Goal: Task Accomplishment & Management: Complete application form

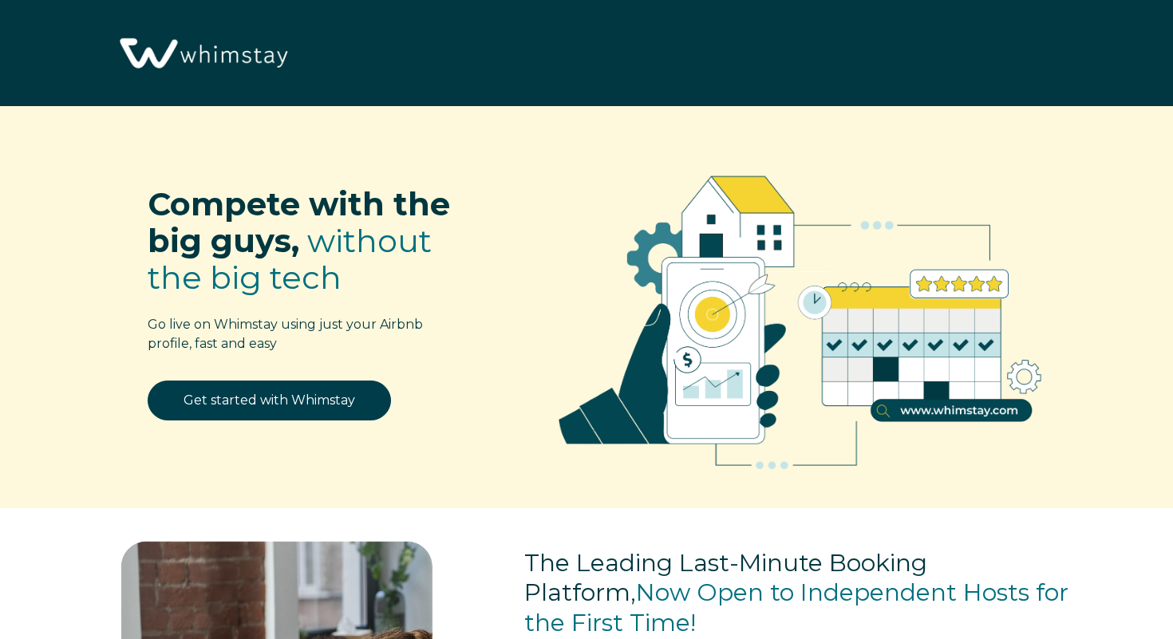
select select "US"
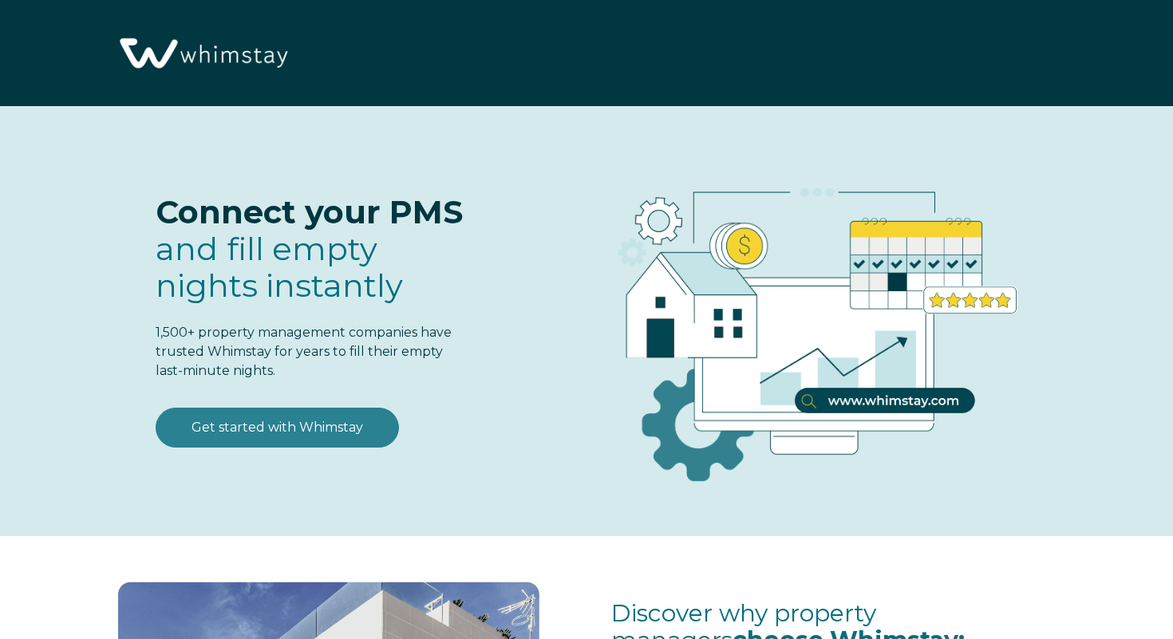
select select "US"
select select "Standard"
click at [282, 438] on link "Get started with Whimstay" at bounding box center [277, 428] width 243 height 40
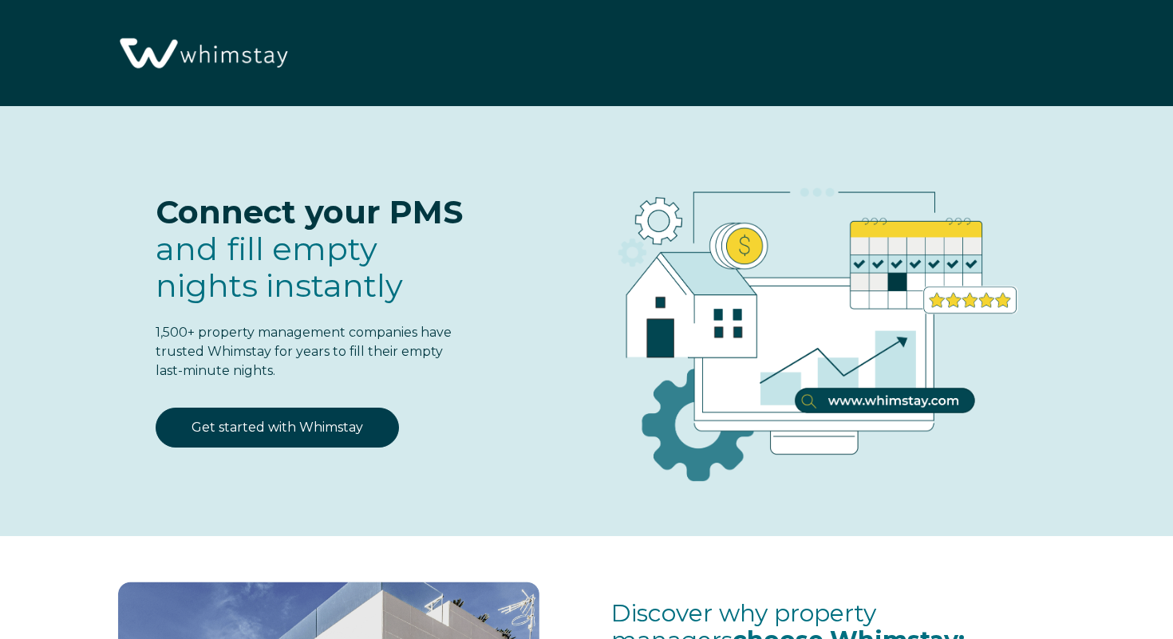
scroll to position [1939, 0]
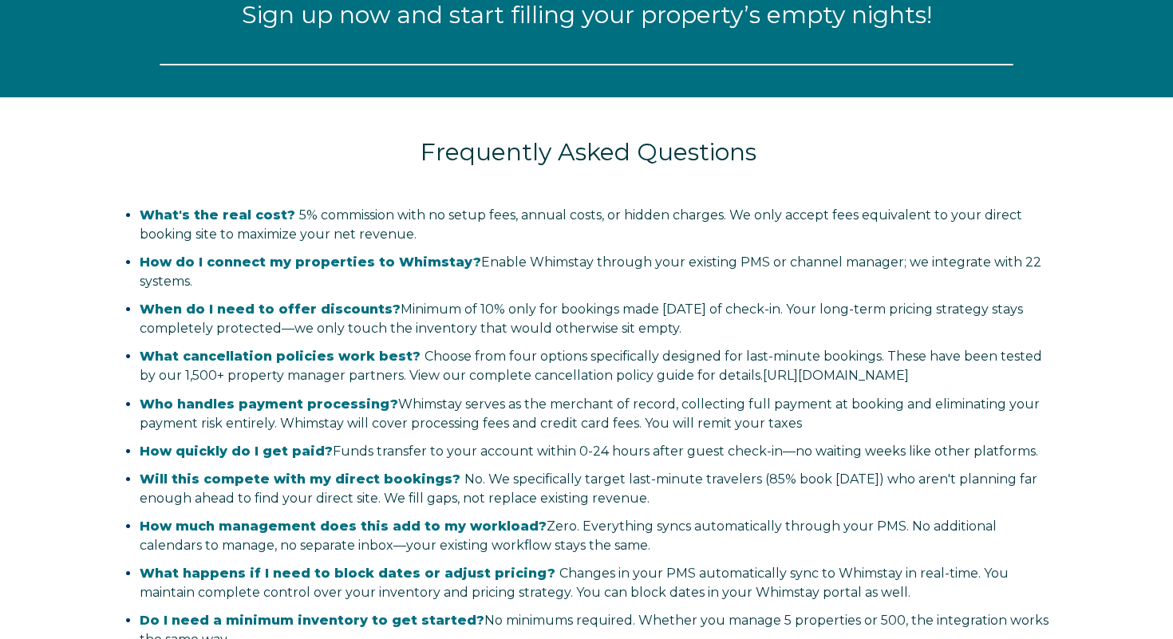
select select "US"
select select "Standard"
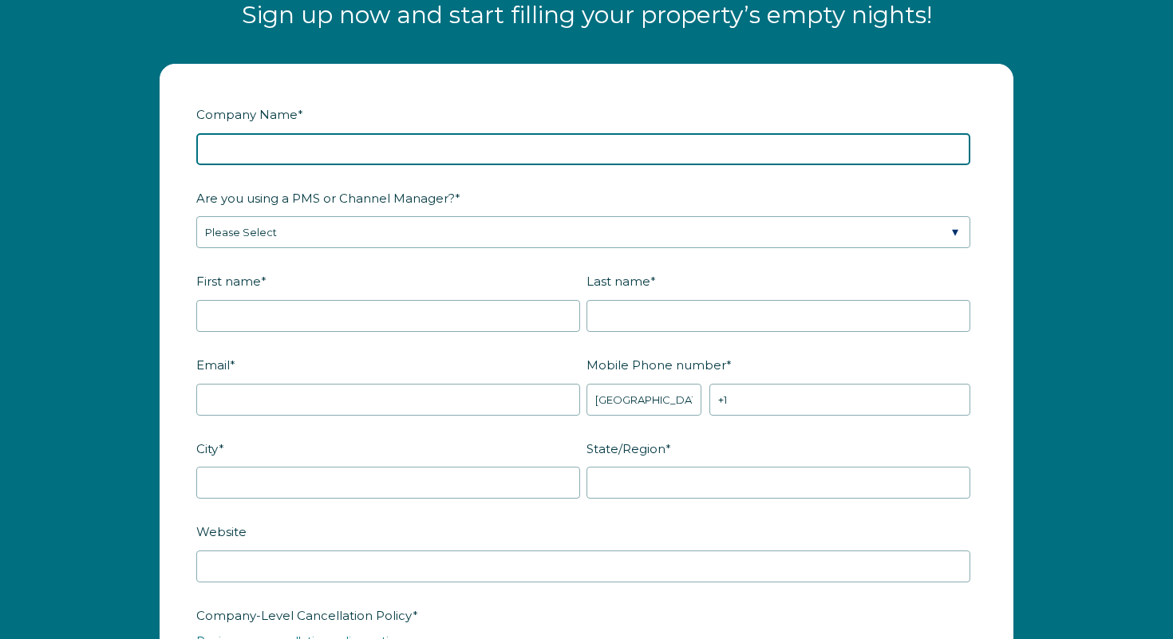
click at [313, 136] on input "Company Name *" at bounding box center [583, 149] width 774 height 32
type input "Pinay Power"
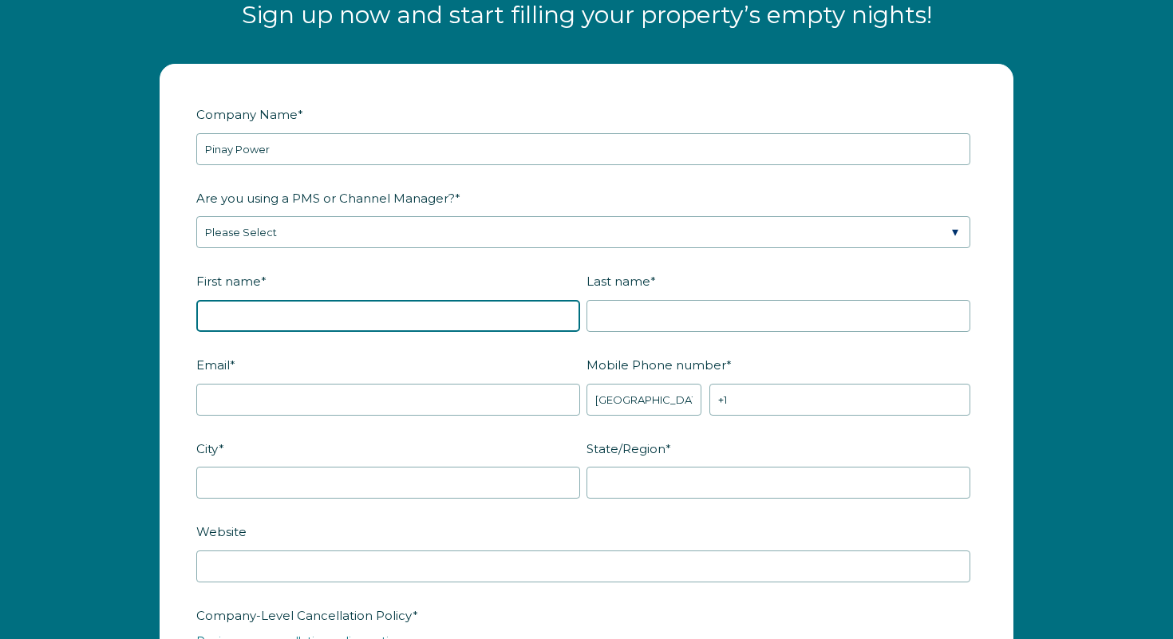
type input "[PERSON_NAME]"
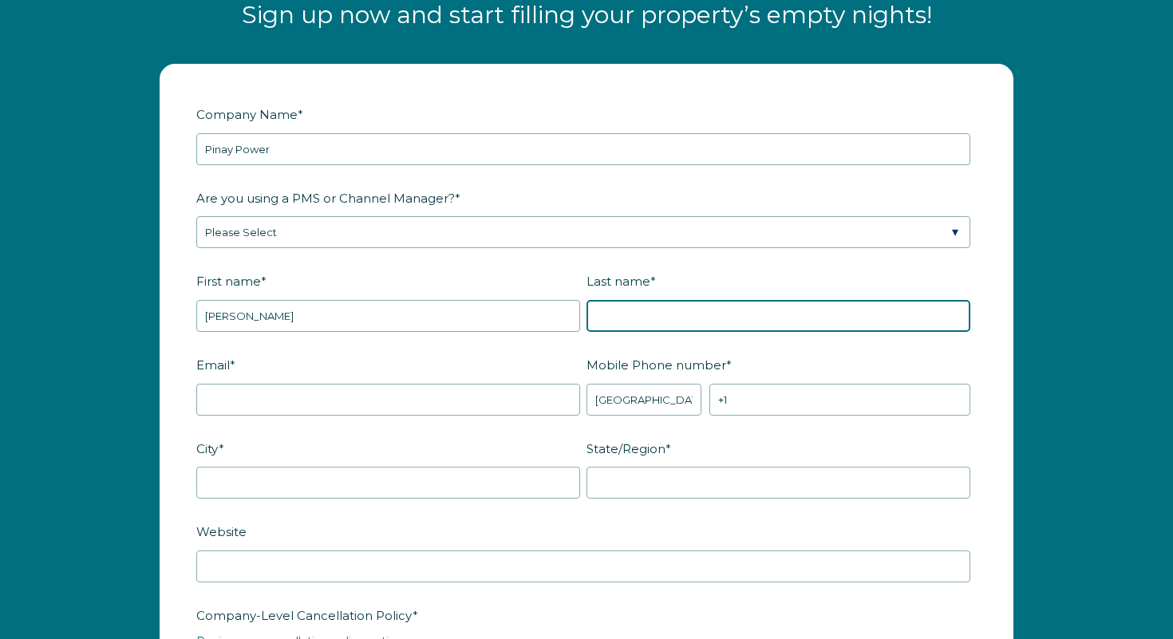
type input "Spring"
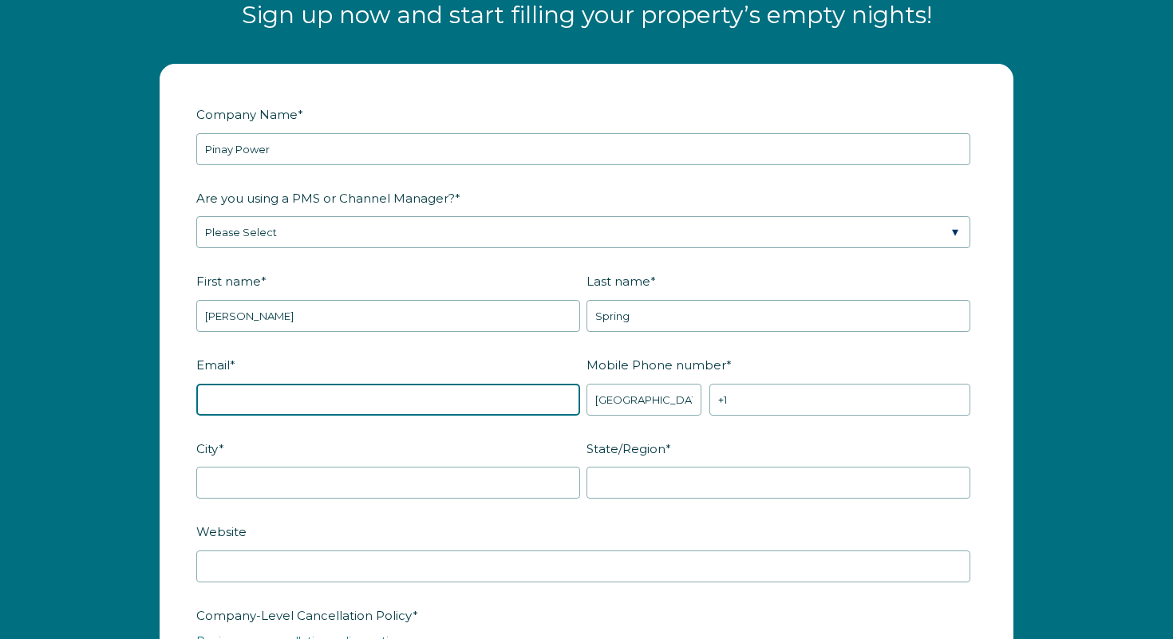
type input "peachyparlor@yahoo.com"
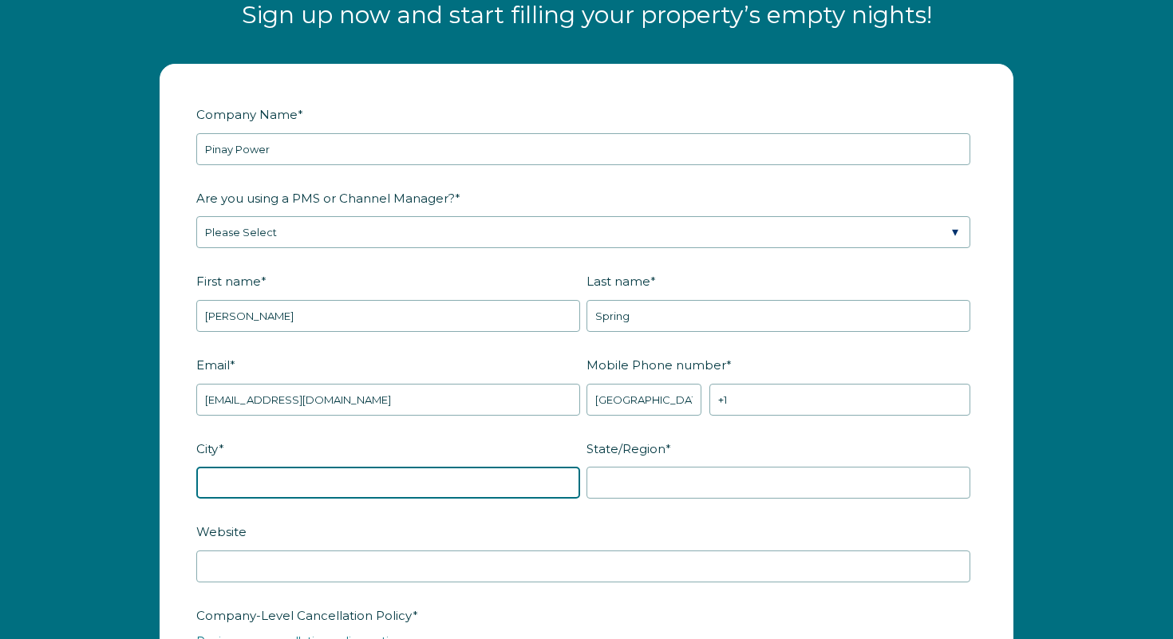
type input "Crystal River"
type input "Florida"
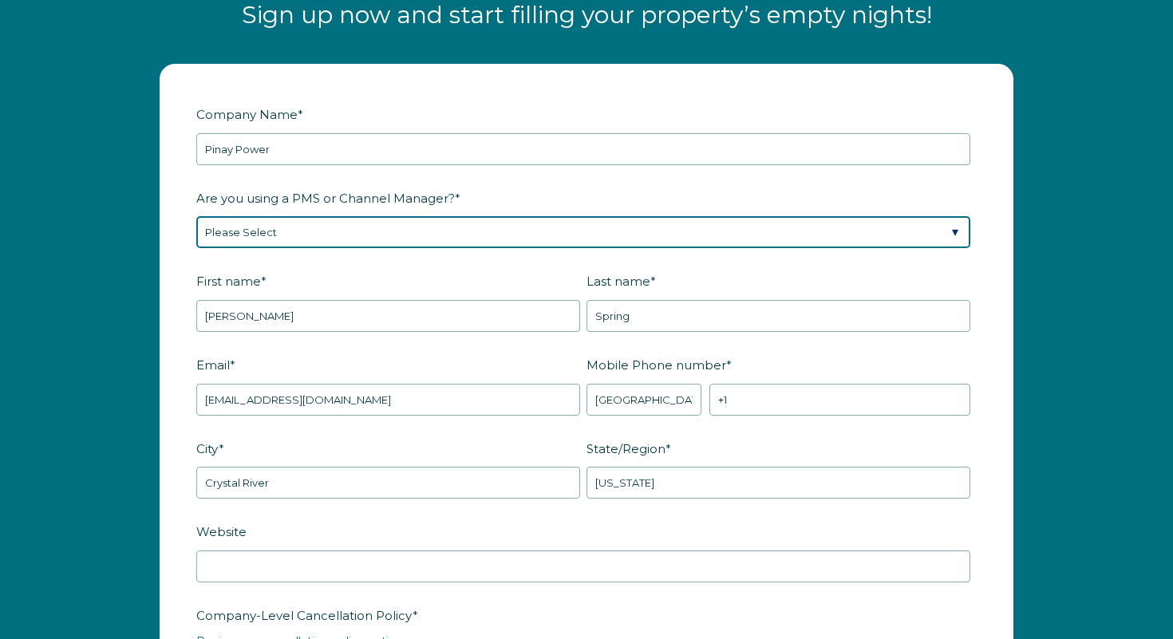
click at [317, 225] on select "Please Select Barefoot BookingPal Boost Brightside CiiRUS Escapia Guesty Hostaw…" at bounding box center [583, 232] width 774 height 32
select select "Airbnb"
click at [196, 216] on select "Please Select Barefoot BookingPal Boost Brightside CiiRUS Escapia Guesty Hostaw…" at bounding box center [583, 232] width 774 height 32
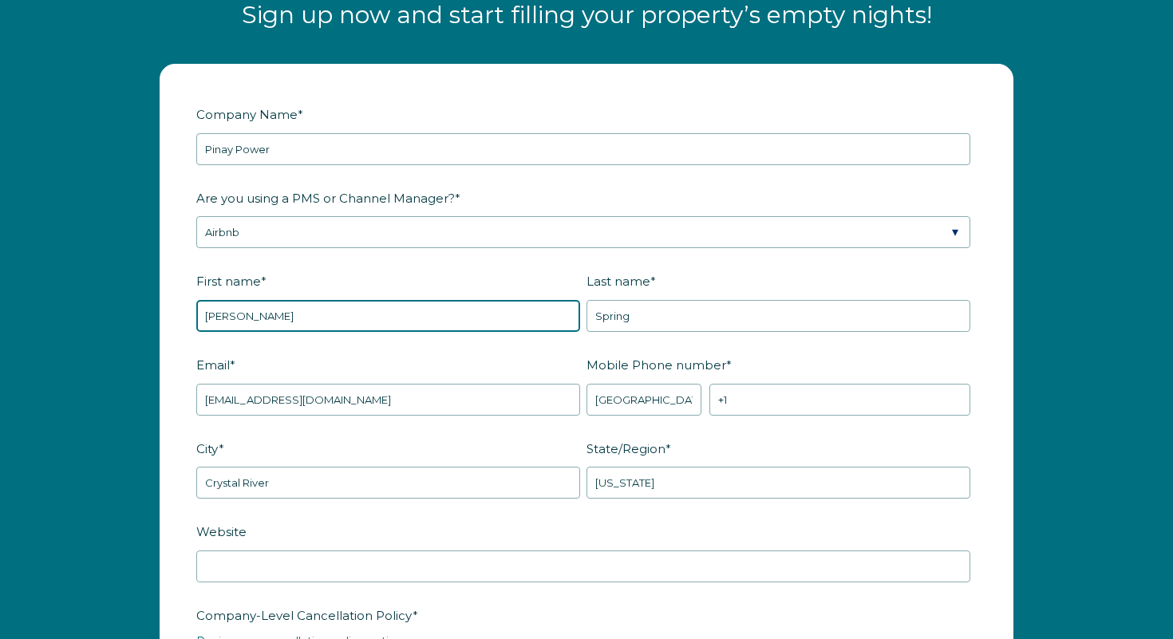
drag, startPoint x: 400, startPoint y: 316, endPoint x: 202, endPoint y: 308, distance: 198.1
click at [202, 308] on input "Mary-largo" at bounding box center [388, 316] width 384 height 32
type input "Mary"
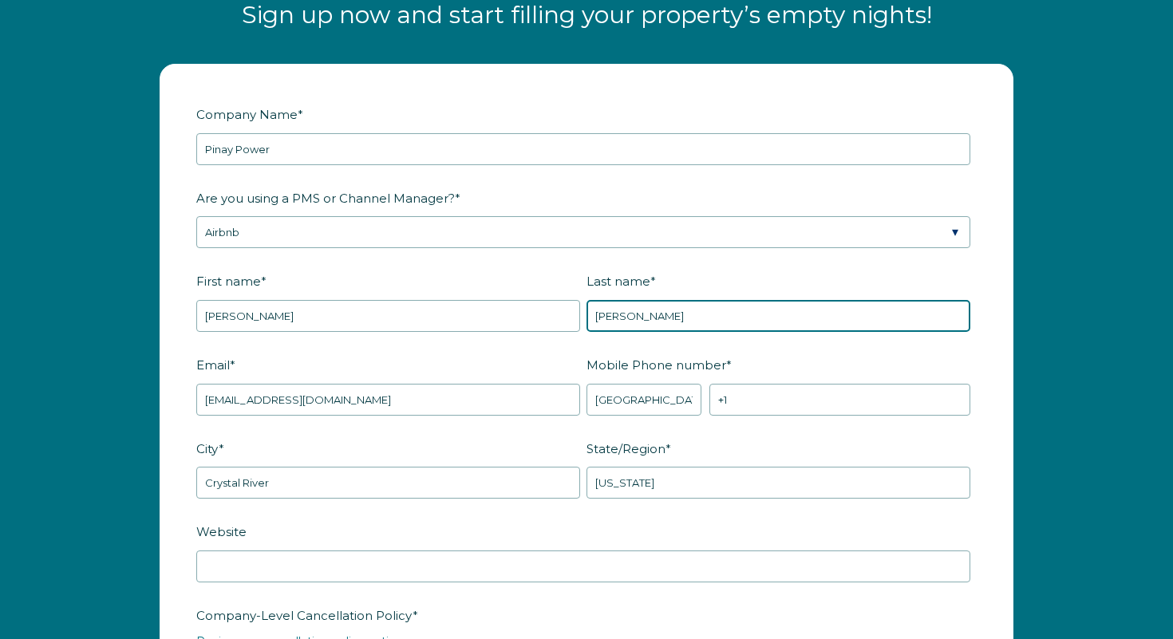
type input "Centeio"
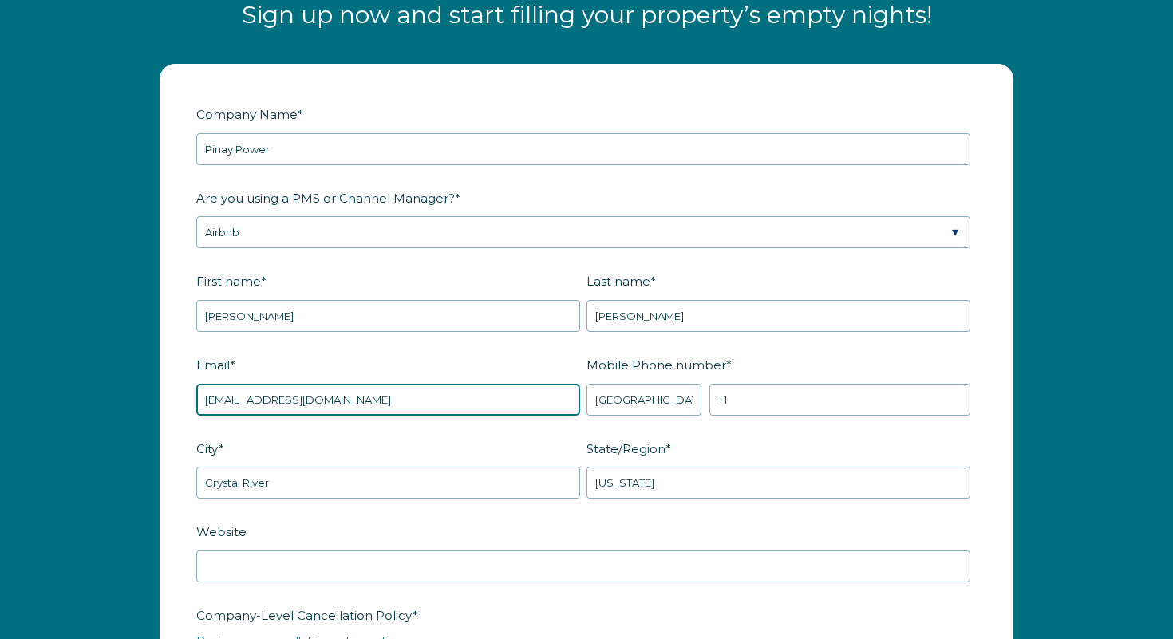
drag, startPoint x: 272, startPoint y: 400, endPoint x: 190, endPoint y: 401, distance: 82.2
type input "jerzalax@yahoo.com"
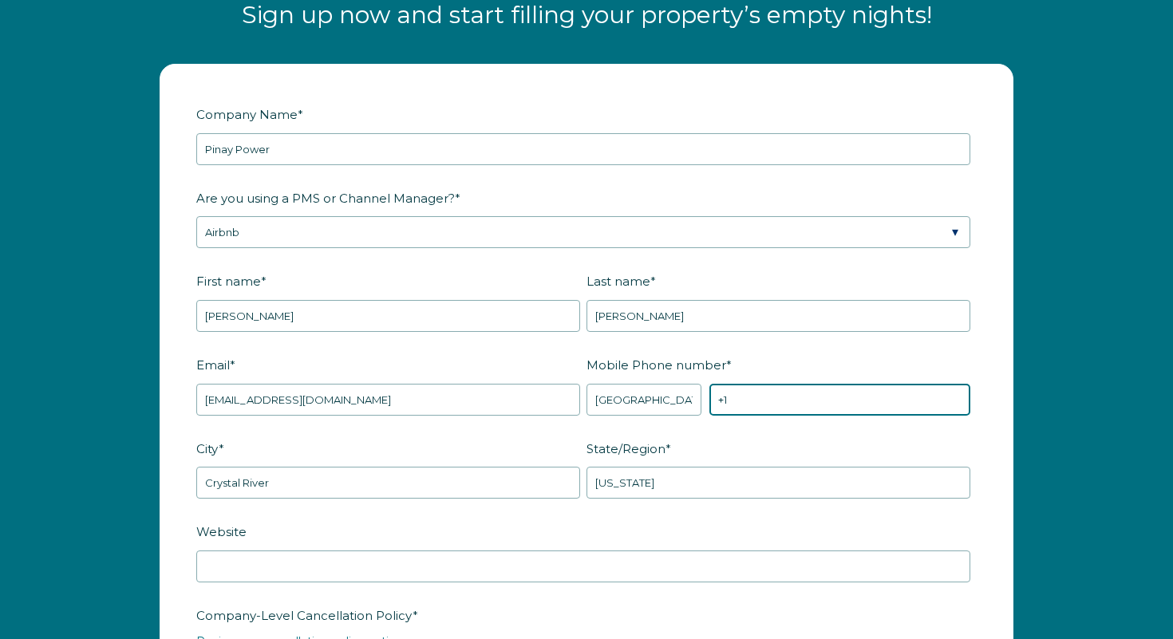
click at [744, 394] on input "+1" at bounding box center [840, 400] width 261 height 32
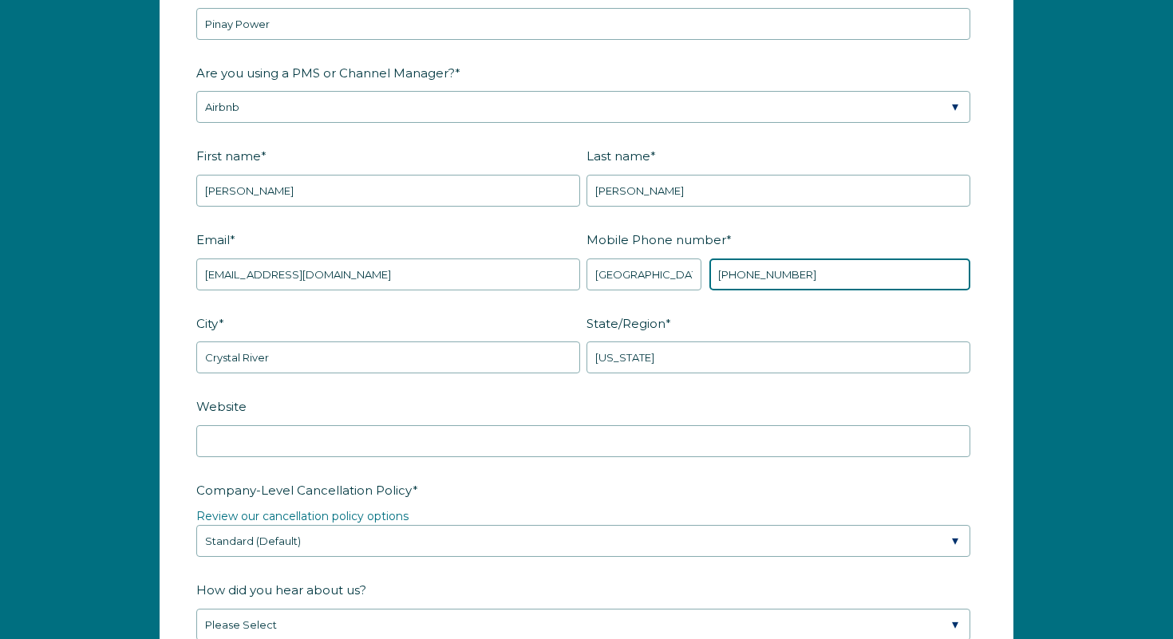
scroll to position [2084, 0]
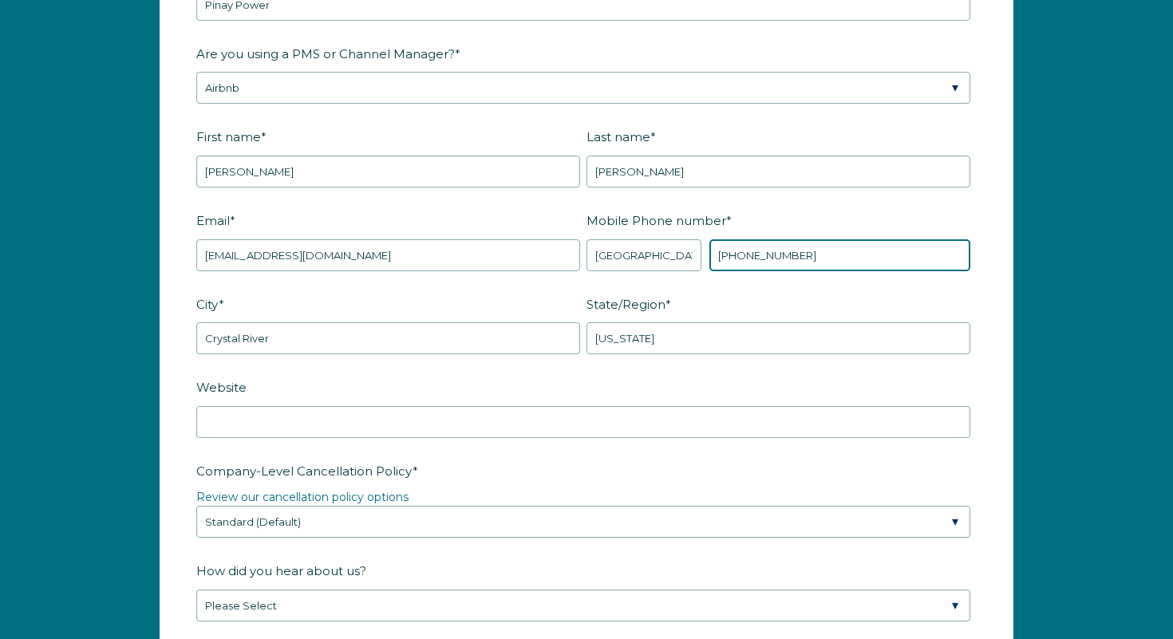
type input "+1 5083454745"
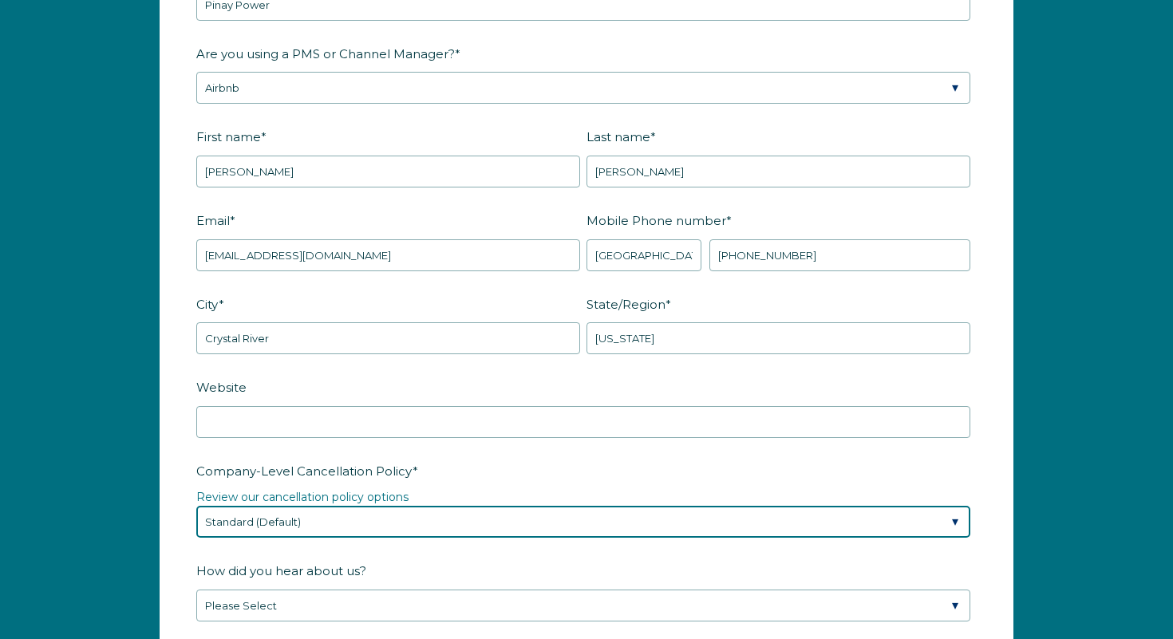
click at [382, 516] on select "Please Select Partial Standard (Default) Moderate Strict" at bounding box center [583, 522] width 774 height 32
click at [196, 506] on select "Please Select Partial Standard (Default) Moderate Strict" at bounding box center [583, 522] width 774 height 32
click at [426, 511] on select "Please Select Partial Standard (Default) Moderate Strict" at bounding box center [583, 522] width 774 height 32
select select "Strict"
click at [196, 506] on select "Please Select Partial Standard (Default) Moderate Strict" at bounding box center [583, 522] width 774 height 32
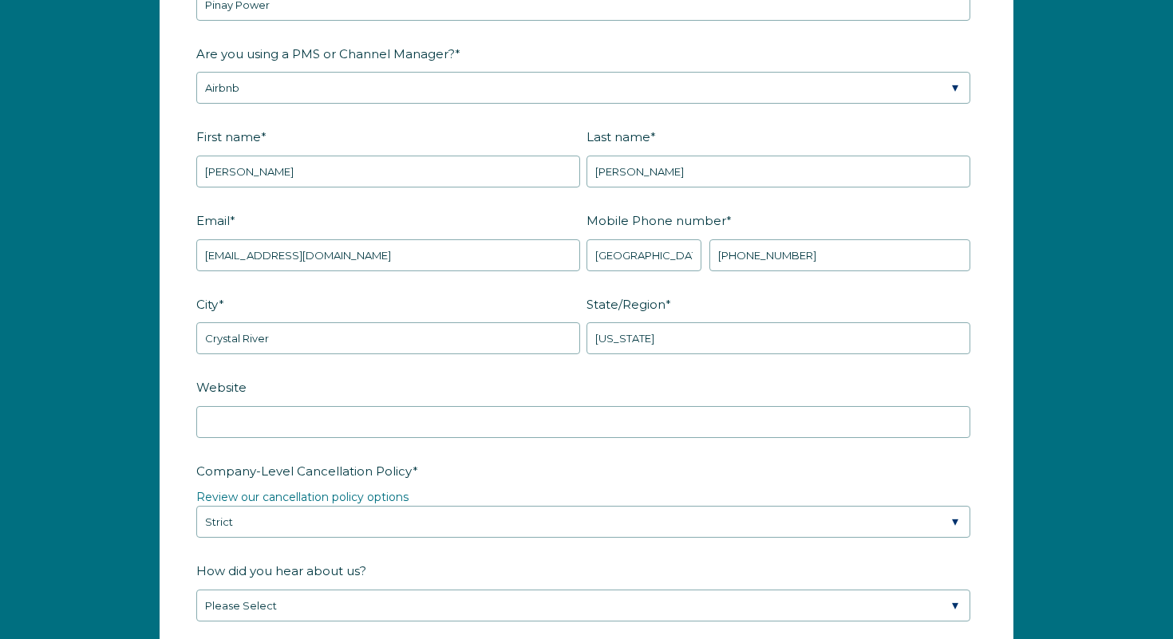
click at [451, 561] on label "How did you hear about us?" at bounding box center [586, 571] width 781 height 28
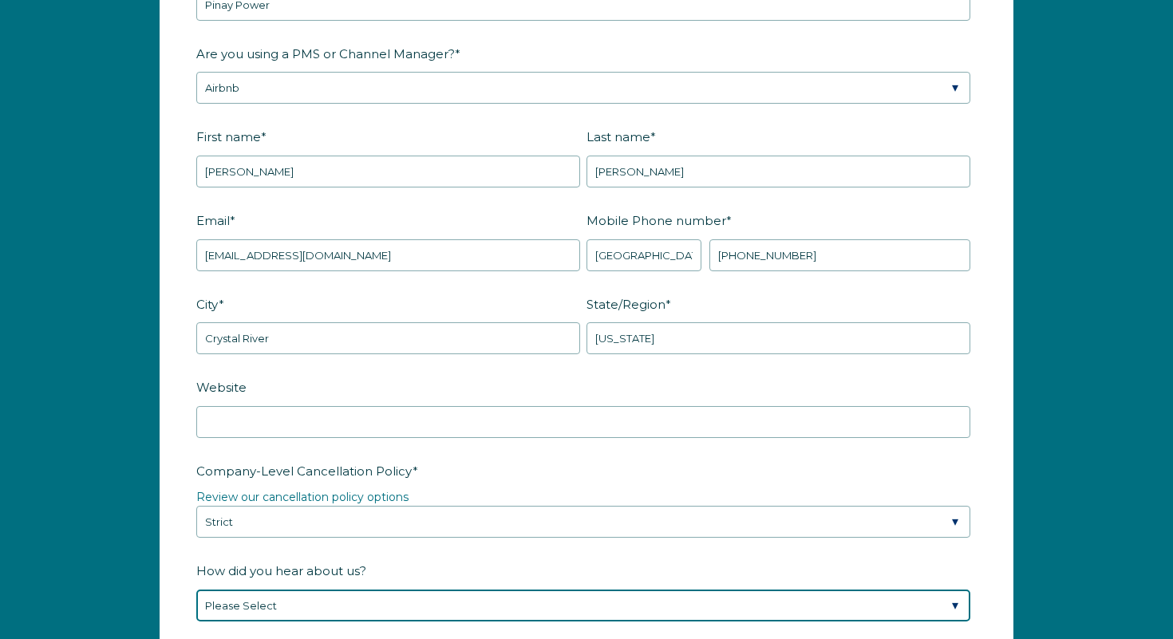
click at [451, 590] on select "Please Select Found Whimstay through a Google search Spoke to a Whimstay salesp…" at bounding box center [583, 606] width 774 height 32
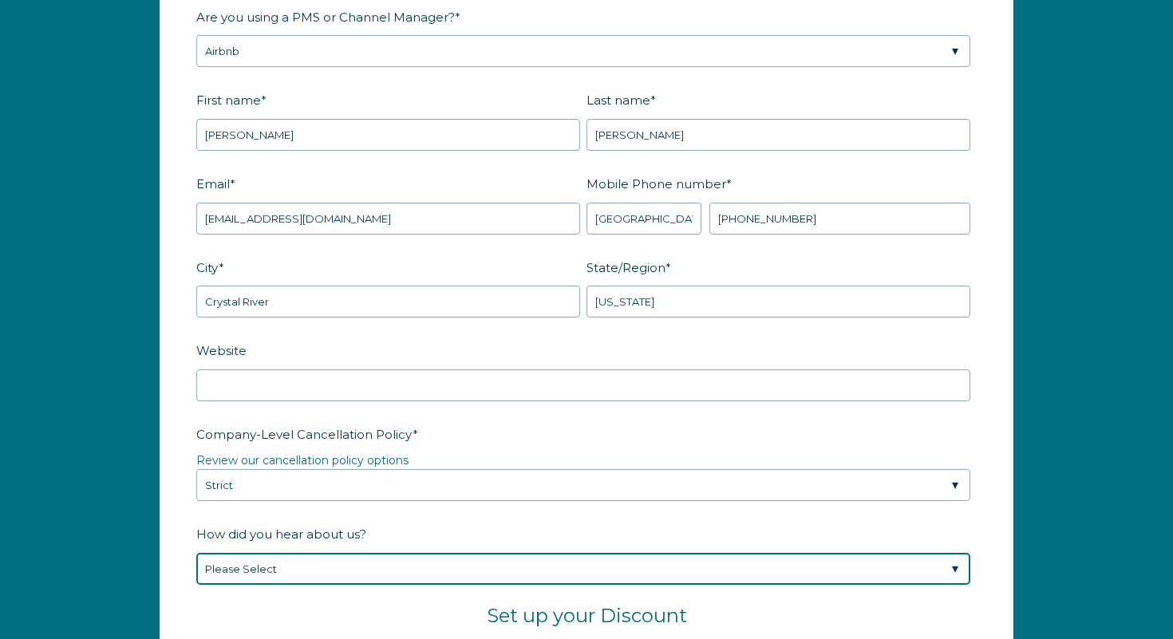
click at [433, 565] on select "Please Select Found Whimstay through a Google search Spoke to a Whimstay salesp…" at bounding box center [583, 569] width 774 height 32
select select "Google Search"
click at [196, 553] on select "Please Select Found Whimstay through a Google search Spoke to a Whimstay salesp…" at bounding box center [583, 569] width 774 height 32
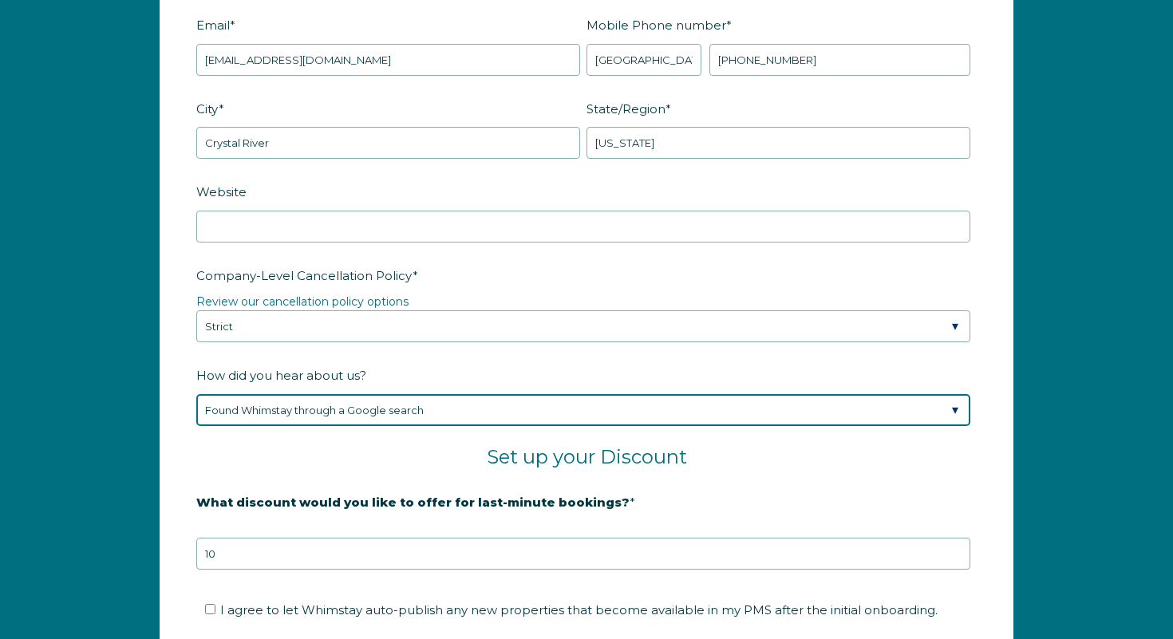
scroll to position [2282, 0]
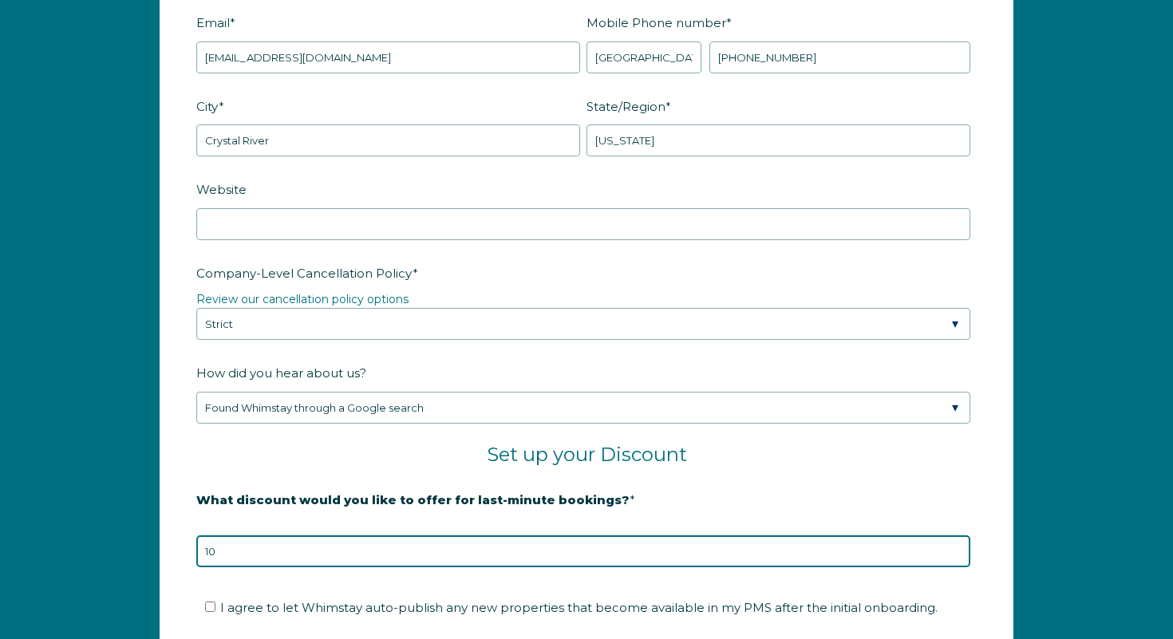
click at [540, 554] on input "10" at bounding box center [583, 552] width 774 height 32
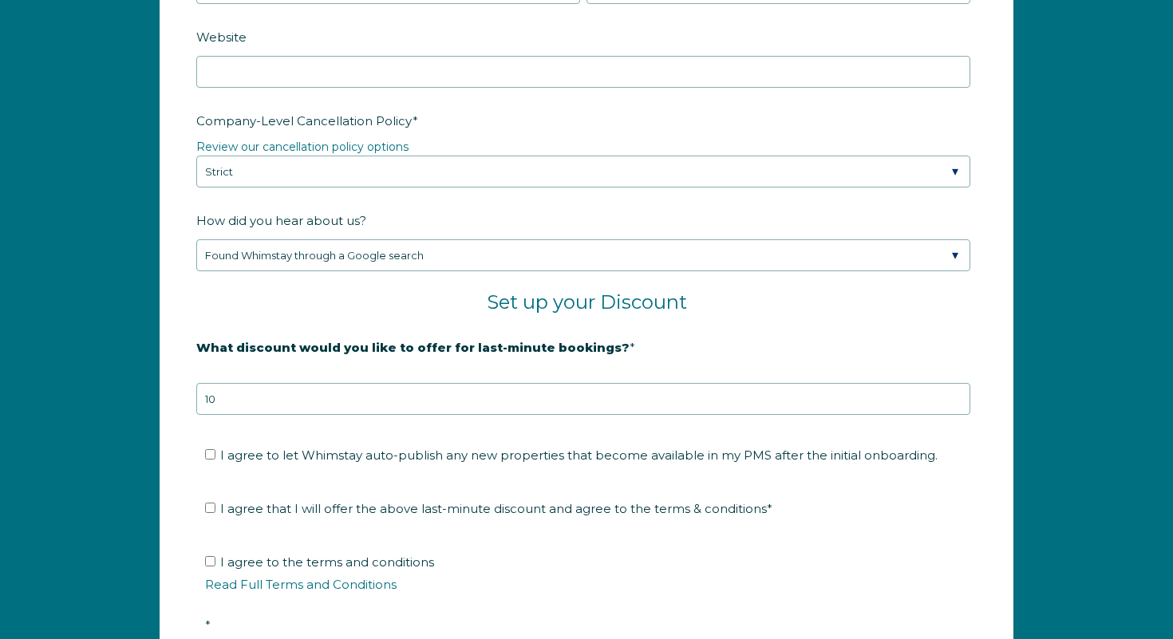
scroll to position [2607, 0]
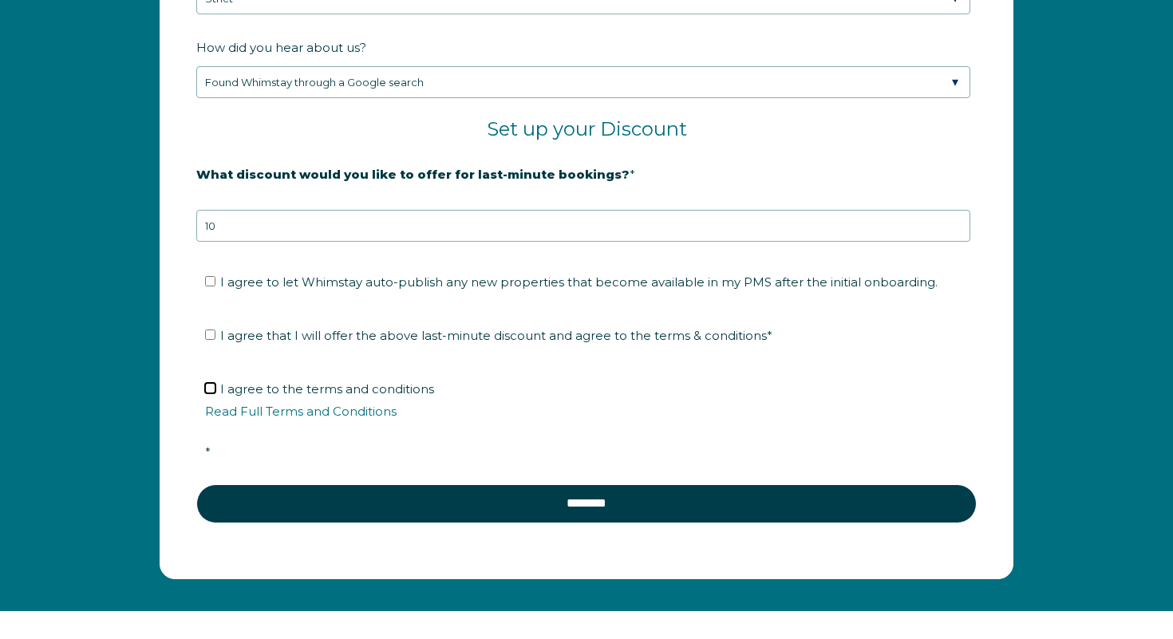
click at [212, 388] on input "I agree to the terms and conditions Read Full Terms and Conditions *" at bounding box center [210, 388] width 10 height 10
checkbox input "true"
click at [208, 336] on input "I agree that I will offer the above last-minute discount and agree to the terms…" at bounding box center [210, 335] width 10 height 10
checkbox input "true"
click at [210, 282] on input "I agree to let Whimstay auto-publish any new properties that become available i…" at bounding box center [210, 281] width 10 height 10
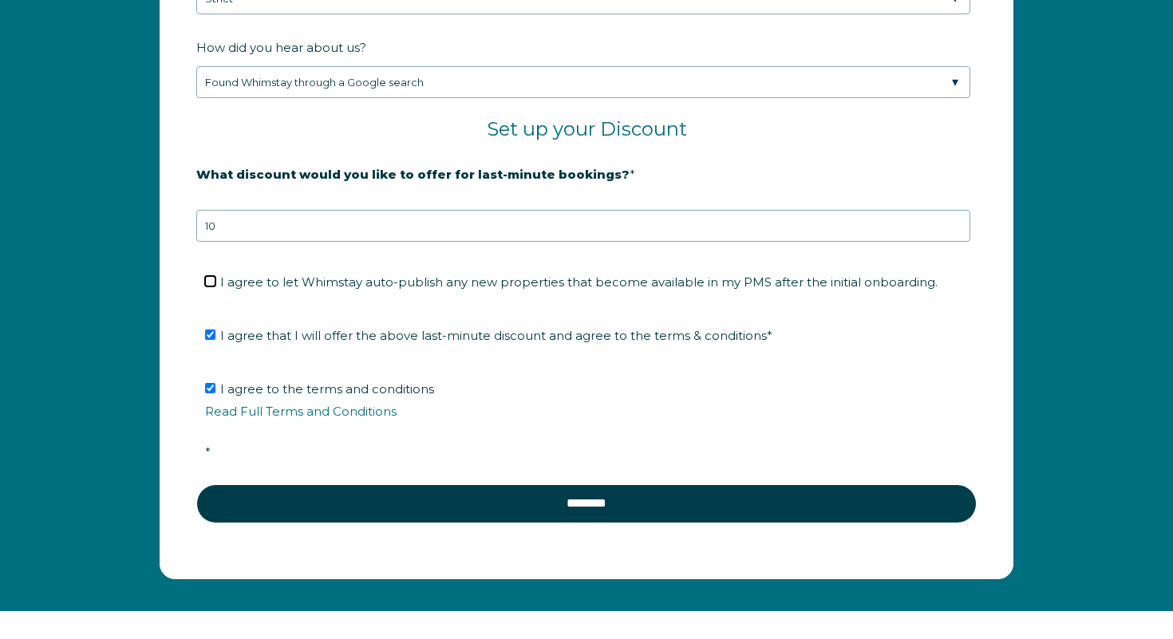
checkbox input "true"
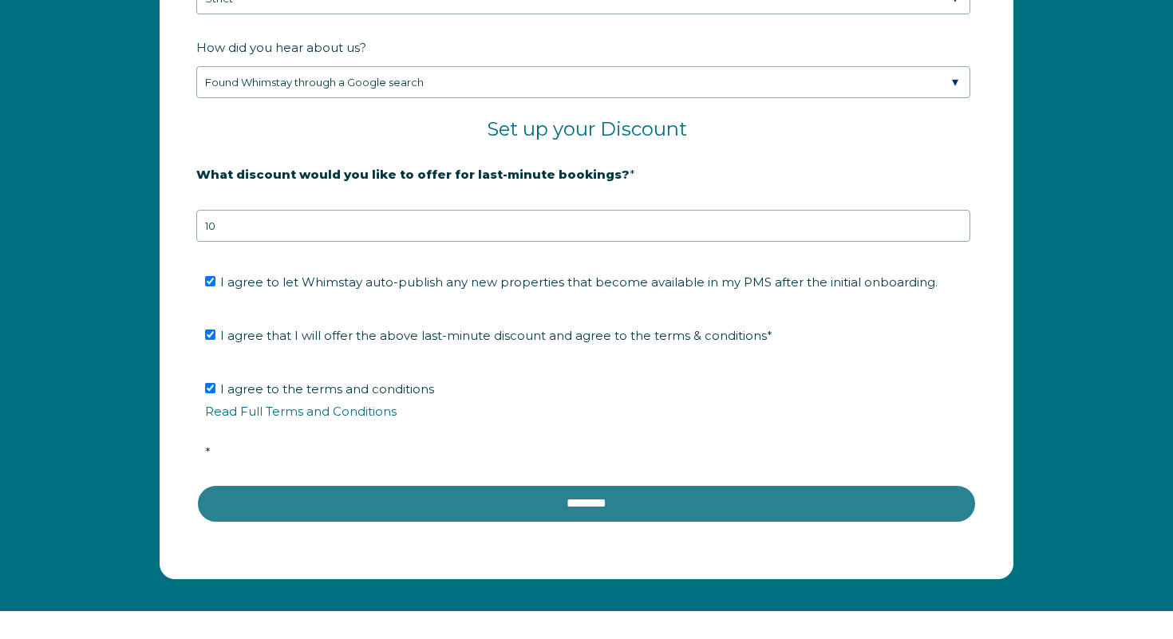
click at [557, 513] on input "********" at bounding box center [586, 503] width 781 height 38
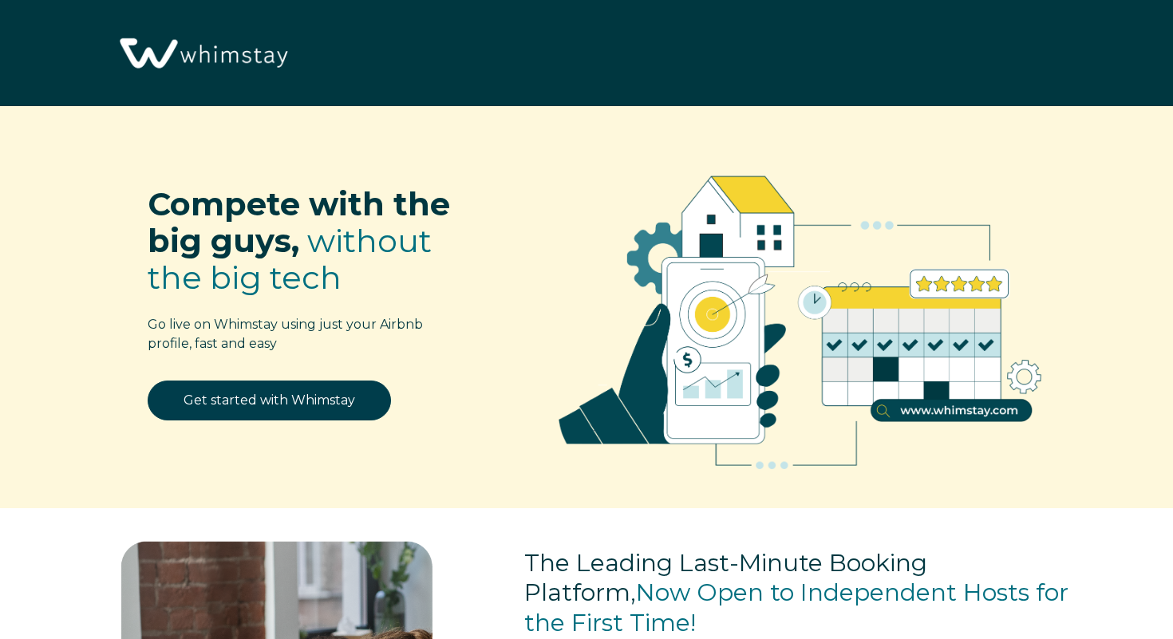
scroll to position [1931, 0]
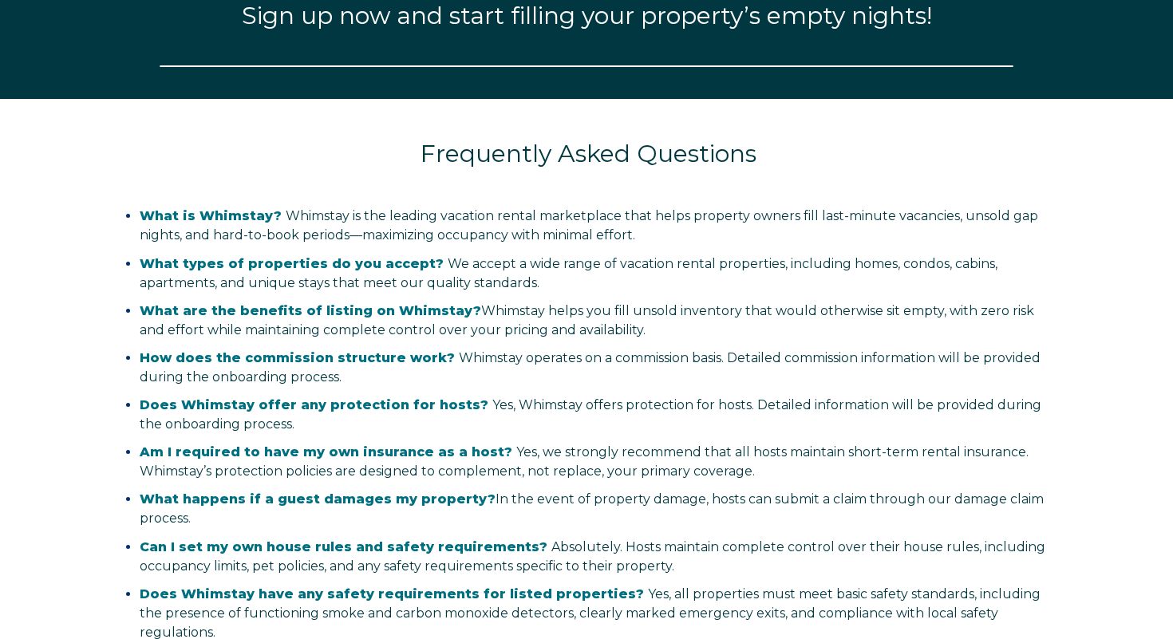
select select "US"
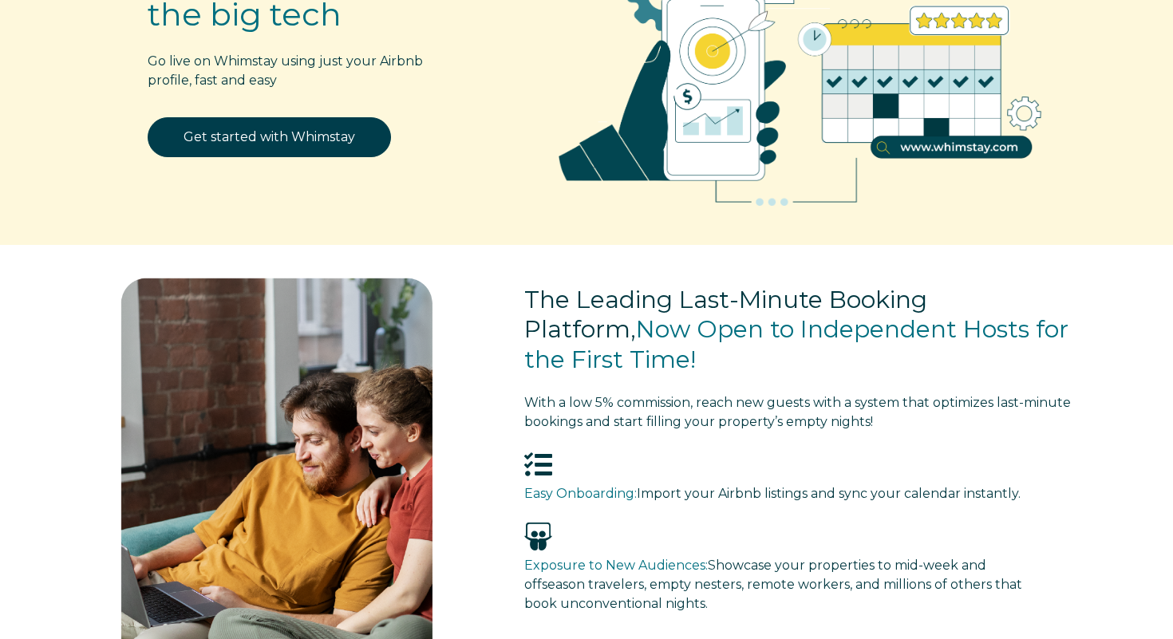
scroll to position [0, 0]
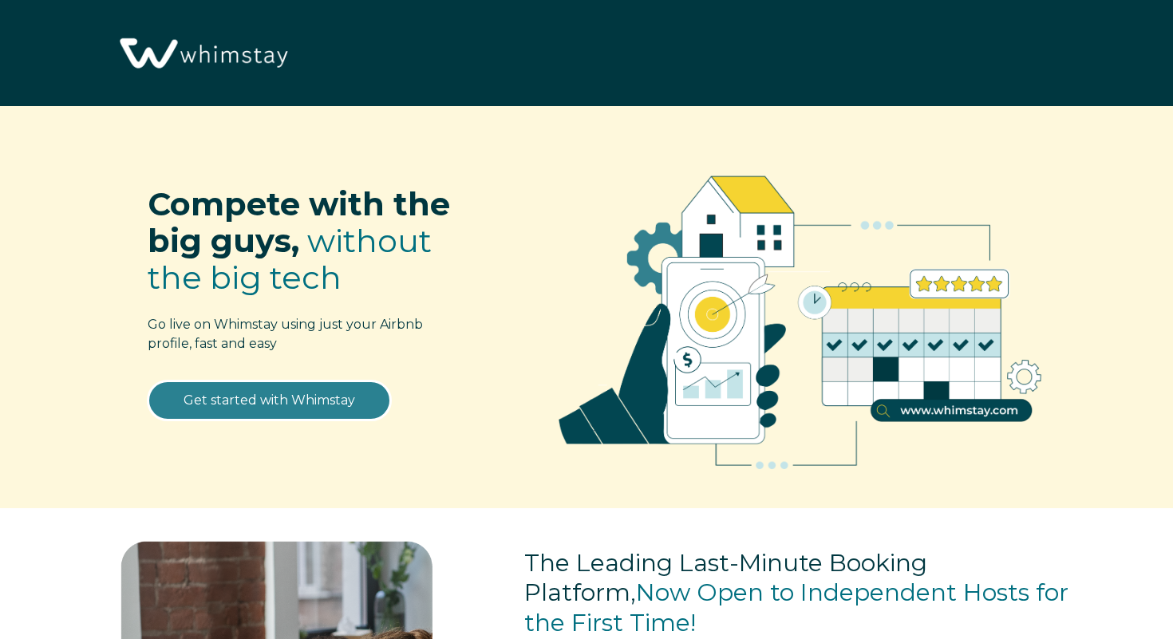
click at [296, 405] on link "Get started with Whimstay" at bounding box center [269, 401] width 243 height 40
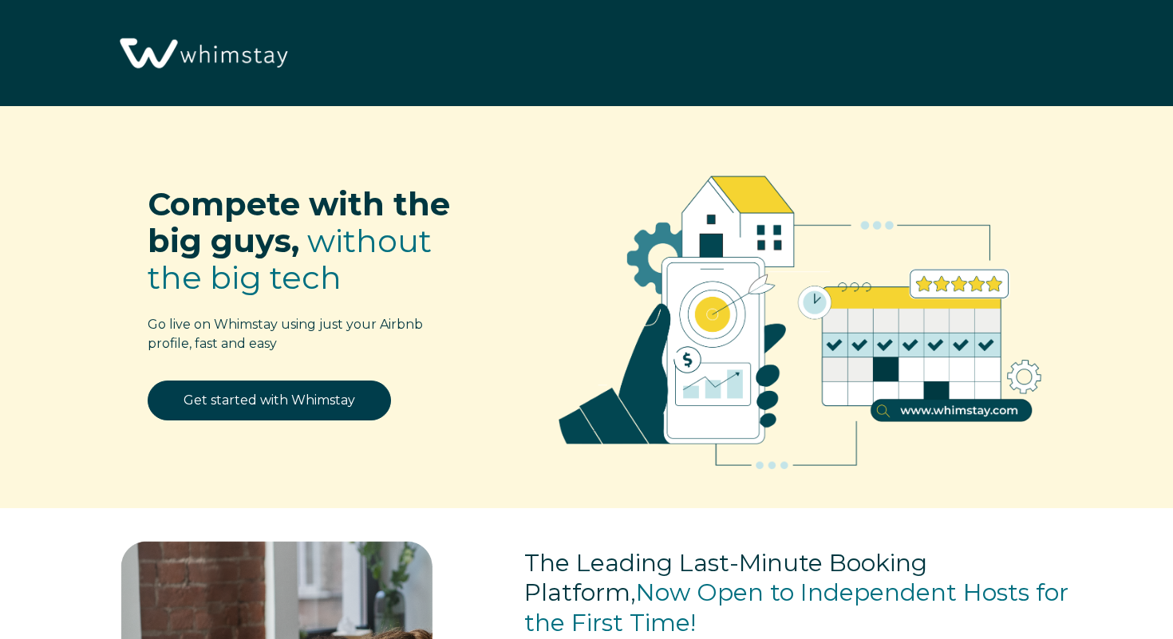
scroll to position [1931, 0]
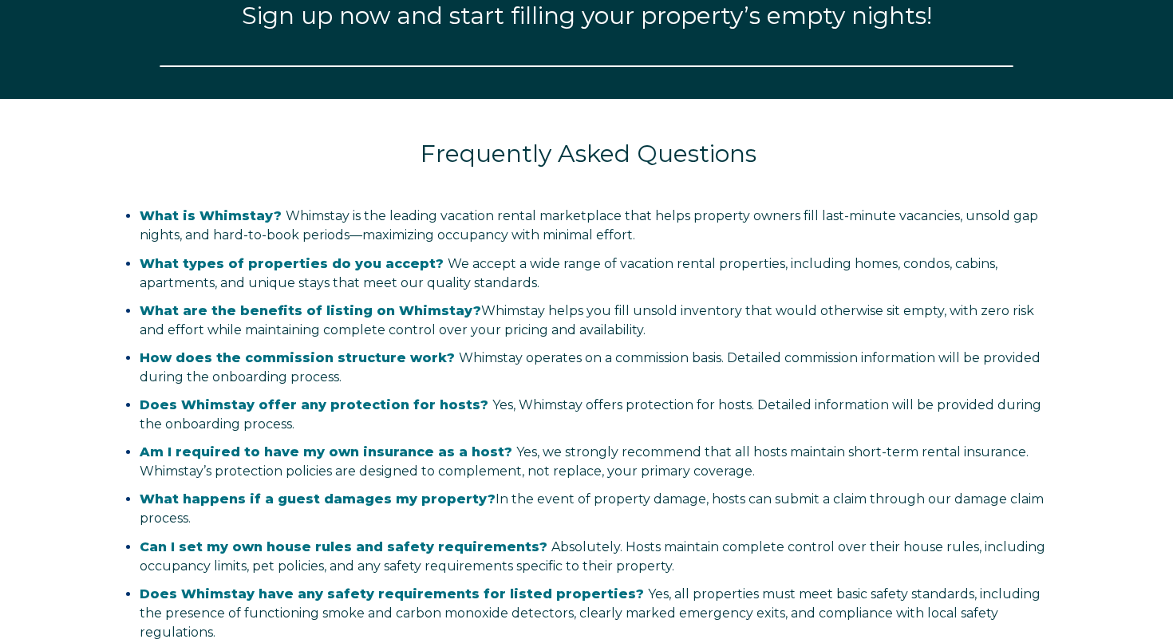
select select "US"
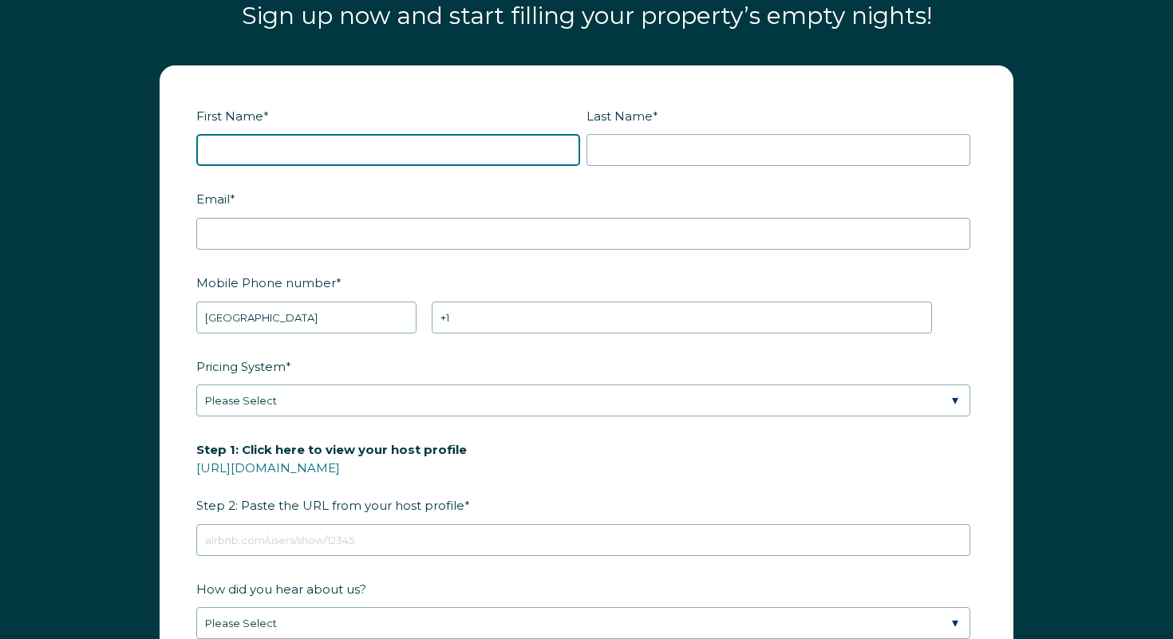
click at [381, 138] on input "First Name *" at bounding box center [388, 150] width 384 height 32
type input "[PERSON_NAME]"
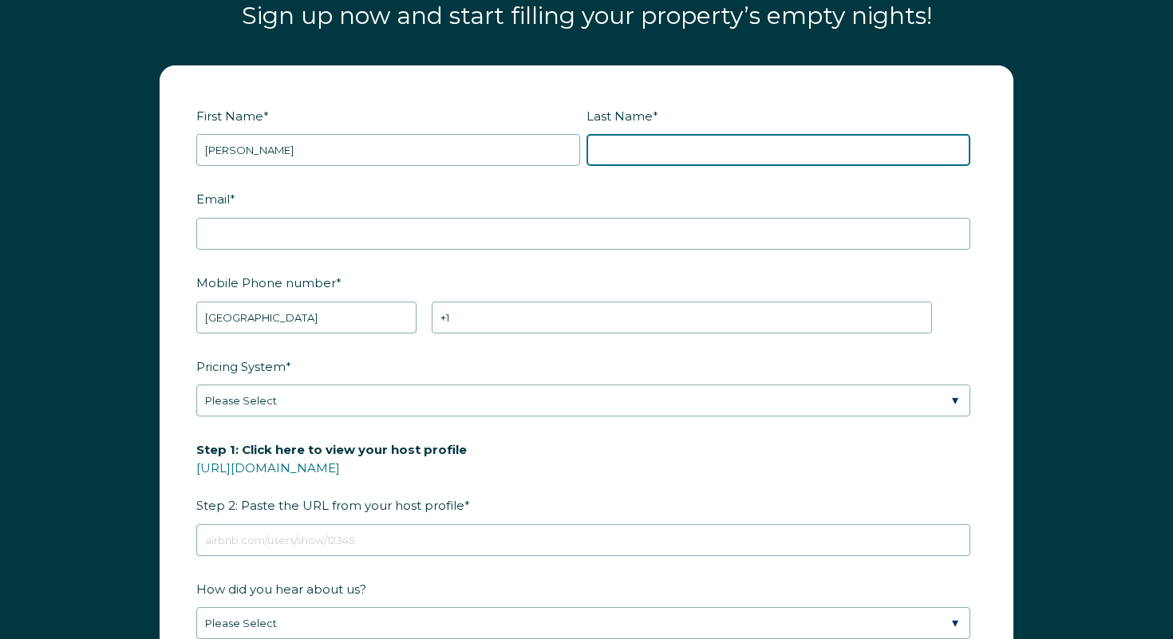
type input "Spring"
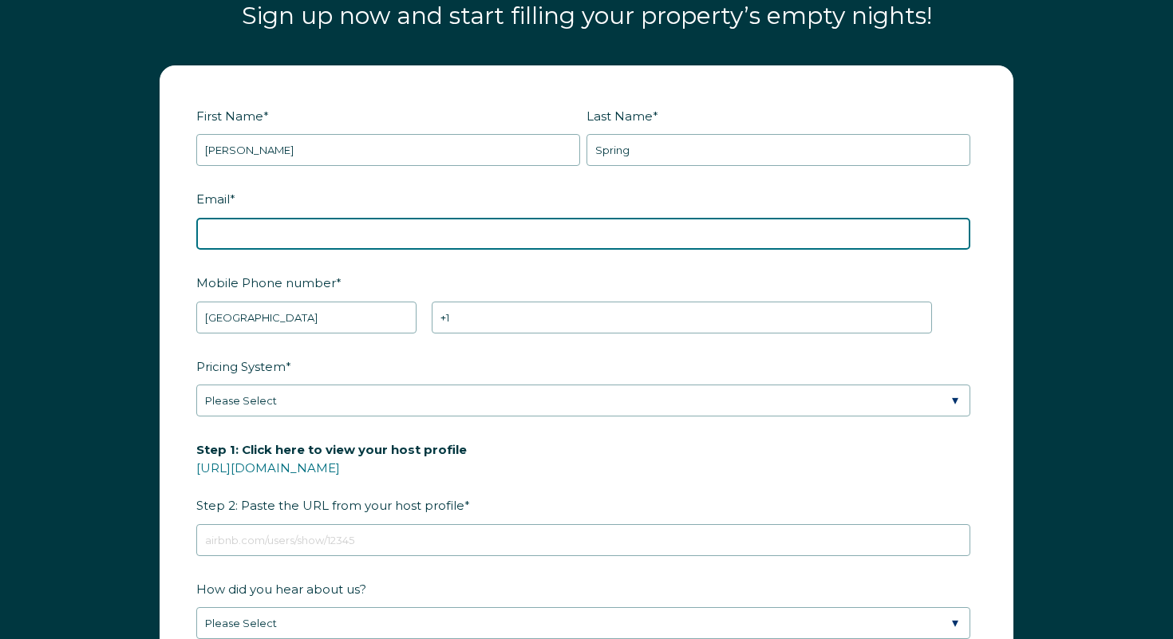
type input "jerzalax@yahoo.com"
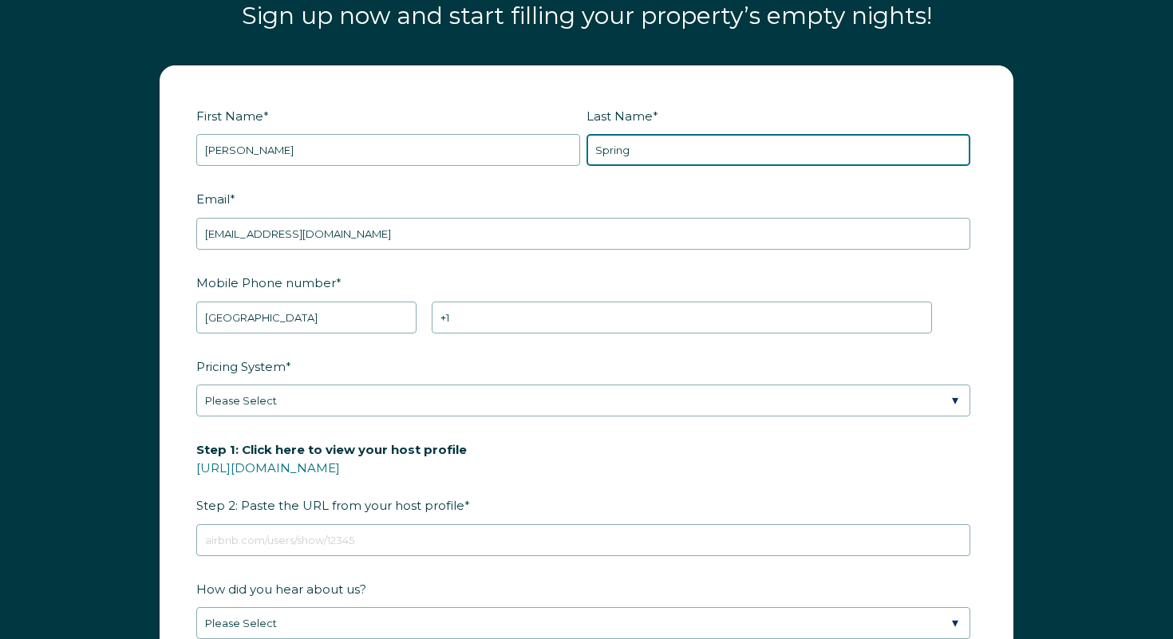
drag, startPoint x: 642, startPoint y: 148, endPoint x: 592, endPoint y: 147, distance: 50.3
click at [592, 147] on input "Spring" at bounding box center [779, 150] width 384 height 32
type input "Centeio"
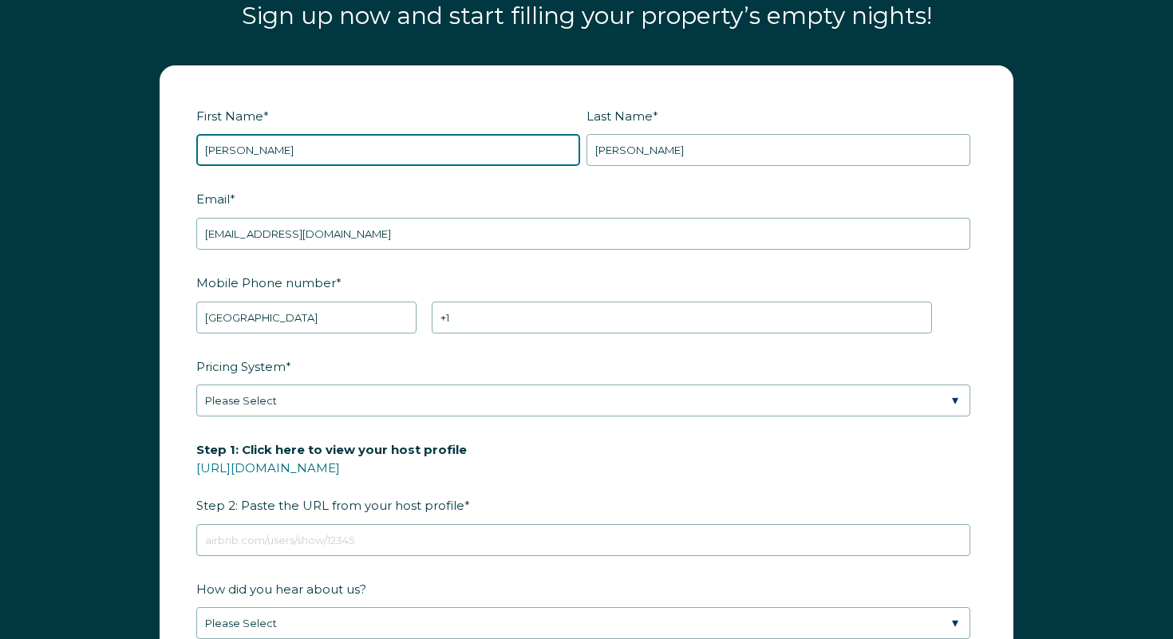
click at [299, 162] on input "Mary-largo" at bounding box center [388, 150] width 384 height 32
drag, startPoint x: 296, startPoint y: 145, endPoint x: 231, endPoint y: 143, distance: 65.5
click at [231, 143] on input "Mary-largo" at bounding box center [388, 150] width 384 height 32
type input "Mary"
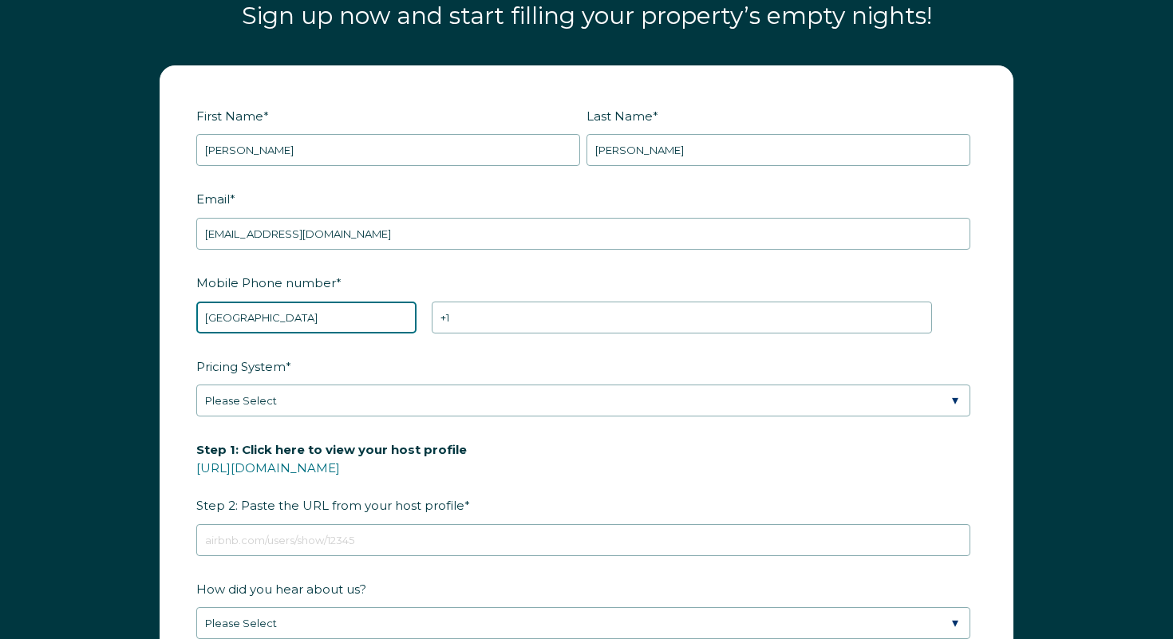
click at [324, 320] on select "* Afghanistan (‫افغانستان‬‎) Albania (Shqipëri) Algeria (‫الجزائر‬‎) American S…" at bounding box center [306, 318] width 220 height 32
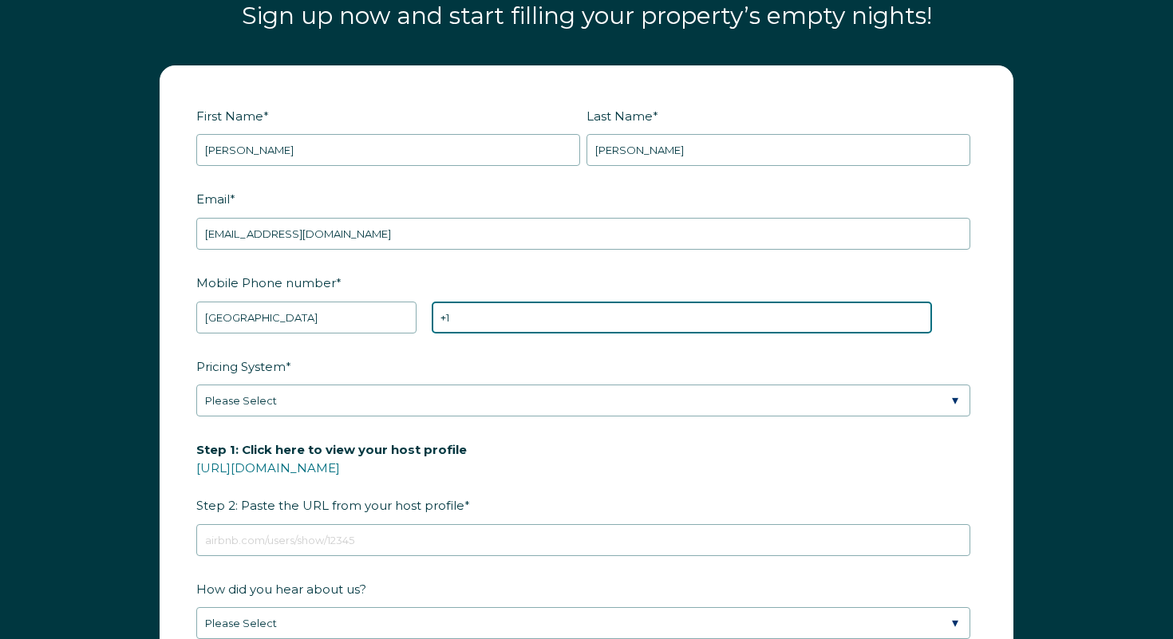
click at [531, 316] on input "+1" at bounding box center [682, 318] width 500 height 32
type input "+1 5083454745"
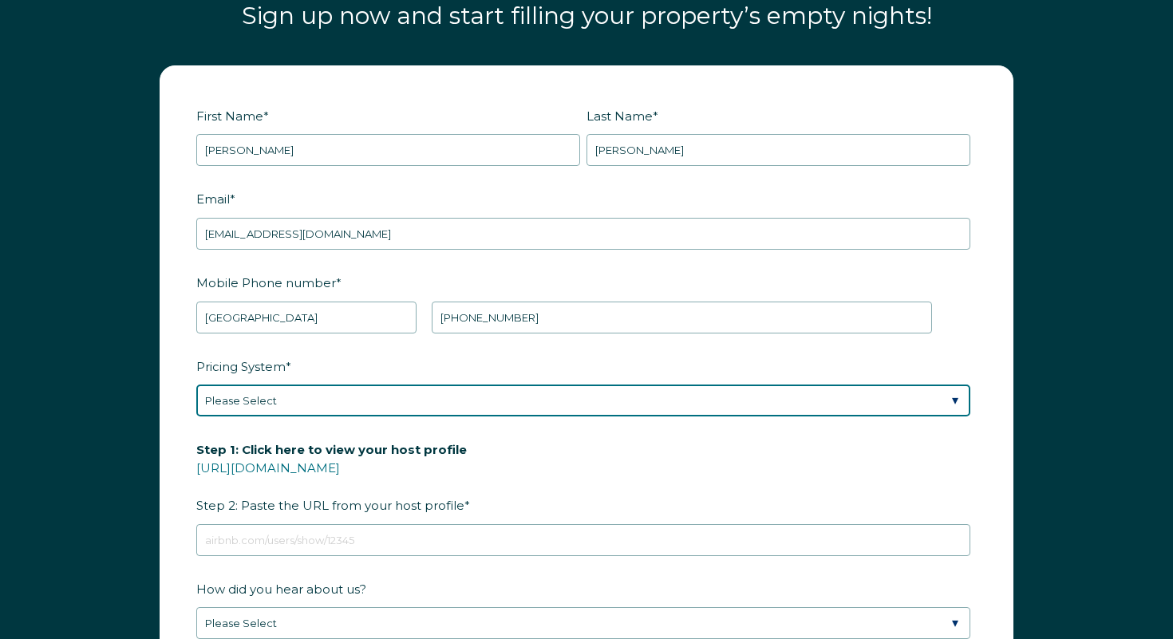
click at [418, 396] on select "Please Select Manual Airbnb Smart Pricing PriceLabs Wheelhouse Beyond Pricing 3…" at bounding box center [583, 401] width 774 height 32
select select "Manual"
click at [196, 385] on select "Please Select Manual Airbnb Smart Pricing PriceLabs Wheelhouse Beyond Pricing 3…" at bounding box center [583, 401] width 774 height 32
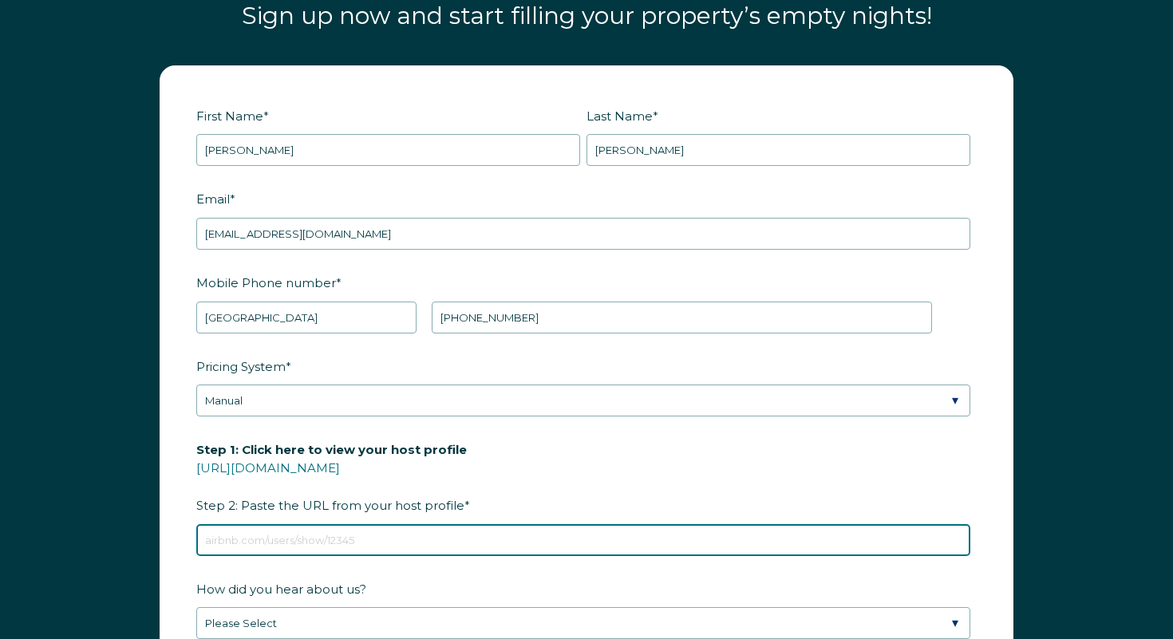
click at [402, 536] on input "Step 1: Click here to view your host profile https://www.airbnb.com/users/show/…" at bounding box center [583, 540] width 774 height 32
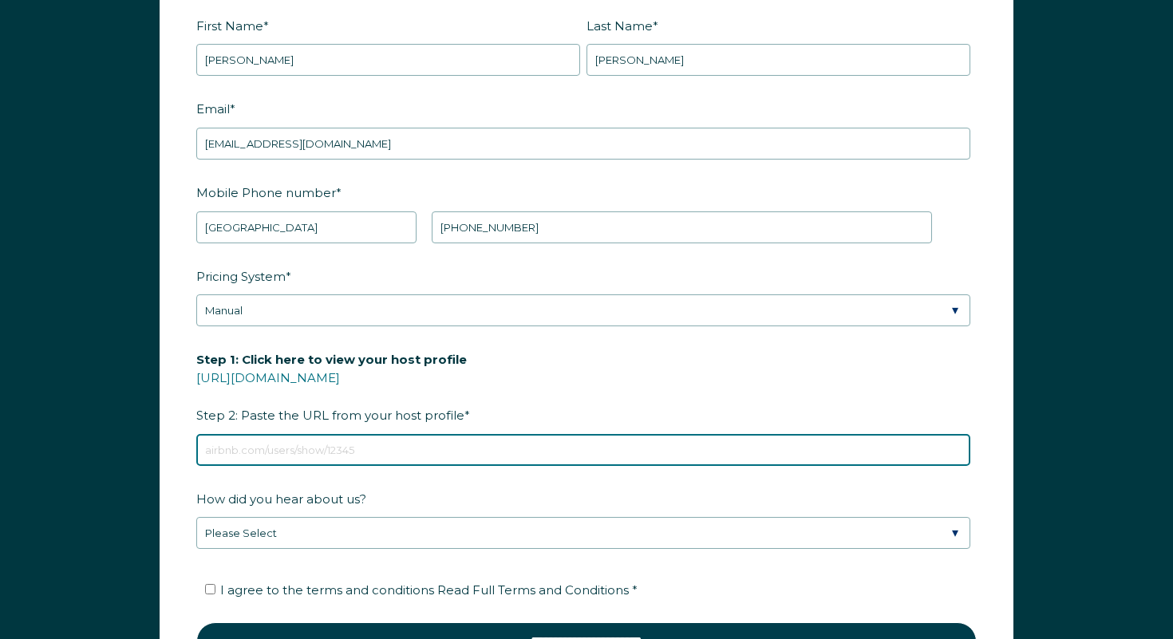
scroll to position [2026, 0]
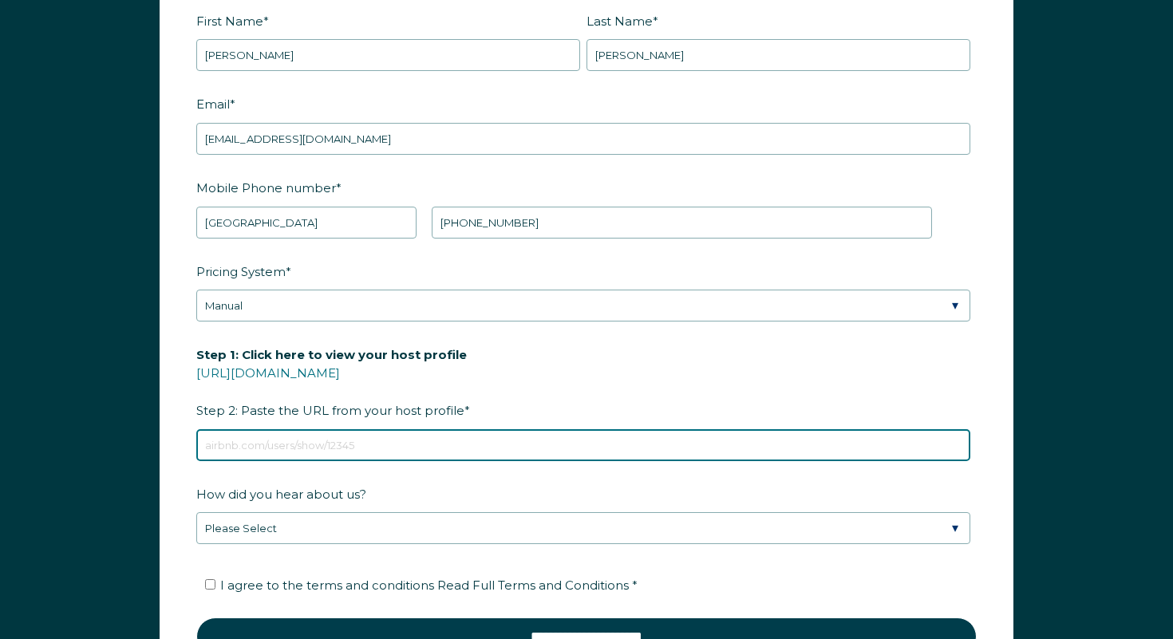
click at [233, 448] on input "Step 1: Click here to view your host profile https://www.airbnb.com/users/show/…" at bounding box center [583, 445] width 774 height 32
paste input "https://www.airbnb.com/rooms/764571785073986176?guests=1&adults=1&s=67&unique_s…"
type input "https://www.airbnb.com/rooms/764571785073986176?guests=1&adults=1&s=67&unique_s…"
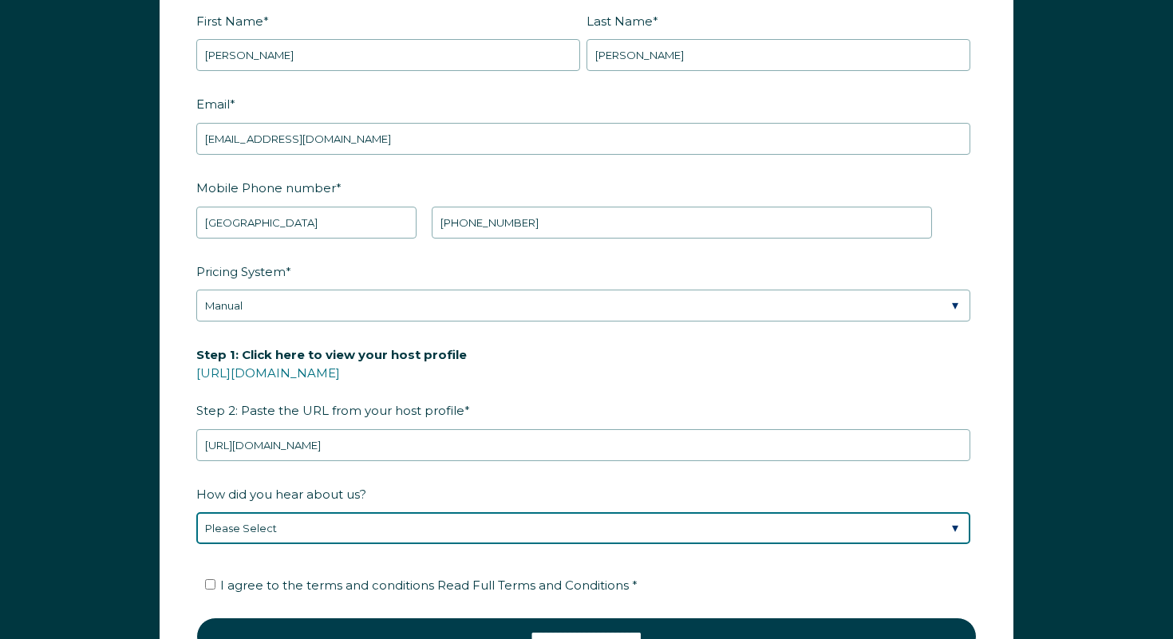
click at [302, 523] on select "Please Select Discovered Whimstay at an event or conference Found Whimstay thro…" at bounding box center [583, 528] width 774 height 32
select select "Google Search"
click at [196, 512] on select "Please Select Discovered Whimstay at an event or conference Found Whimstay thro…" at bounding box center [583, 528] width 774 height 32
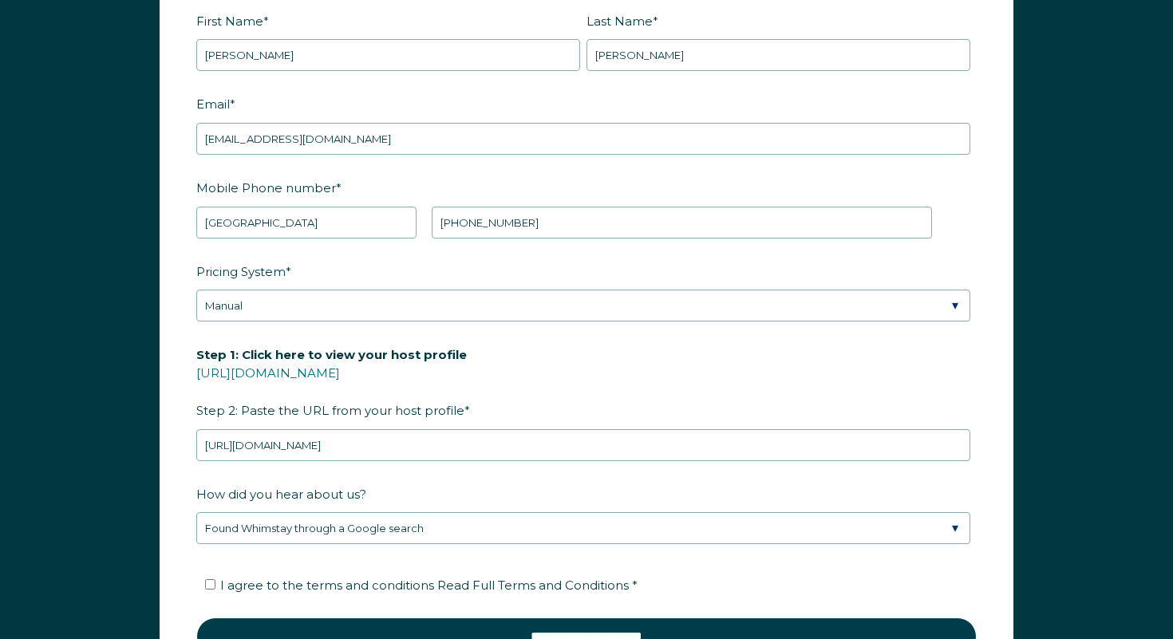
click at [516, 378] on label "Step 1: Click here to view your host profile https://www.airbnb.com/users/show/…" at bounding box center [586, 383] width 781 height 84
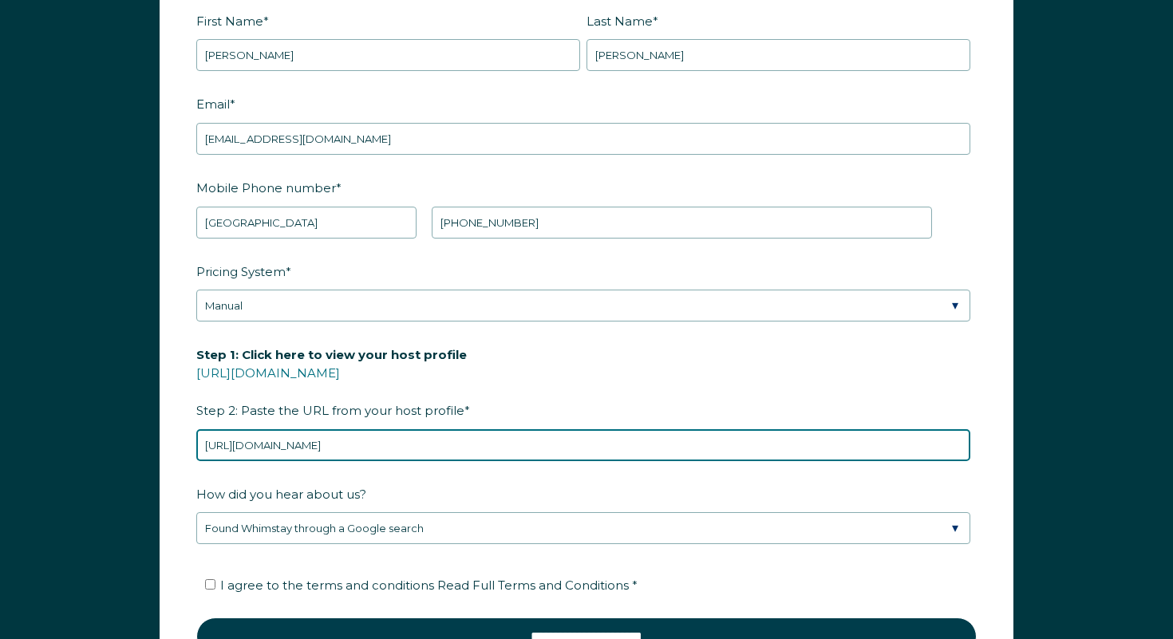
click at [516, 429] on input "https://www.airbnb.com/rooms/764571785073986176?guests=1&adults=1&s=67&unique_s…" at bounding box center [583, 445] width 774 height 32
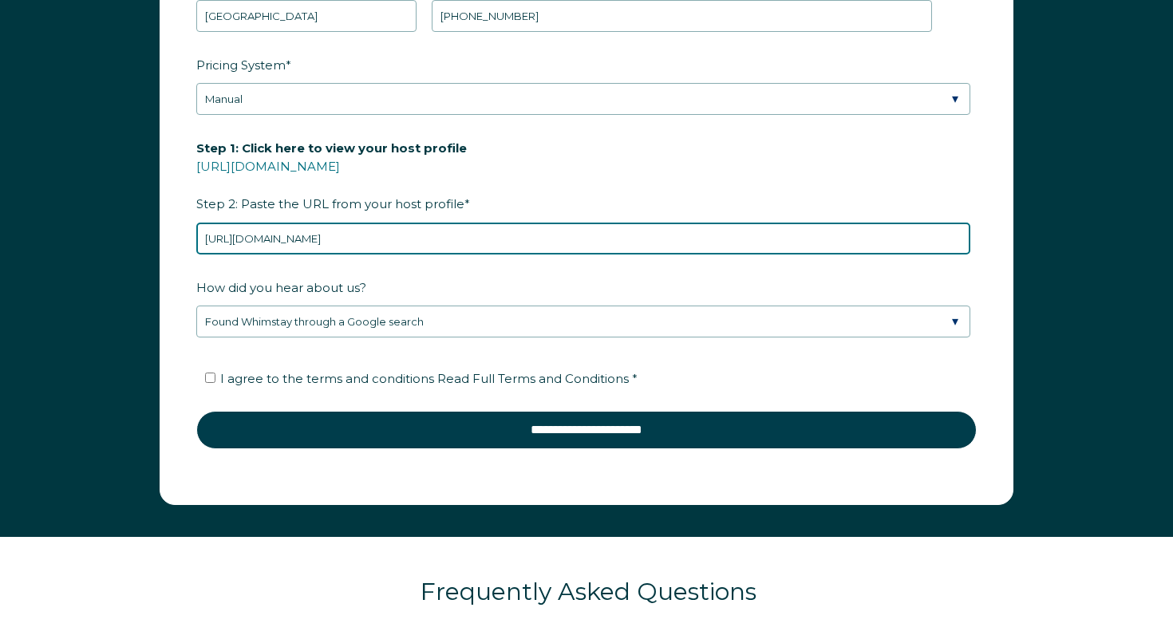
scroll to position [2240, 0]
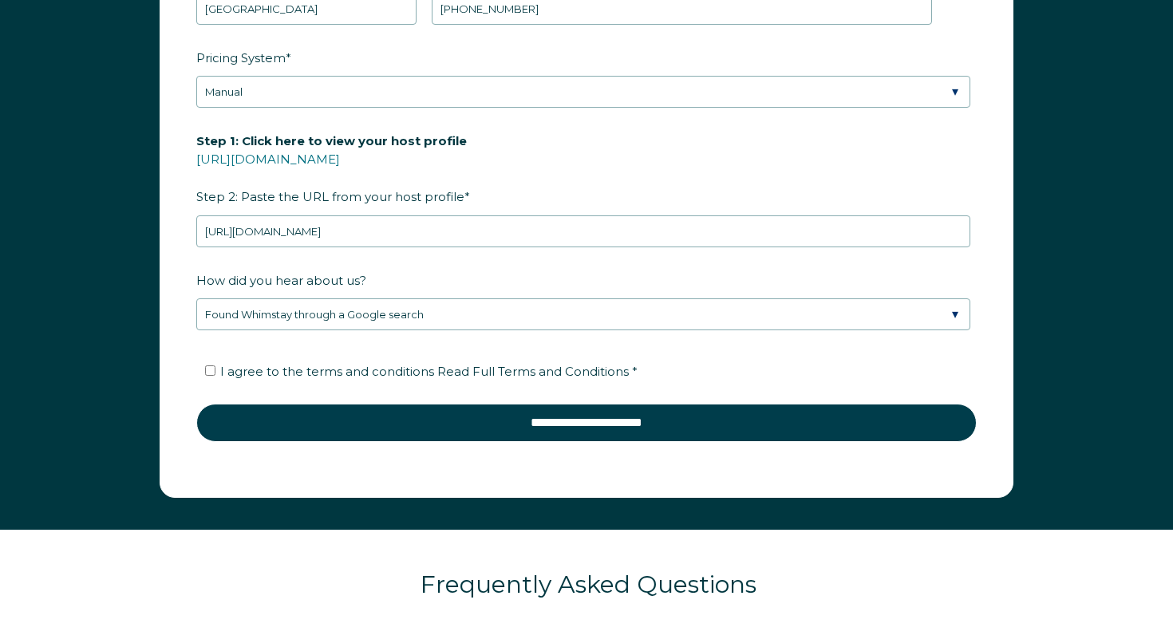
click at [208, 374] on label "I agree to the terms and conditions Read Full Terms and Conditions *" at bounding box center [421, 371] width 433 height 15
click at [208, 374] on input "I agree to the terms and conditions Read Full Terms and Conditions *" at bounding box center [210, 371] width 10 height 10
checkbox input "true"
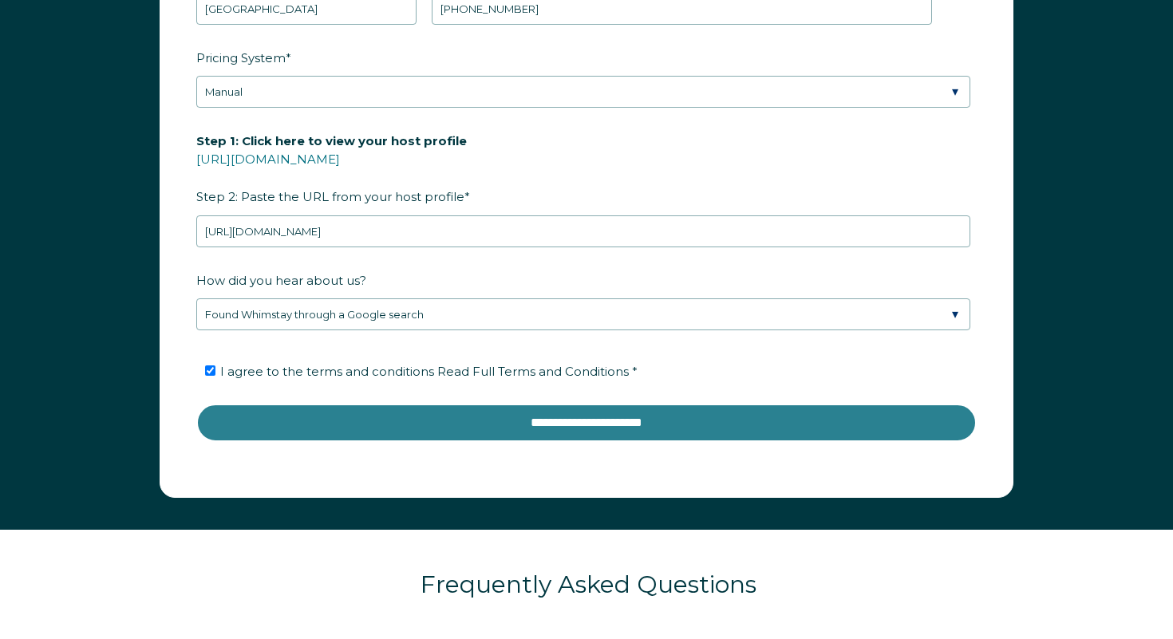
click at [445, 417] on input "**********" at bounding box center [586, 423] width 781 height 38
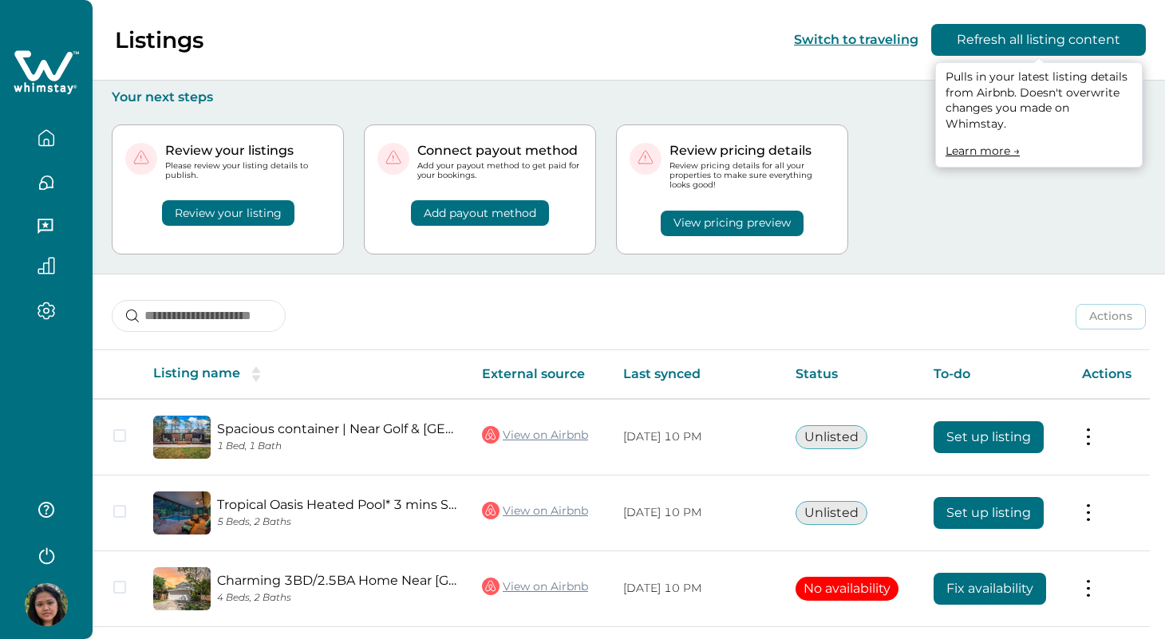
click at [1008, 38] on button "Refresh all listing content" at bounding box center [1038, 40] width 215 height 32
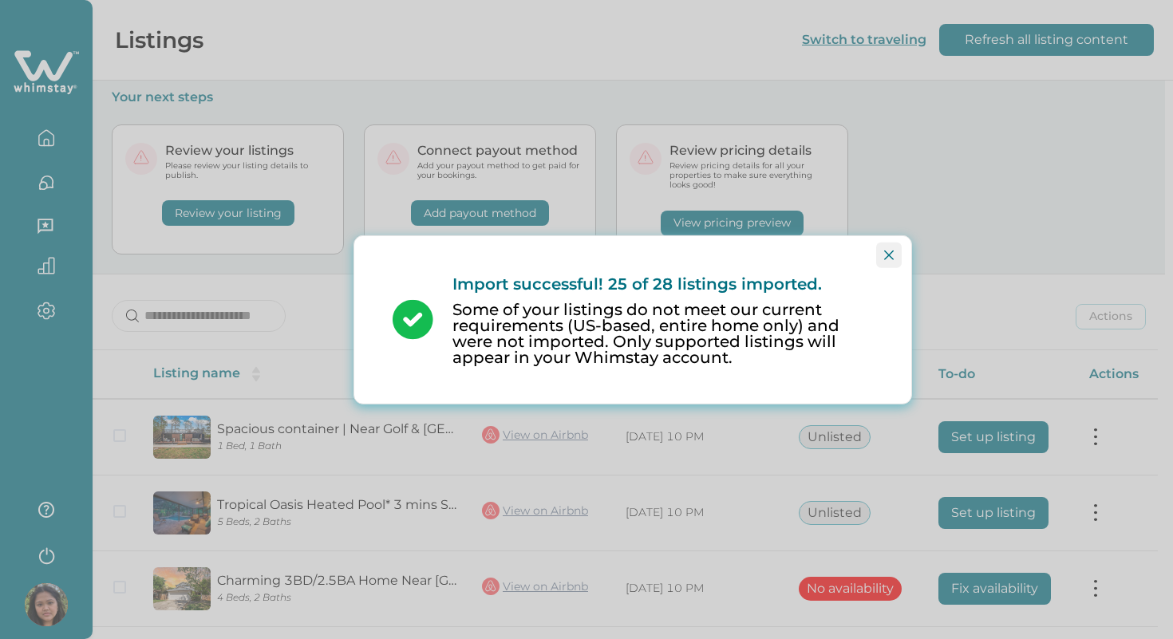
click at [889, 250] on icon "Close" at bounding box center [889, 255] width 10 height 10
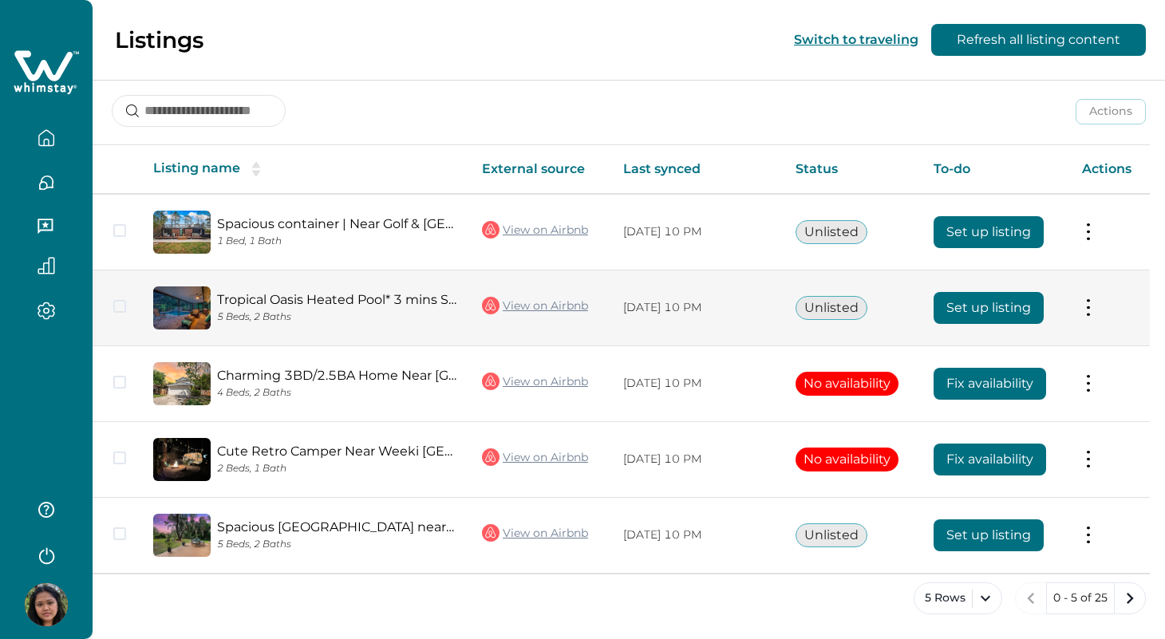
scroll to position [33, 0]
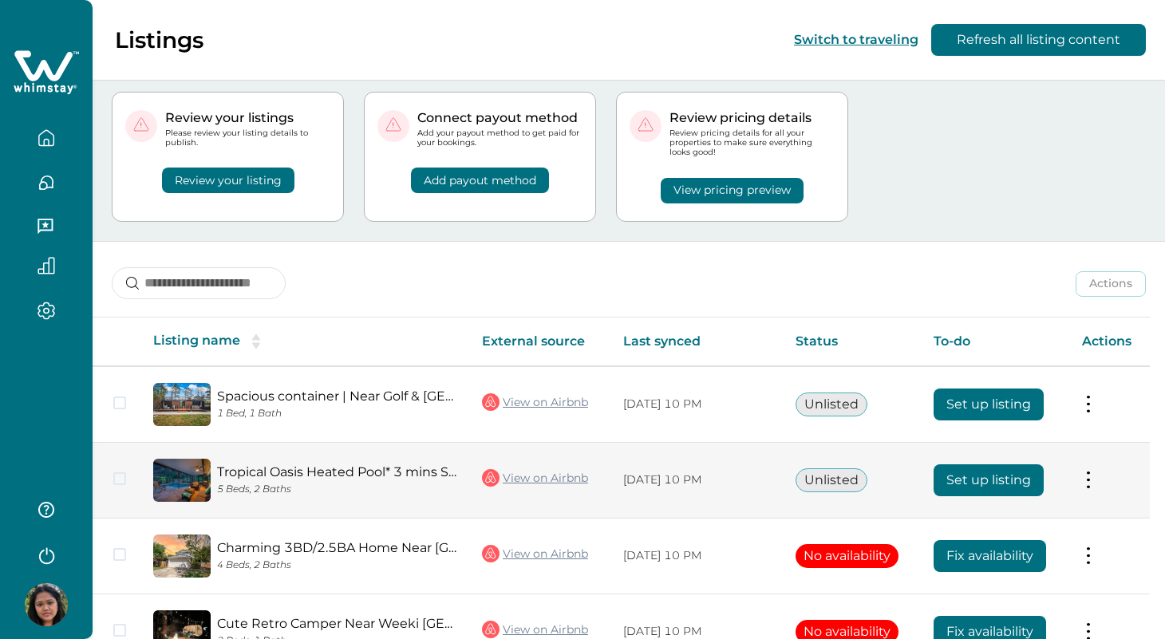
click at [989, 480] on button "Set up listing" at bounding box center [989, 481] width 110 height 32
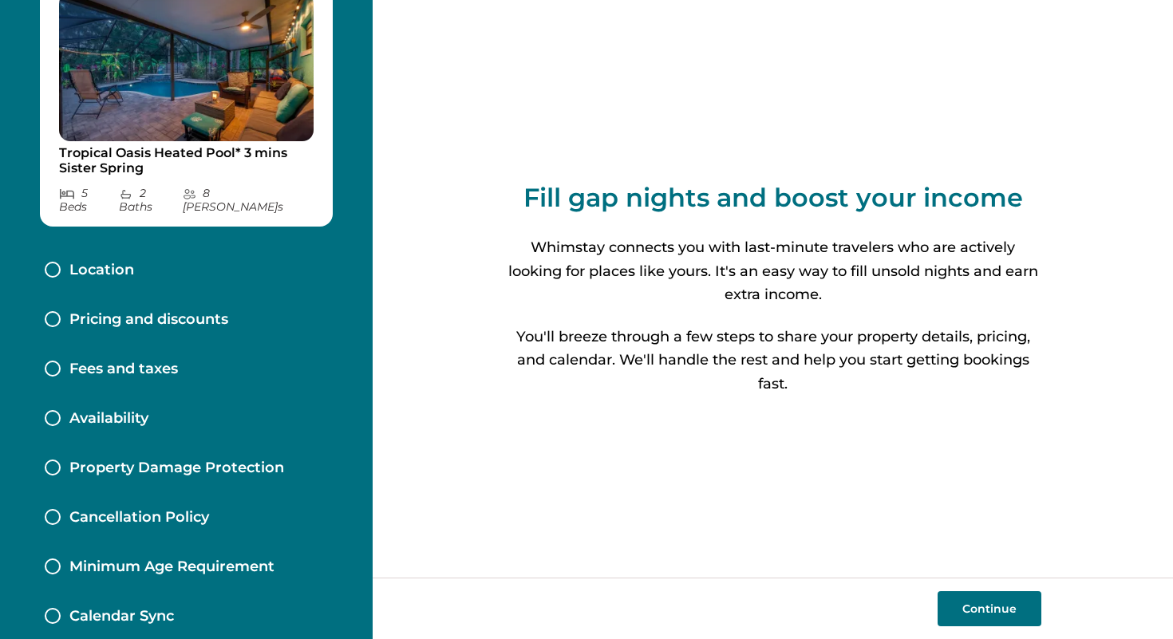
scroll to position [79, 0]
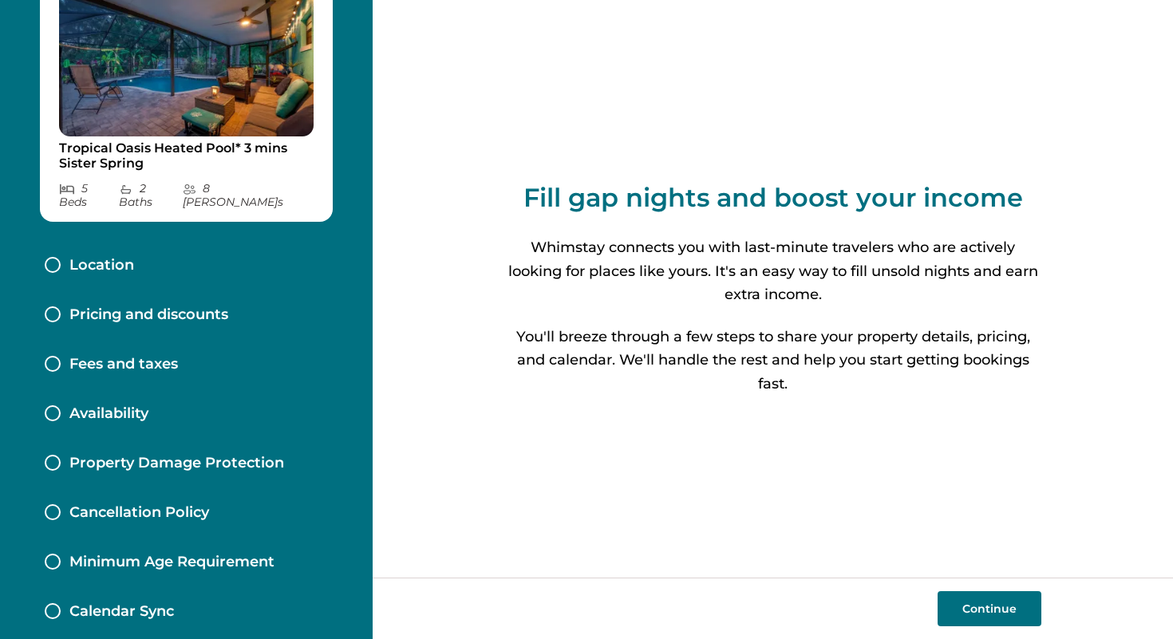
click at [118, 257] on p "Location" at bounding box center [101, 266] width 65 height 18
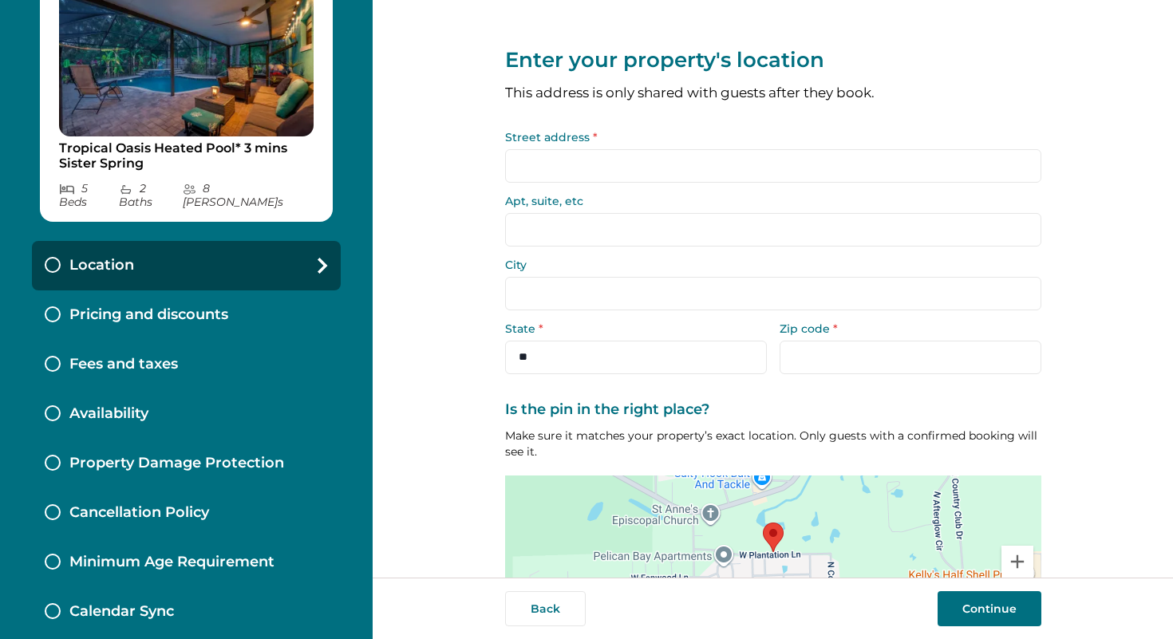
click at [543, 173] on input "Street address *" at bounding box center [773, 166] width 536 height 34
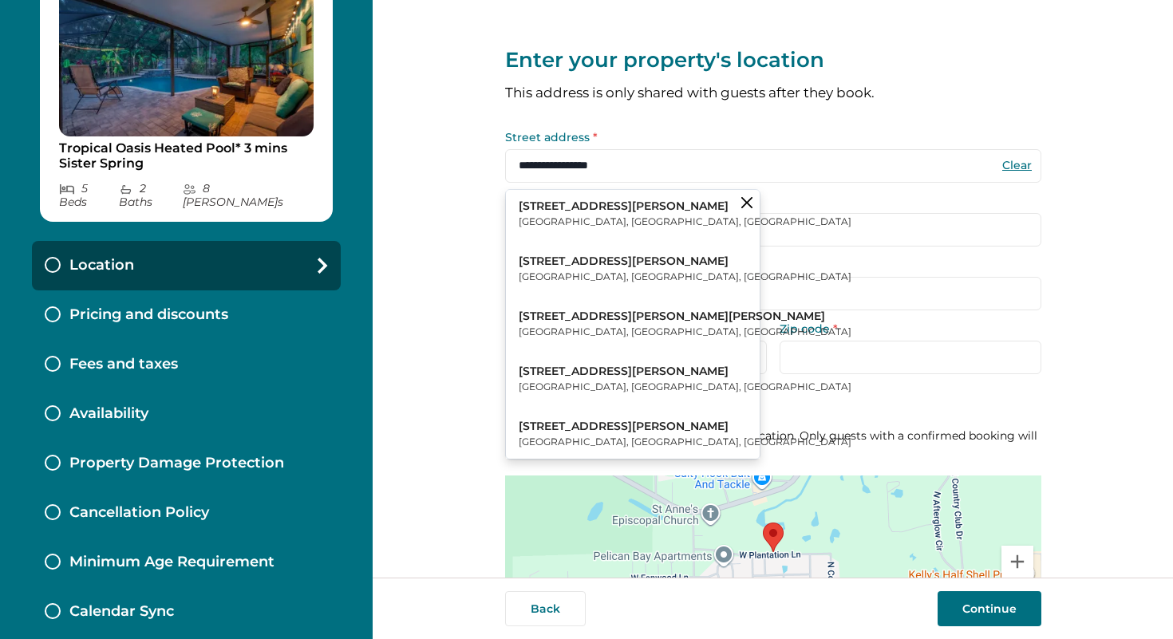
click at [558, 218] on p "Crystal River, FL, USA" at bounding box center [685, 222] width 333 height 16
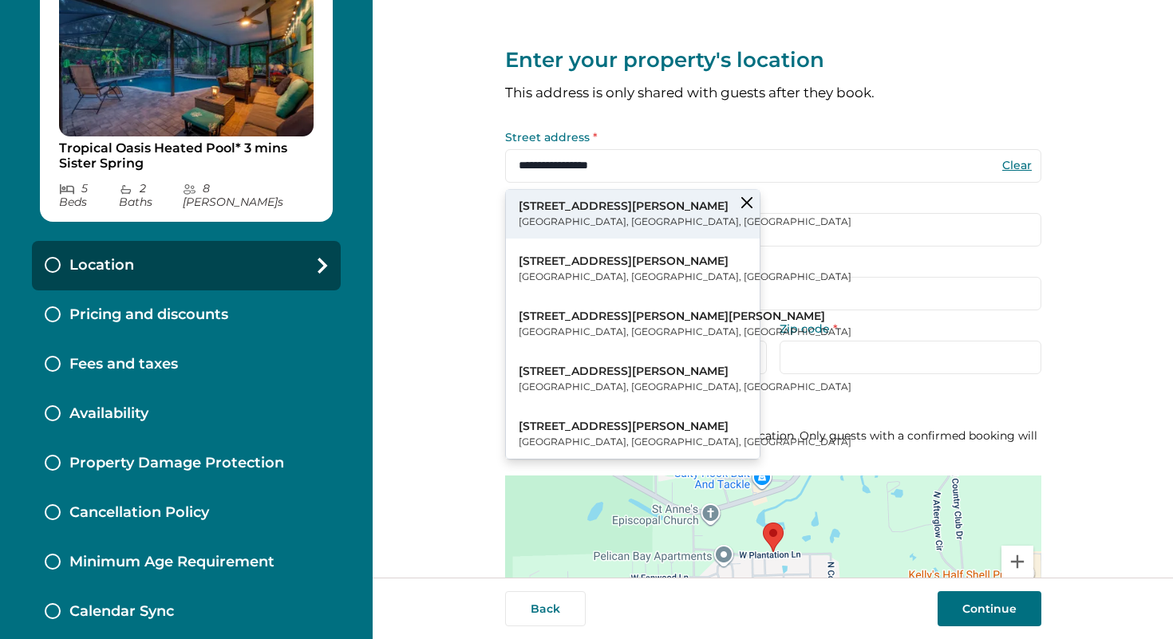
type input "**********"
select select "**"
type input "*****"
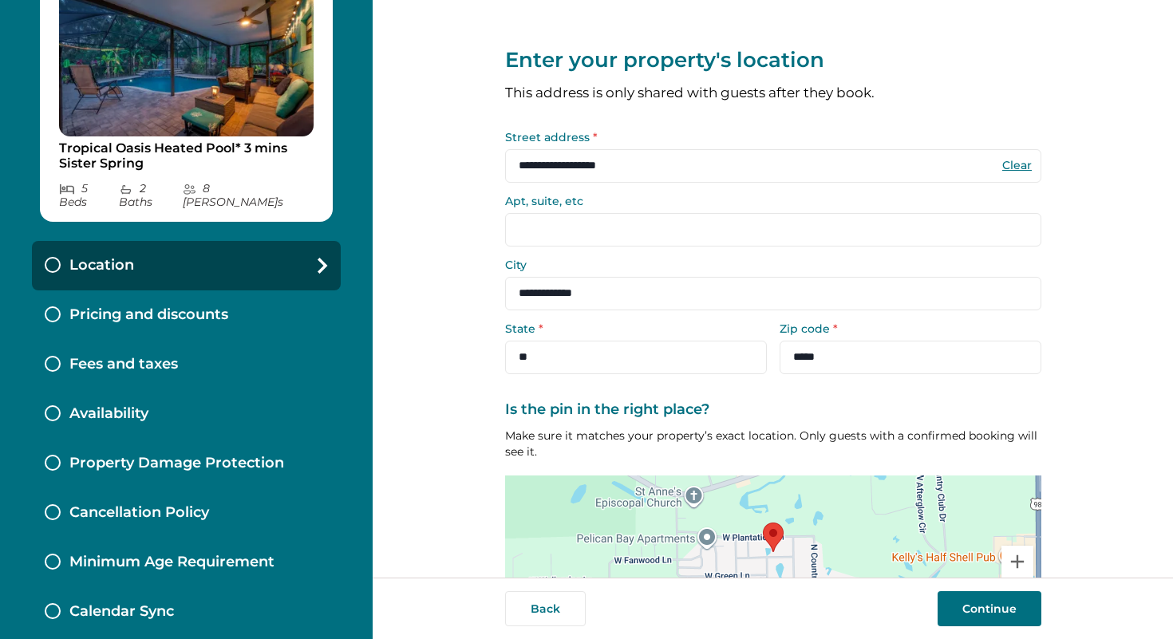
scroll to position [118, 0]
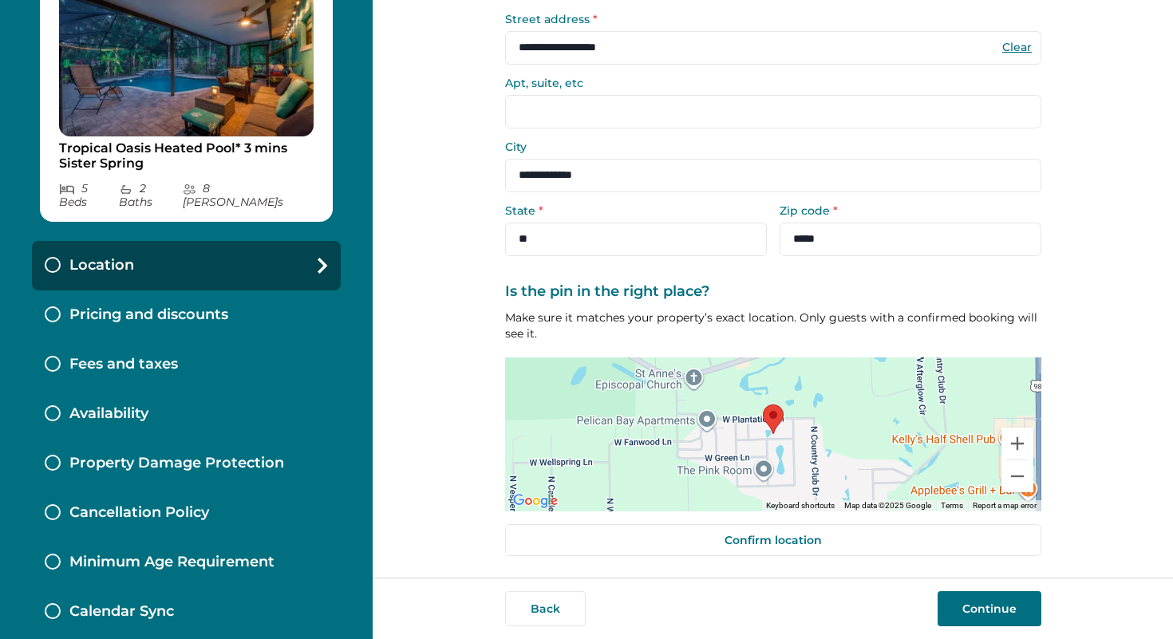
click at [980, 607] on button "Continue" at bounding box center [990, 608] width 104 height 35
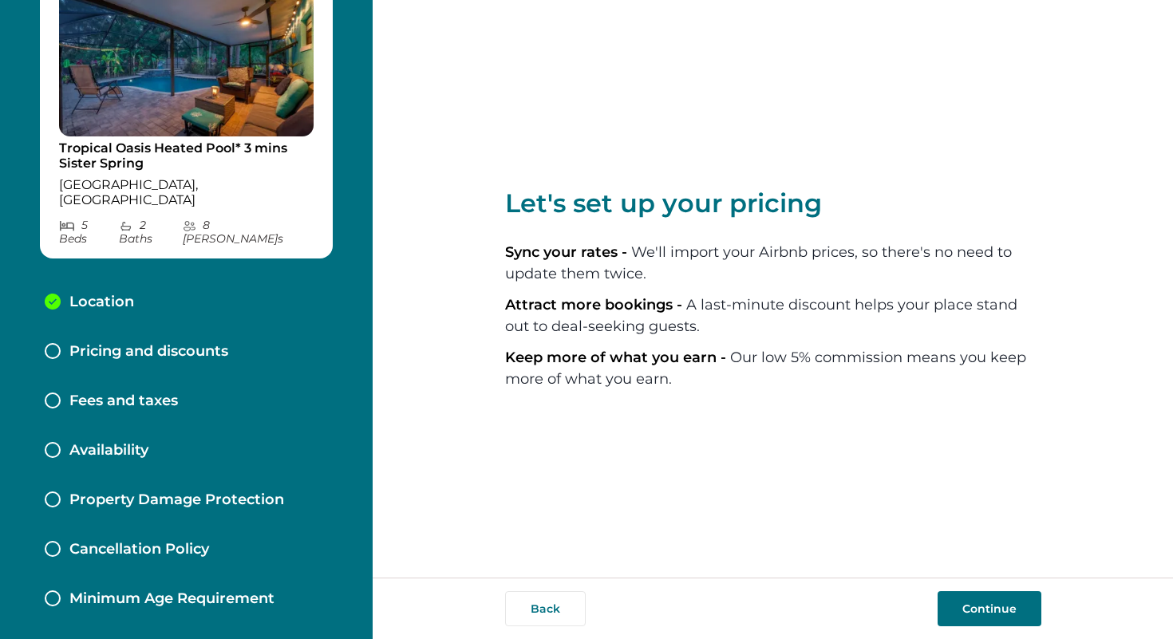
click at [162, 343] on p "Pricing and discounts" at bounding box center [148, 352] width 159 height 18
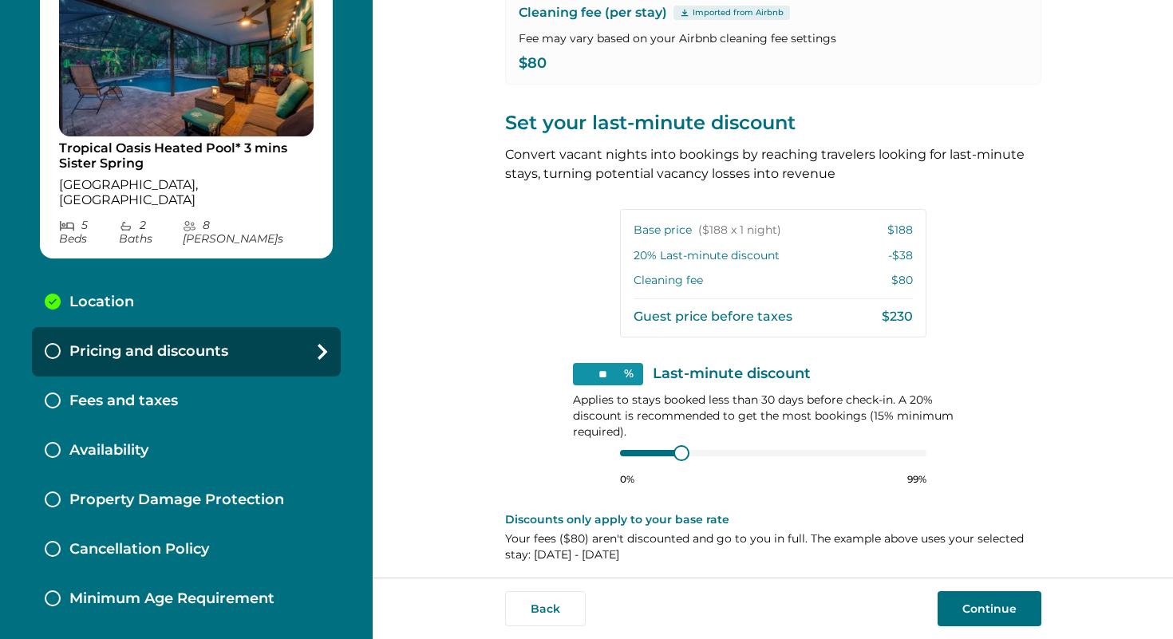
scroll to position [274, 0]
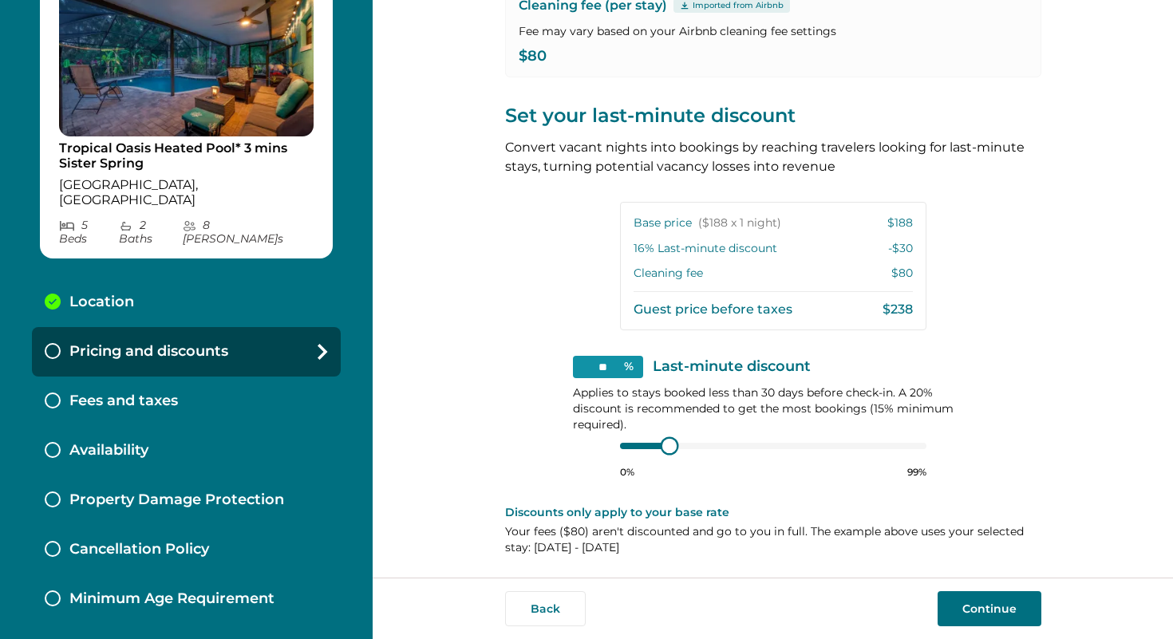
type input "**"
click at [653, 449] on div at bounding box center [773, 446] width 306 height 13
click at [996, 631] on div "Back Continue" at bounding box center [773, 608] width 801 height 61
click at [986, 606] on button "Continue" at bounding box center [990, 608] width 104 height 35
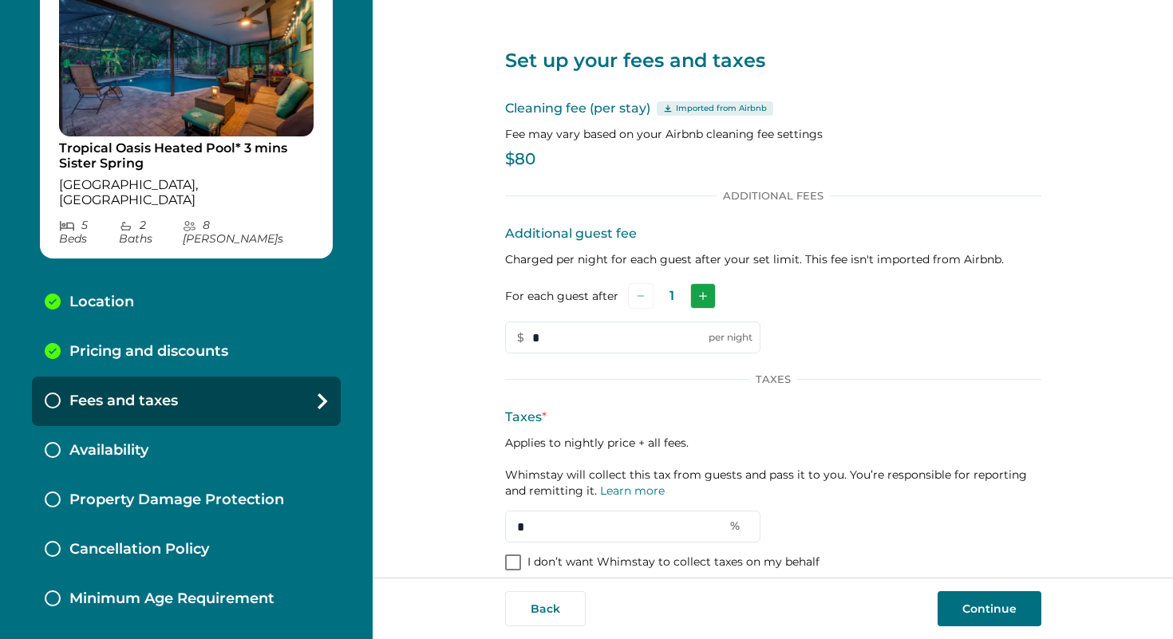
click at [699, 297] on icon "Add" at bounding box center [703, 296] width 8 height 8
click at [702, 297] on icon "Add" at bounding box center [706, 296] width 8 height 8
click at [587, 334] on input "*" at bounding box center [632, 338] width 255 height 32
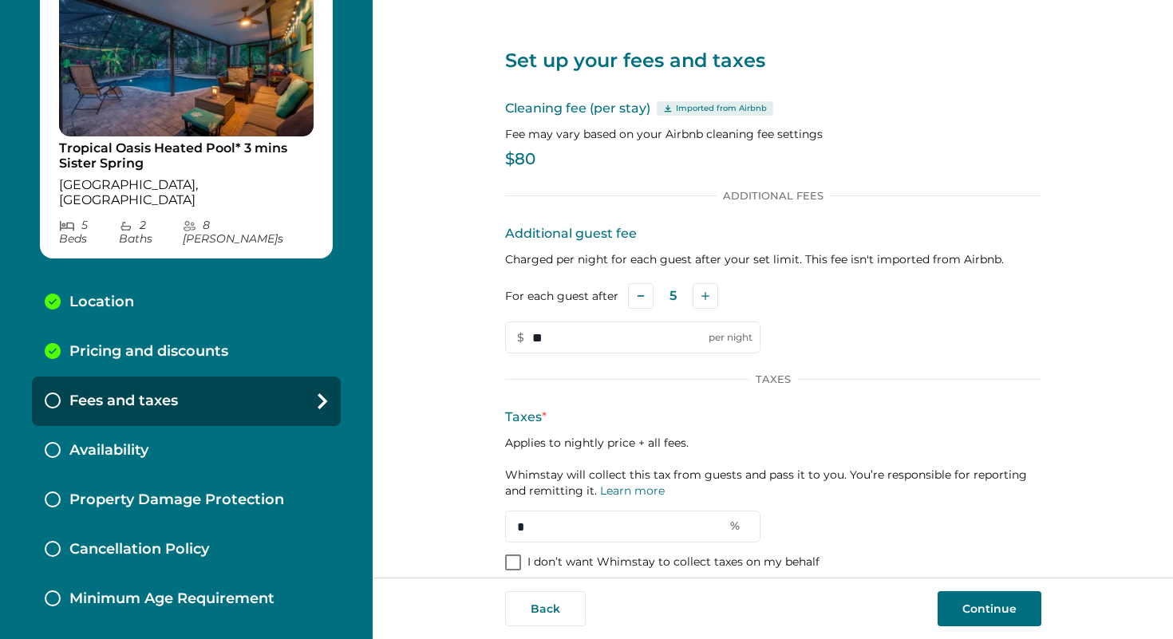
scroll to position [18, 0]
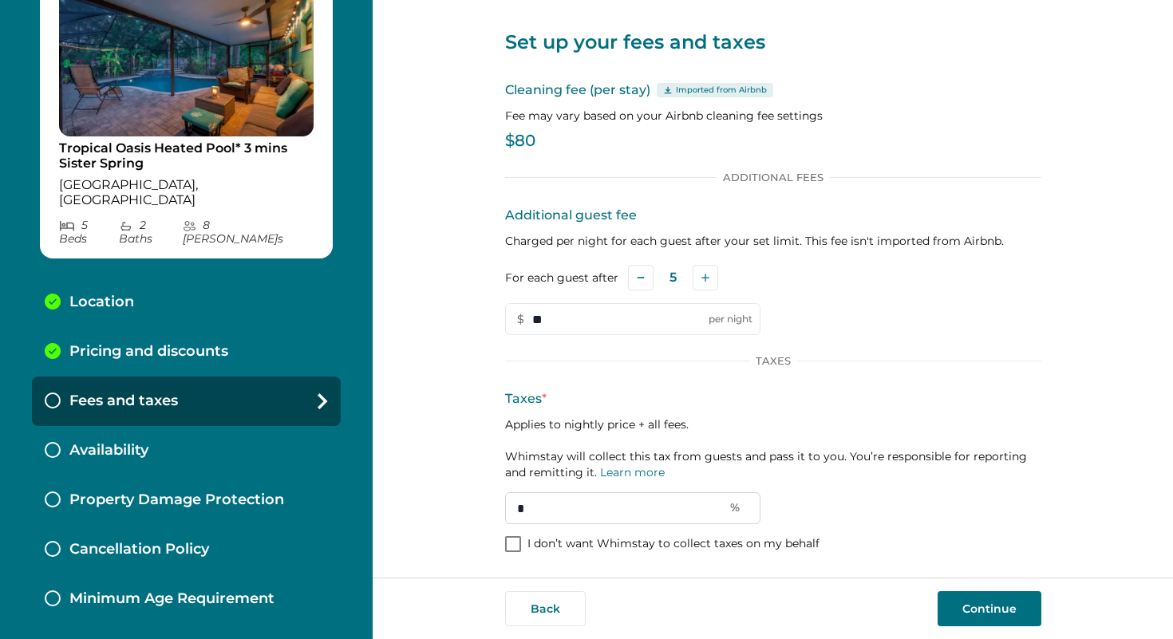
type input "**"
click at [642, 512] on input "*" at bounding box center [632, 508] width 255 height 32
type input "****"
click at [981, 603] on button "Continue" at bounding box center [990, 608] width 104 height 35
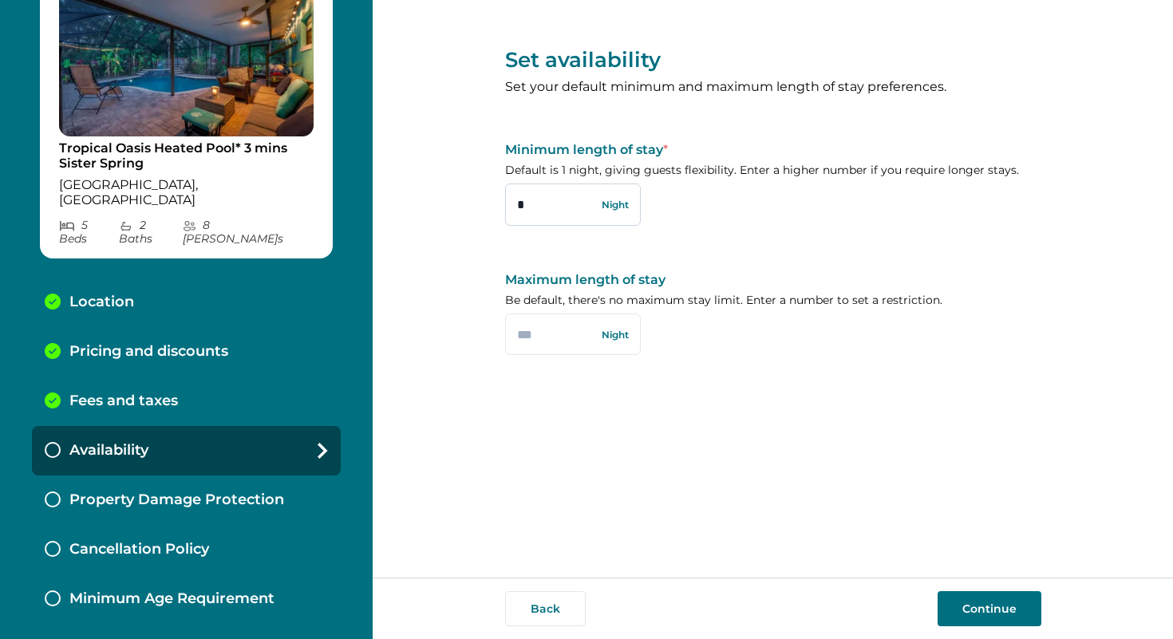
click at [561, 202] on input "*" at bounding box center [573, 205] width 136 height 42
type input "*"
click at [587, 334] on input "text" at bounding box center [573, 335] width 136 height 42
type input "**"
click at [998, 622] on button "Continue" at bounding box center [990, 608] width 104 height 35
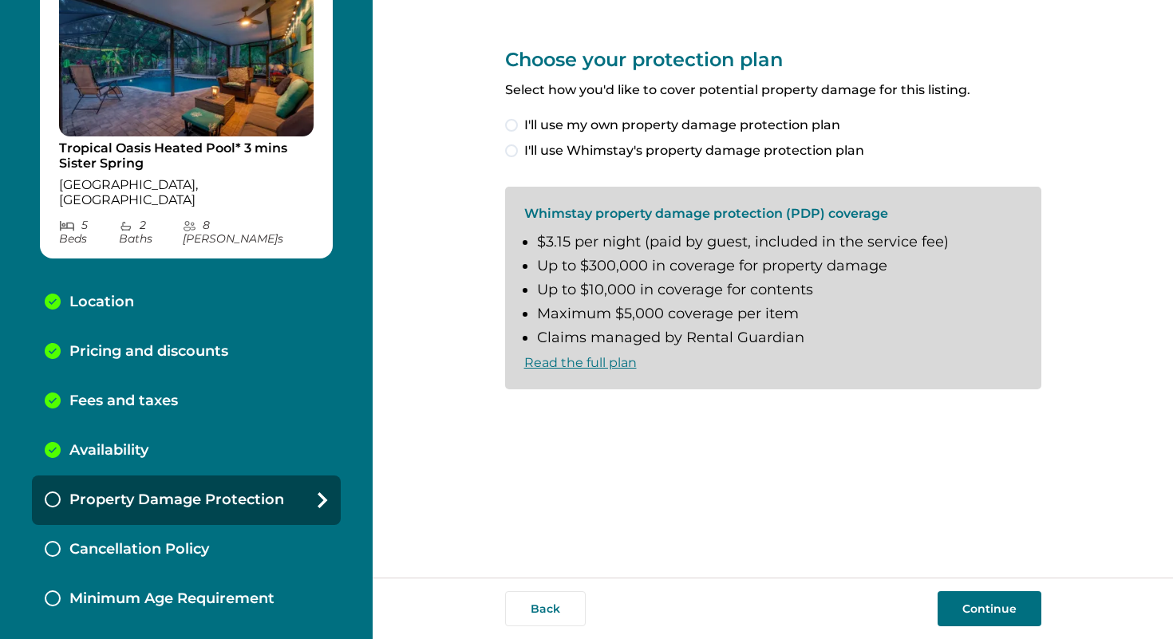
click at [511, 152] on span at bounding box center [511, 150] width 13 height 13
click at [509, 419] on span at bounding box center [511, 415] width 13 height 13
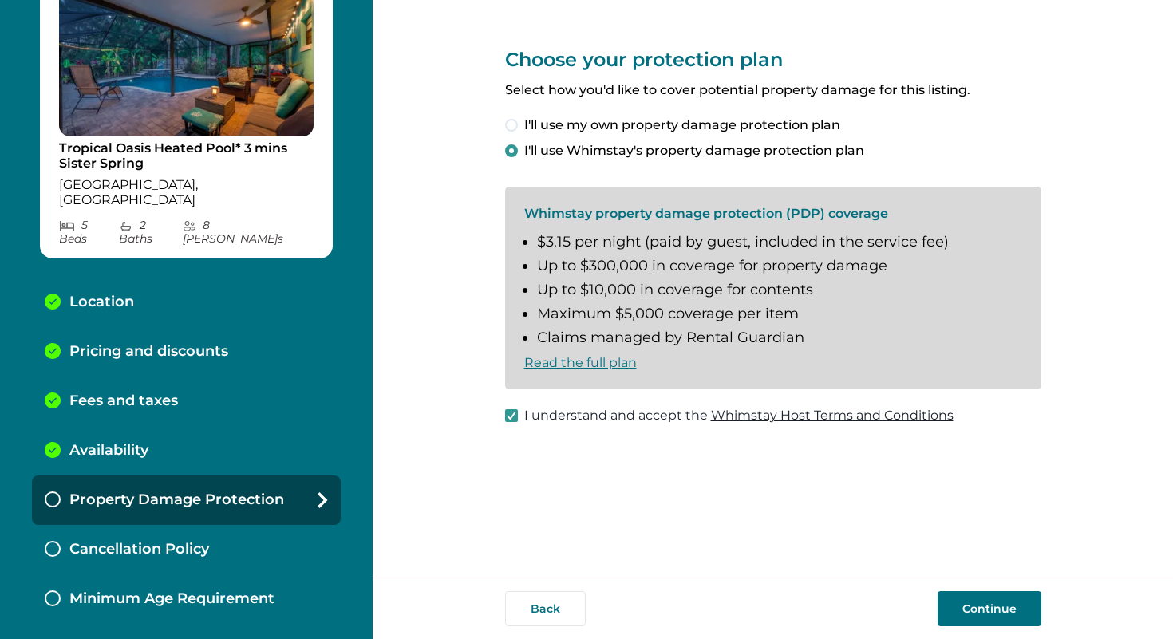
click at [984, 620] on button "Continue" at bounding box center [990, 608] width 104 height 35
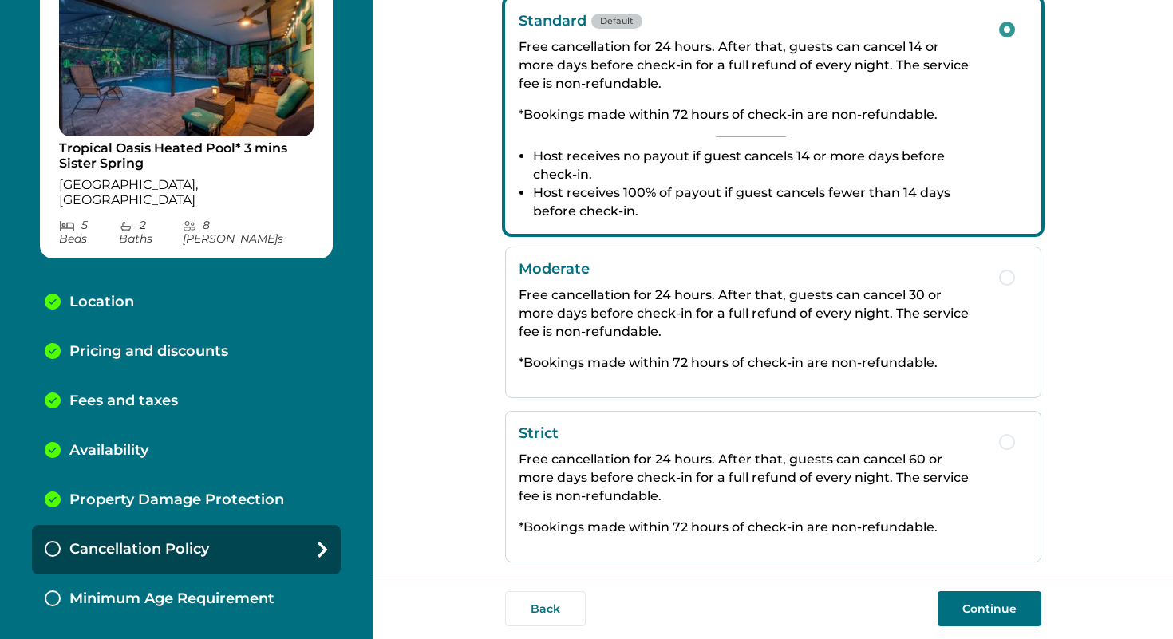
scroll to position [282, 0]
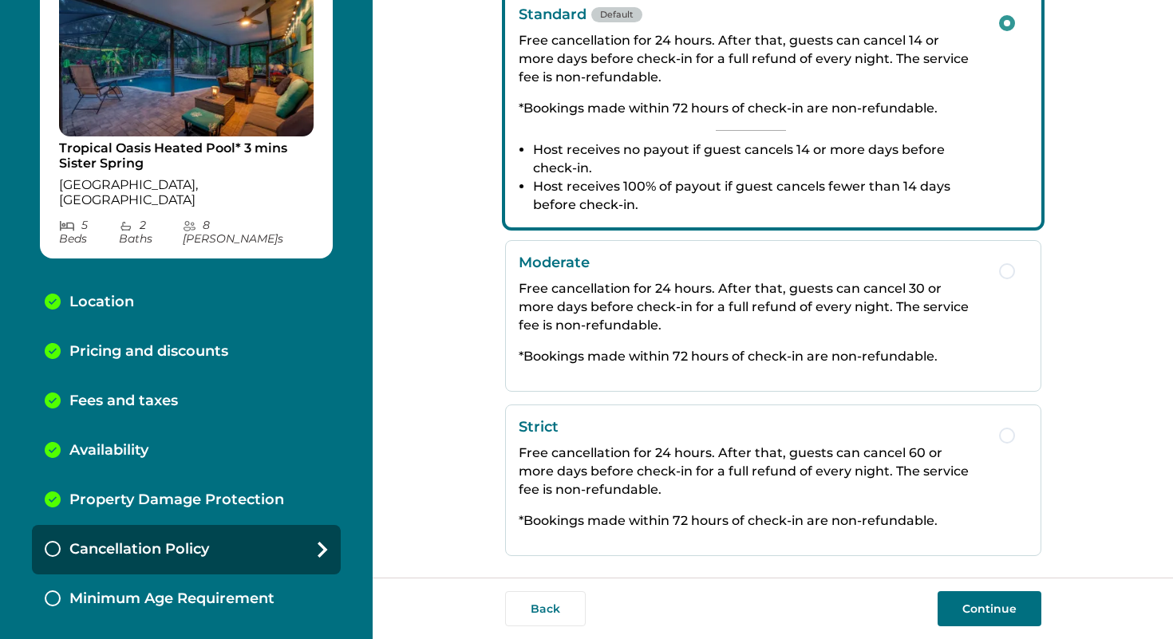
click at [992, 440] on button "Strict Free cancellation for 24 hours. After that, guests can cancel 60 or more…" at bounding box center [773, 481] width 536 height 152
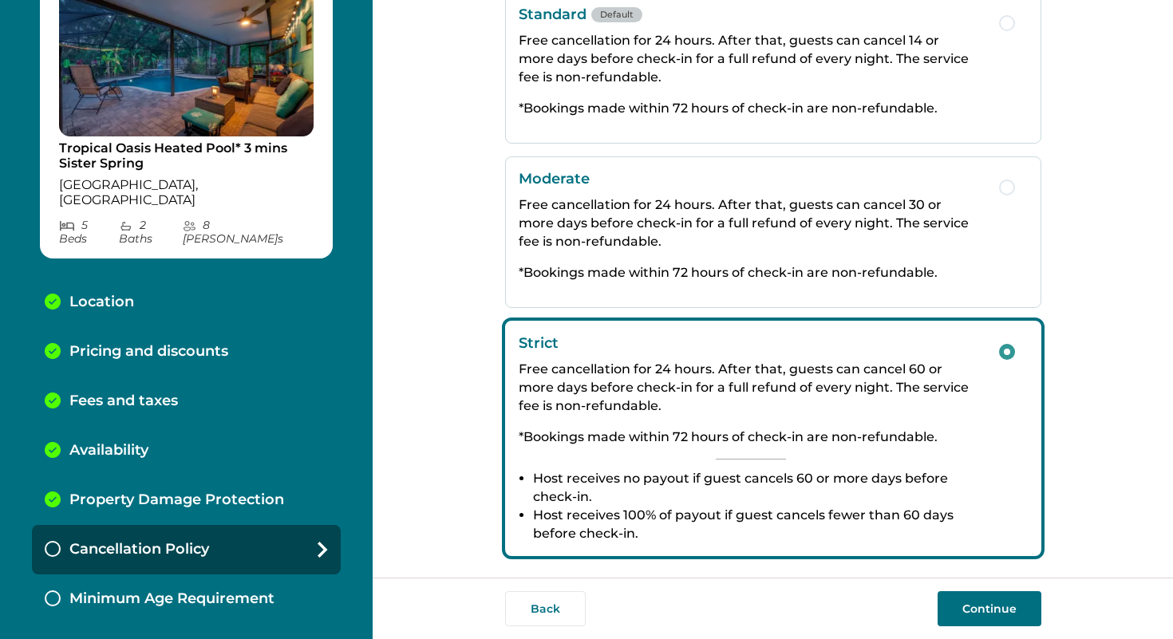
scroll to position [295, 0]
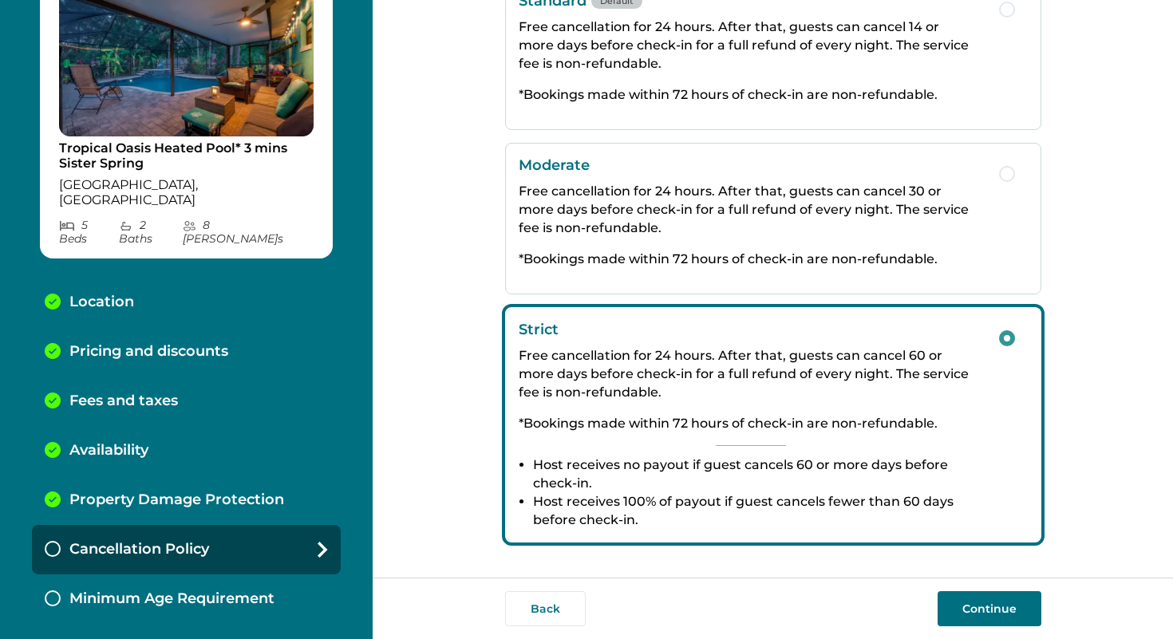
click at [1002, 599] on button "Continue" at bounding box center [990, 608] width 104 height 35
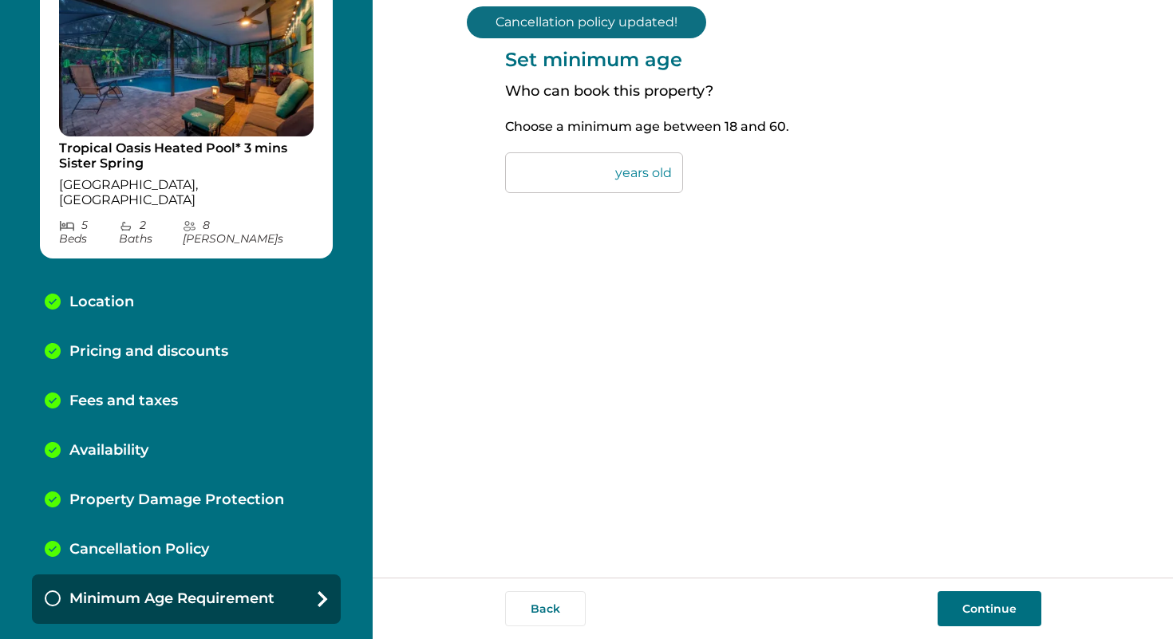
click at [572, 169] on input "**" at bounding box center [594, 172] width 178 height 41
type input "*"
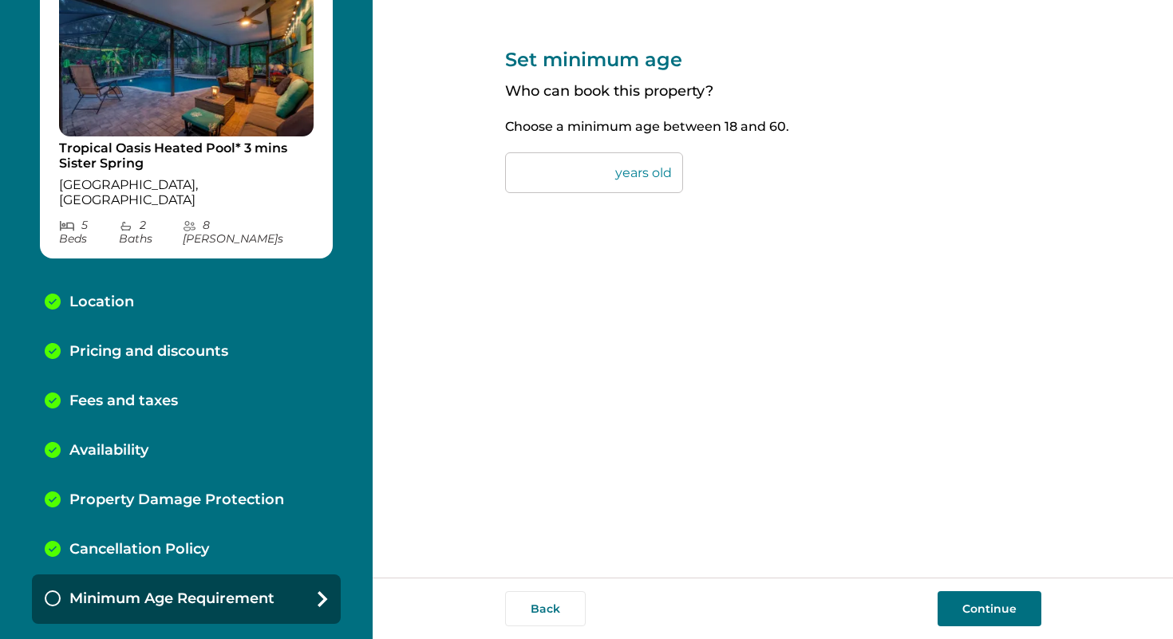
type input "**"
click at [970, 595] on button "Continue" at bounding box center [990, 608] width 104 height 35
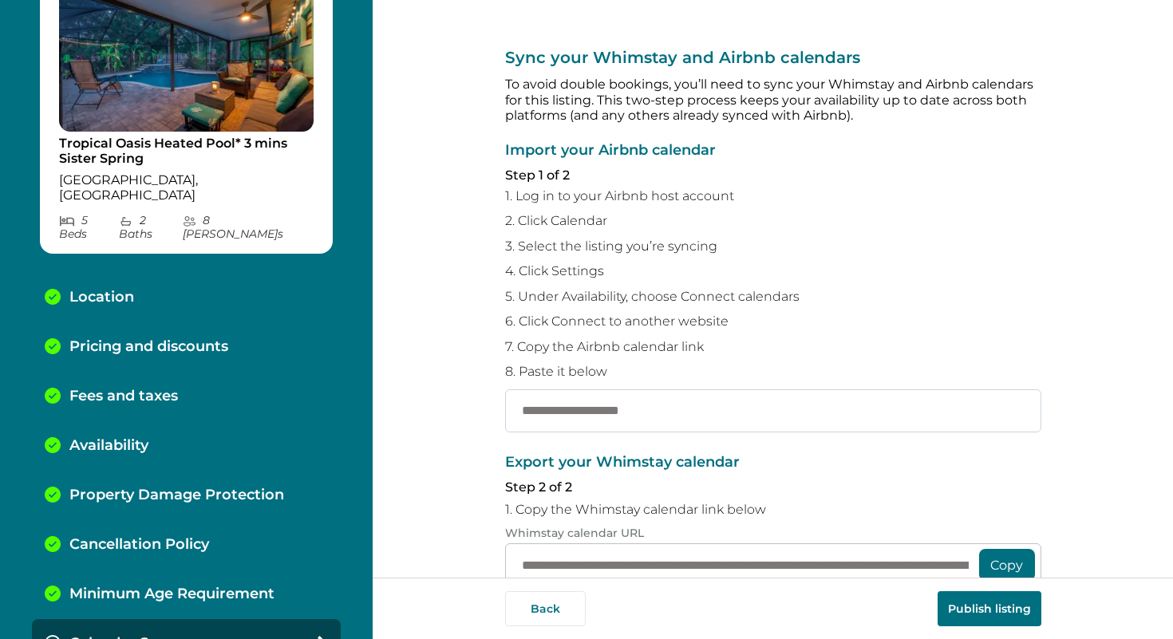
click at [808, 413] on input "text" at bounding box center [773, 410] width 536 height 43
click at [988, 571] on button "Copy" at bounding box center [1007, 565] width 56 height 32
click at [583, 402] on input "text" at bounding box center [773, 410] width 536 height 43
paste input "**********"
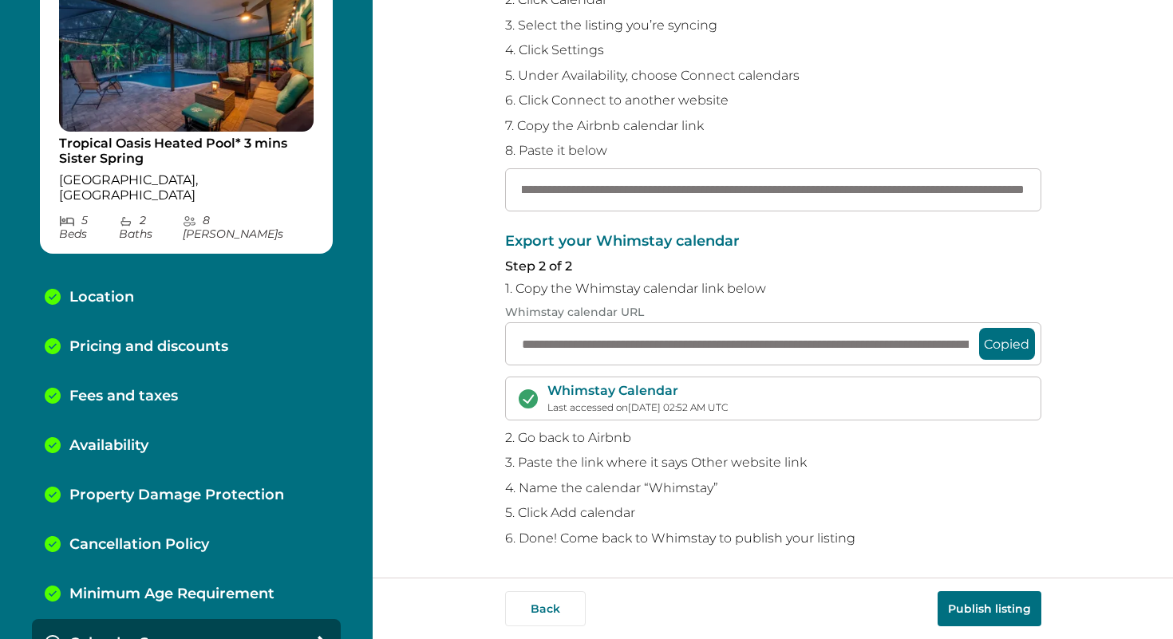
type input "**********"
click at [981, 613] on button "Publish listing" at bounding box center [990, 608] width 104 height 35
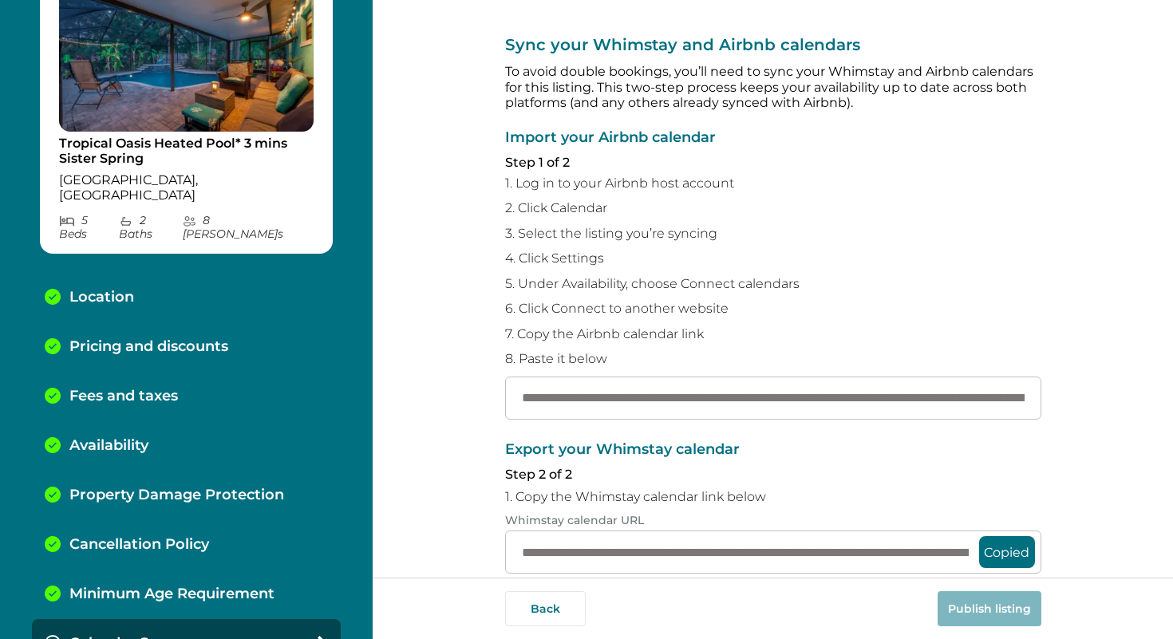
scroll to position [0, 0]
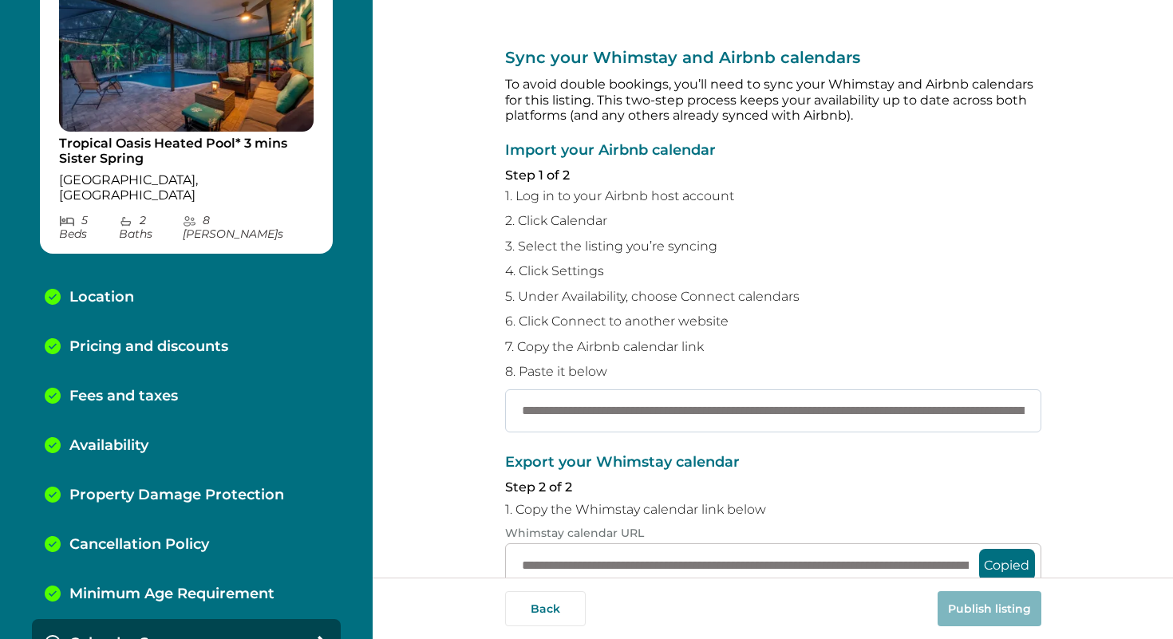
click at [521, 411] on input "**********" at bounding box center [773, 410] width 536 height 43
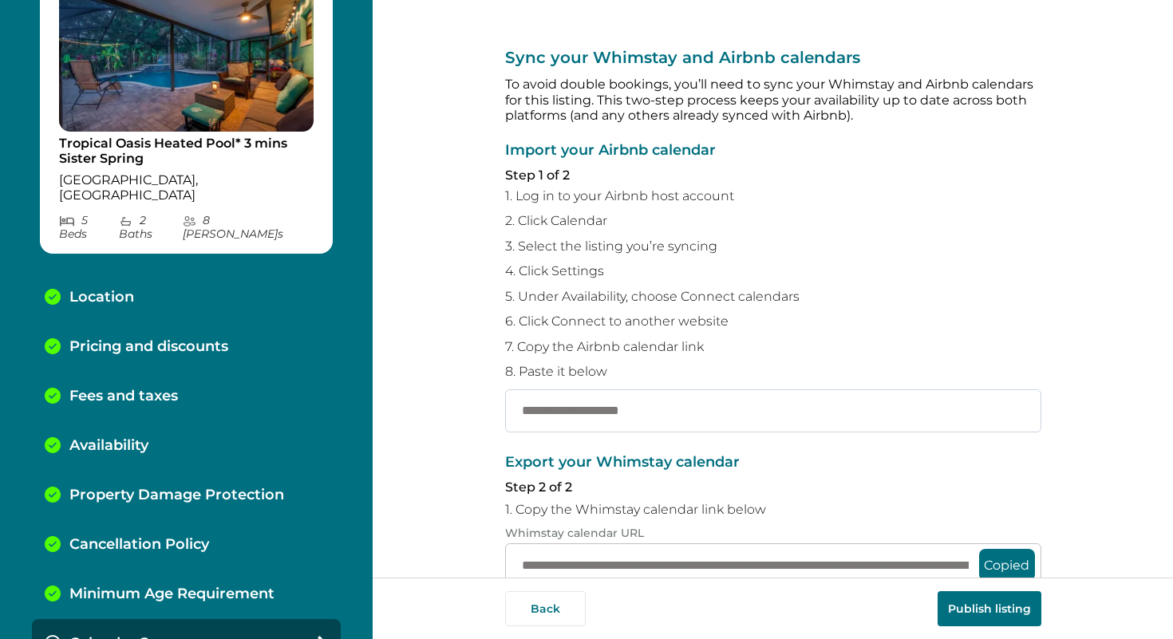
click at [571, 407] on input "text" at bounding box center [773, 410] width 536 height 43
paste input "**********"
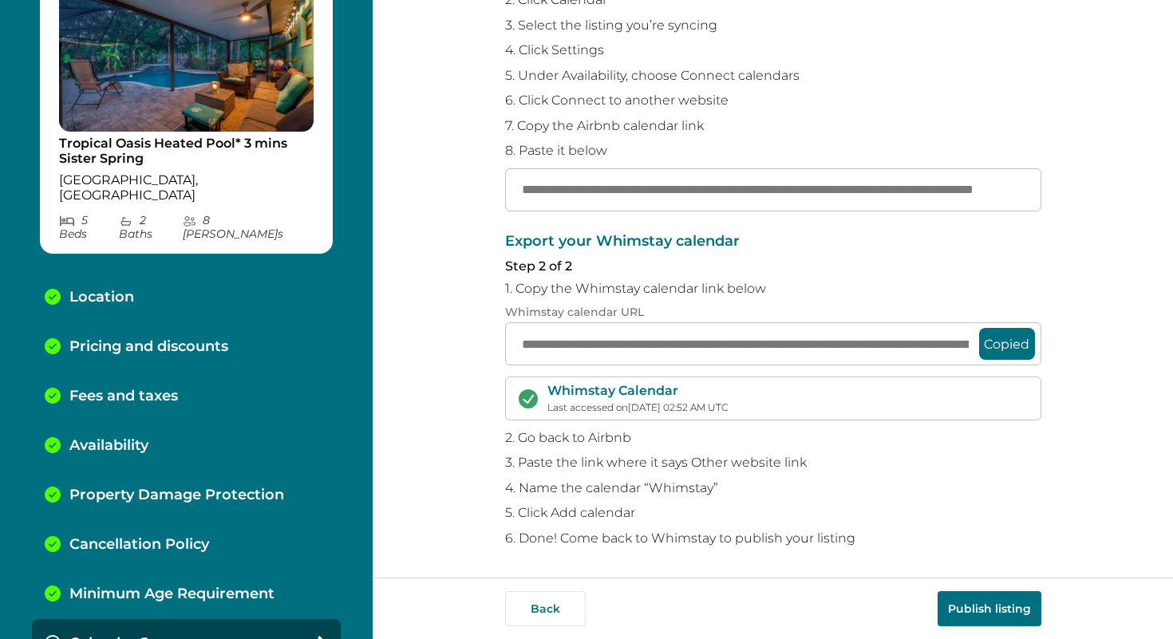
type input "**********"
click at [976, 602] on button "Publish listing" at bounding box center [990, 608] width 104 height 35
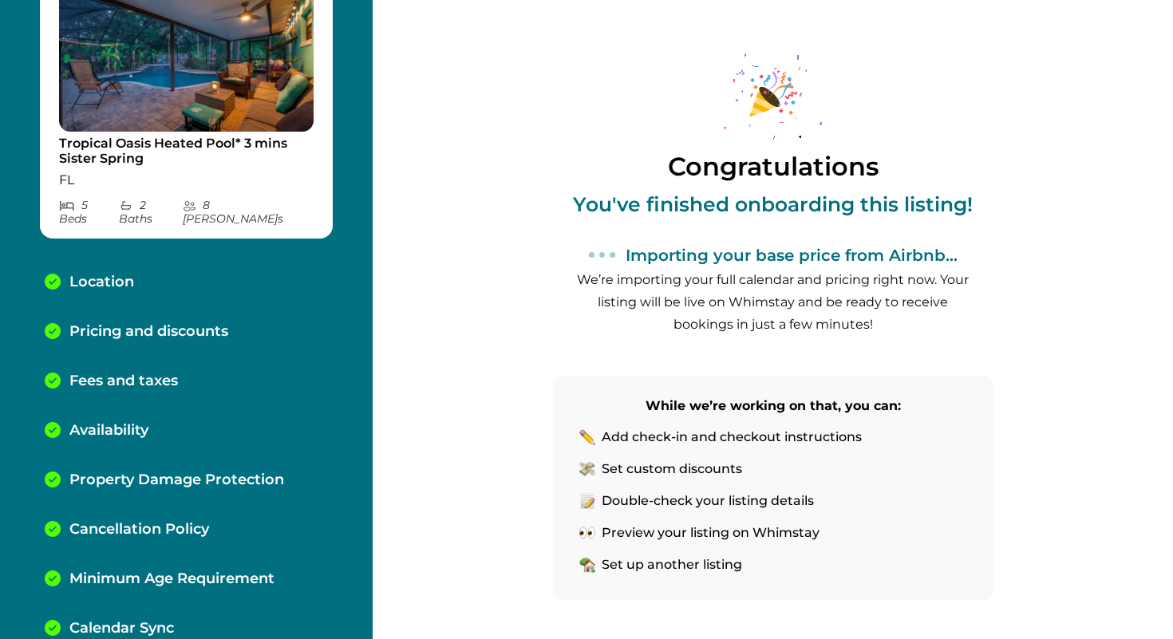
click at [167, 323] on p "Pricing and discounts" at bounding box center [148, 332] width 159 height 18
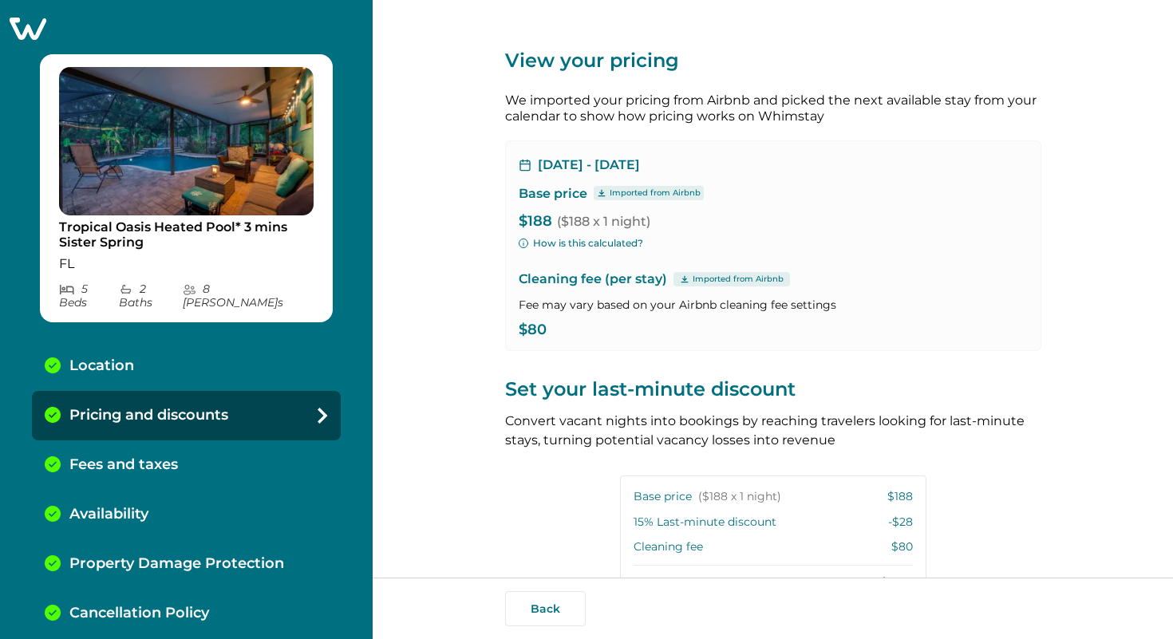
click at [30, 29] on icon at bounding box center [28, 29] width 37 height 22
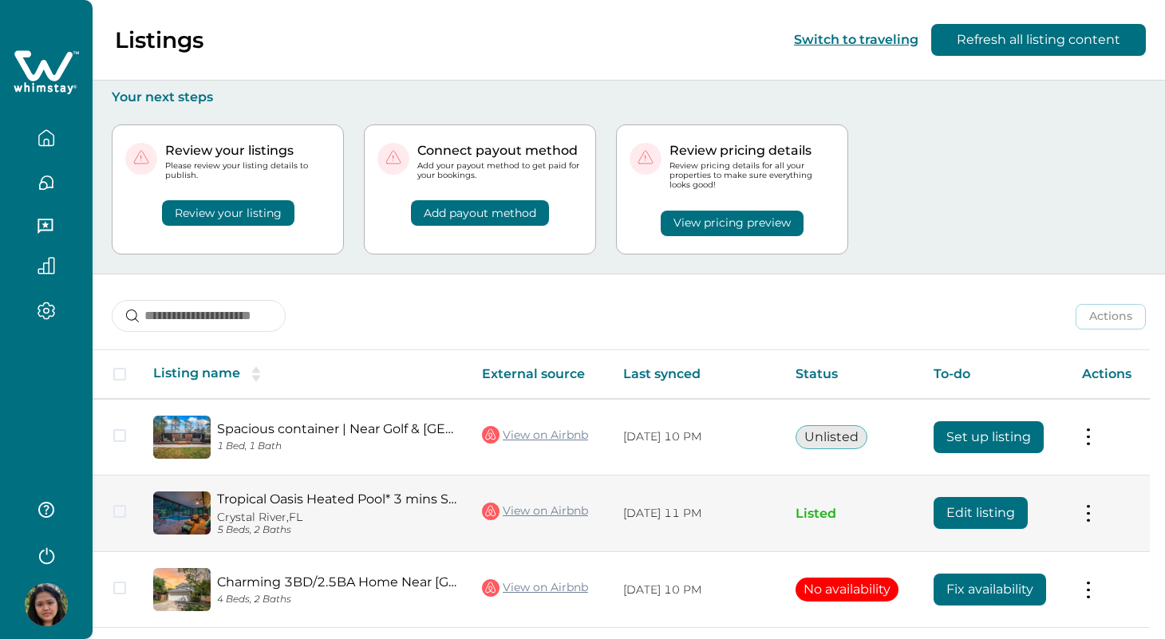
scroll to position [207, 0]
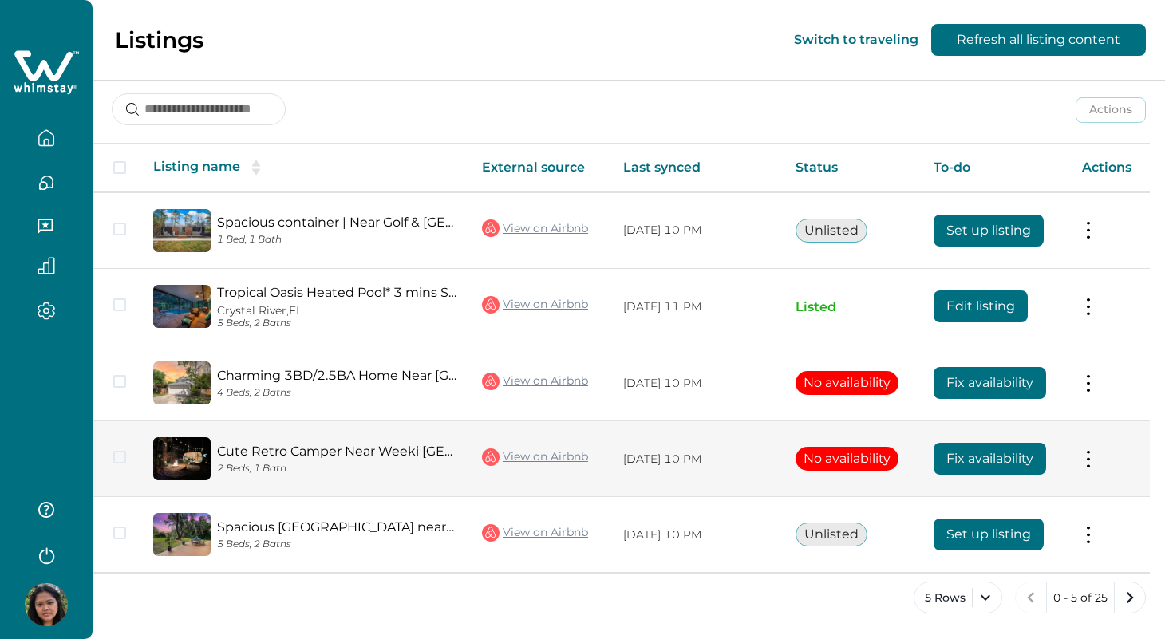
click at [1095, 462] on button at bounding box center [1088, 459] width 13 height 17
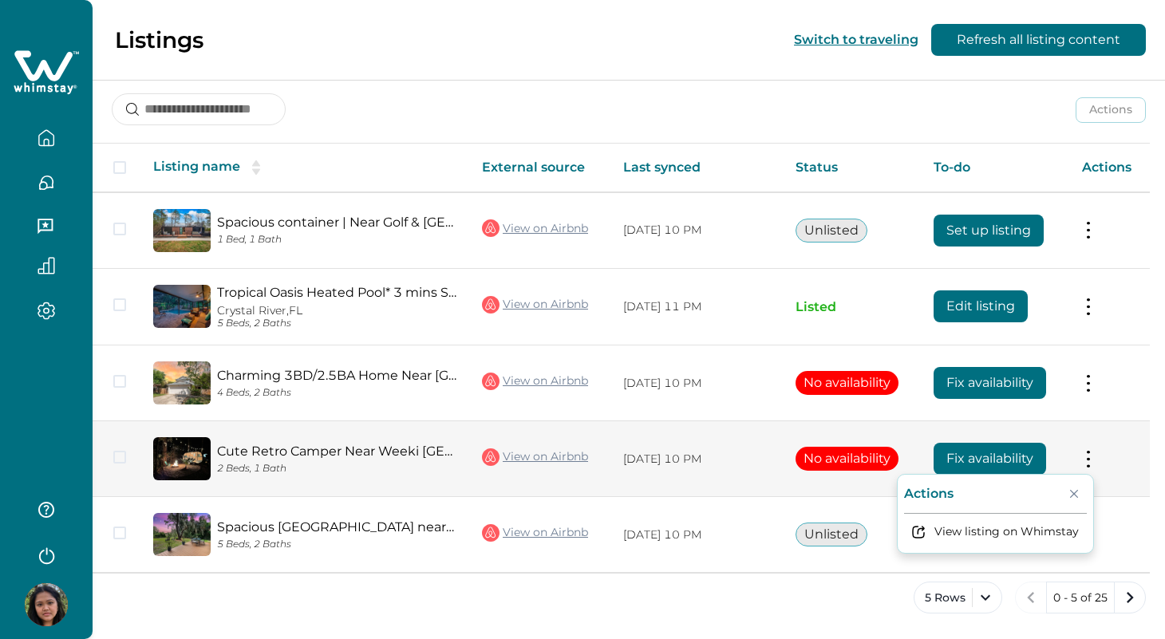
click at [1078, 492] on icon "Close" at bounding box center [1074, 494] width 8 height 8
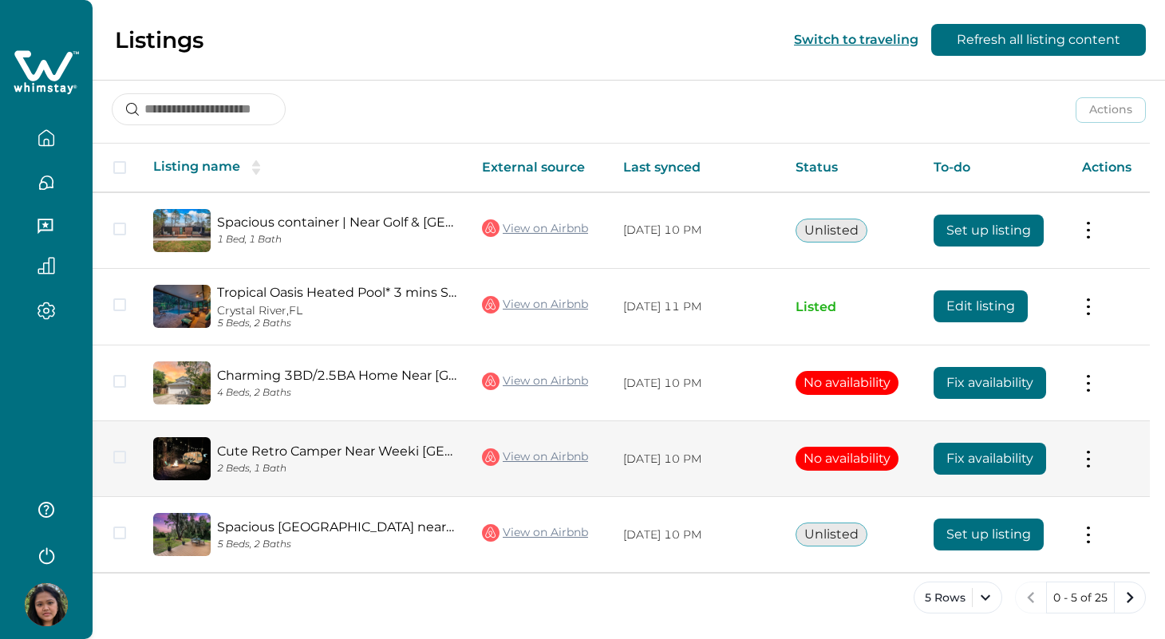
click at [121, 458] on span at bounding box center [119, 457] width 13 height 13
click at [124, 456] on icon at bounding box center [120, 457] width 10 height 8
click at [1137, 603] on icon "next page" at bounding box center [1130, 598] width 22 height 22
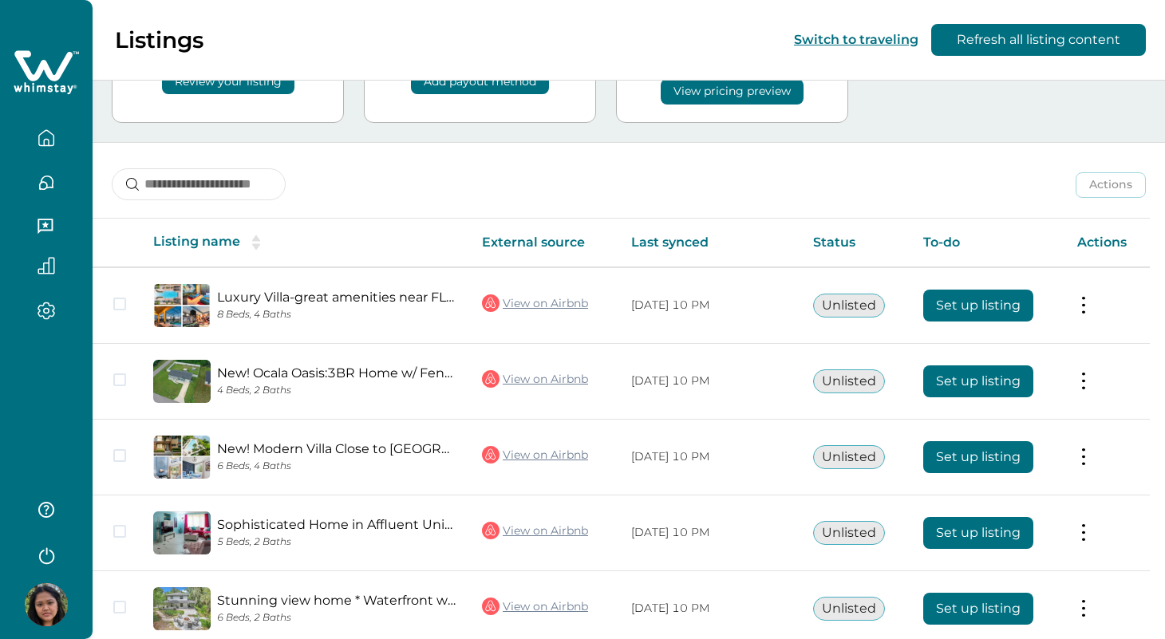
scroll to position [205, 0]
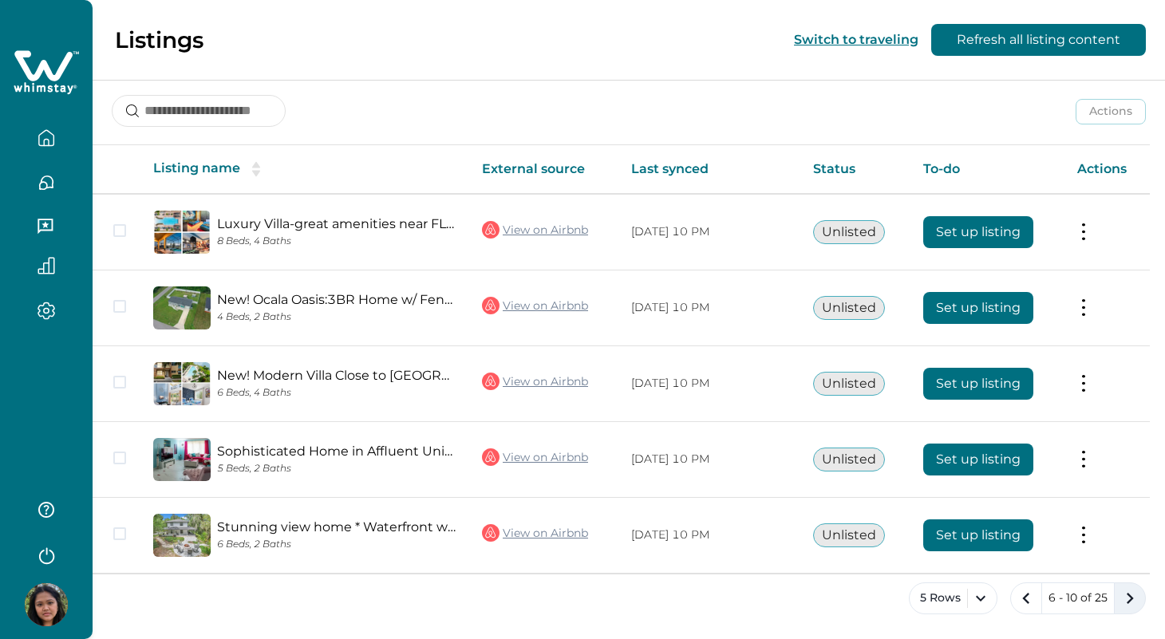
click at [1133, 604] on icon "next page" at bounding box center [1130, 598] width 22 height 22
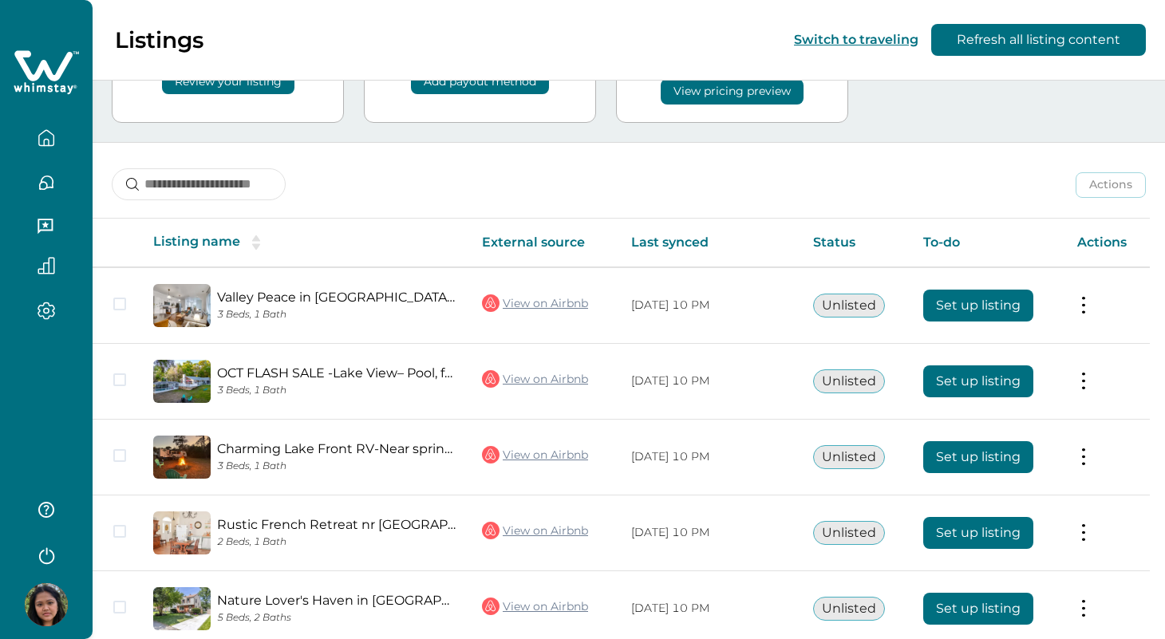
scroll to position [205, 0]
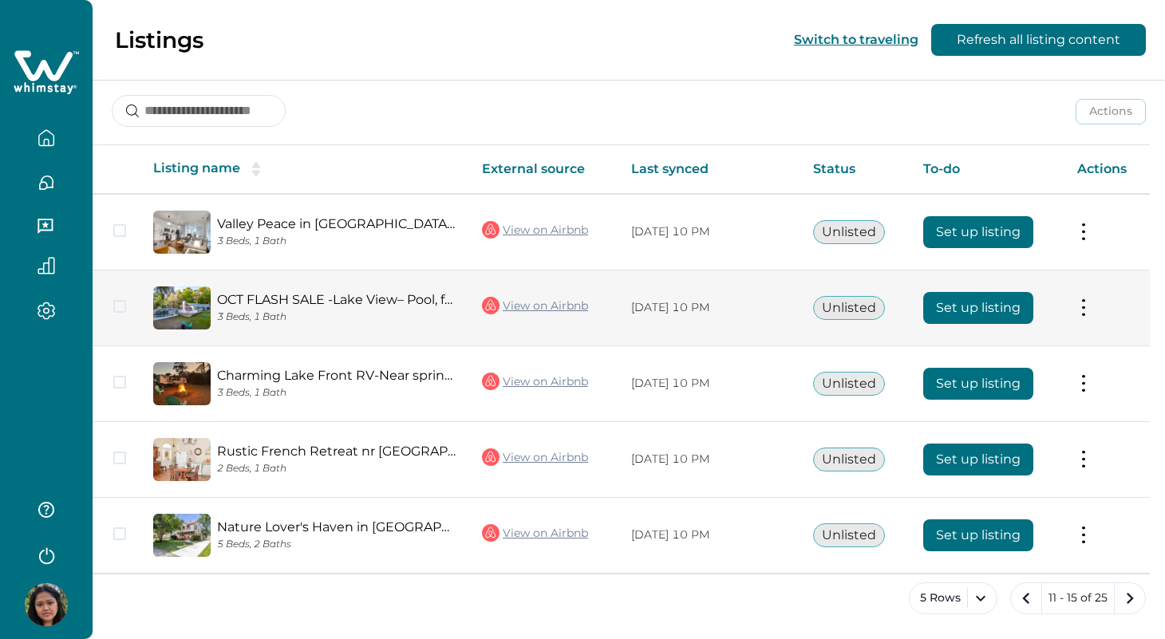
click at [964, 319] on button "Set up listing" at bounding box center [978, 308] width 110 height 32
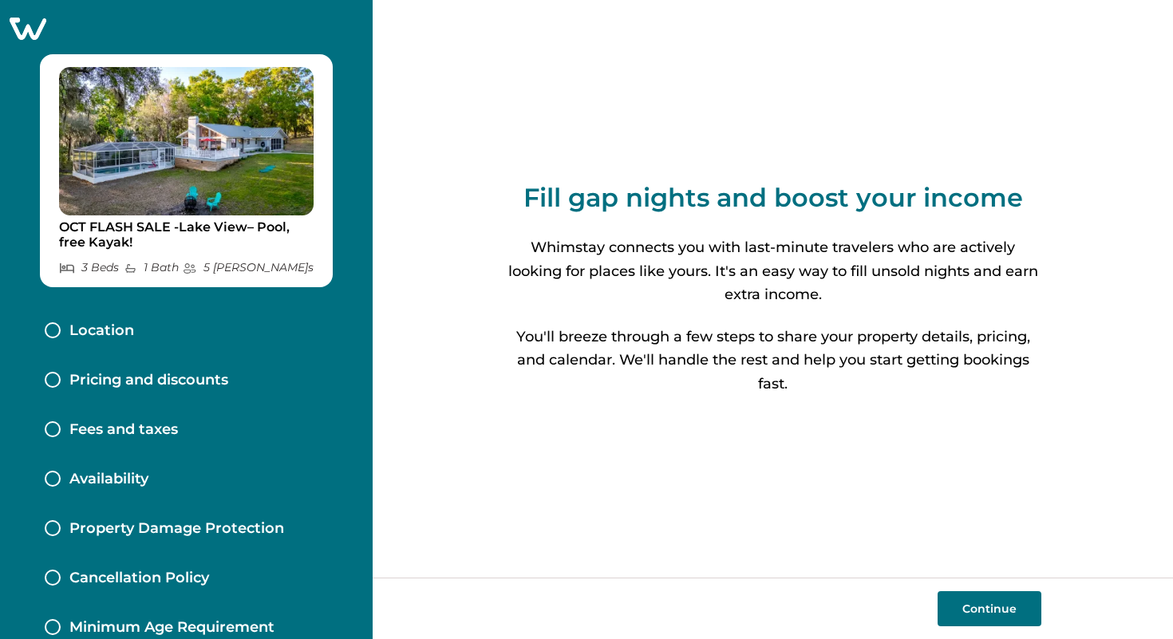
click at [1014, 600] on button "Continue" at bounding box center [990, 608] width 104 height 35
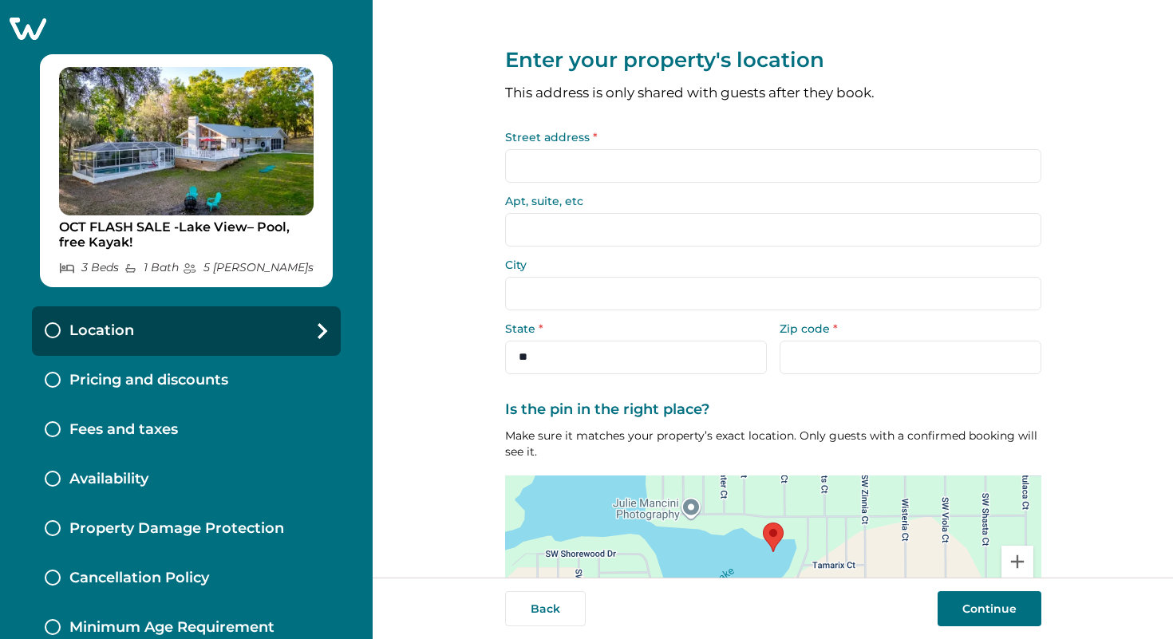
click at [710, 164] on input "Street address *" at bounding box center [773, 166] width 536 height 34
